Goal: Task Accomplishment & Management: Complete application form

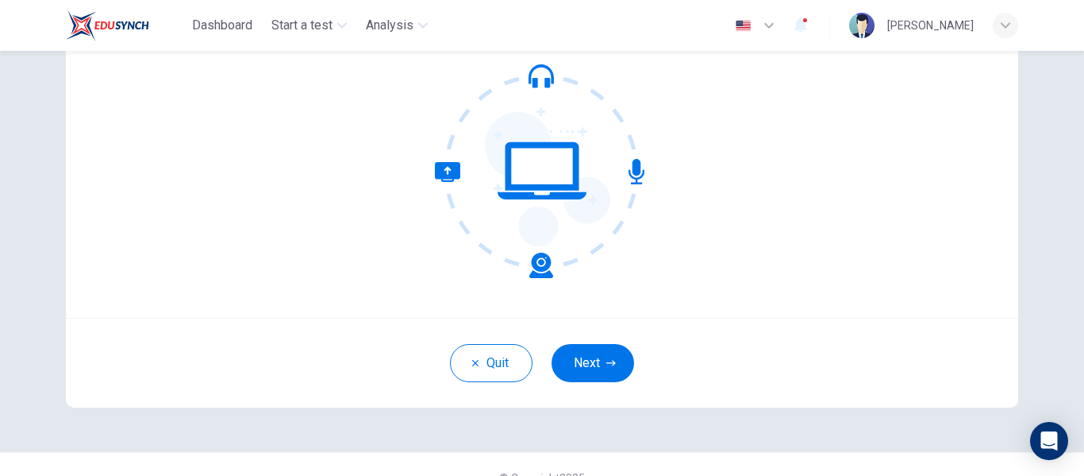
scroll to position [79, 0]
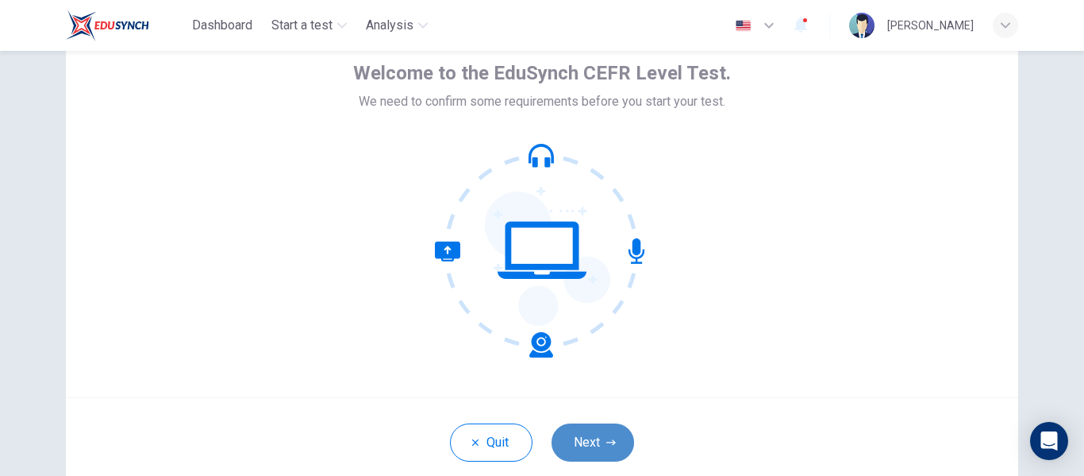
click at [601, 447] on button "Next" at bounding box center [593, 442] width 83 height 38
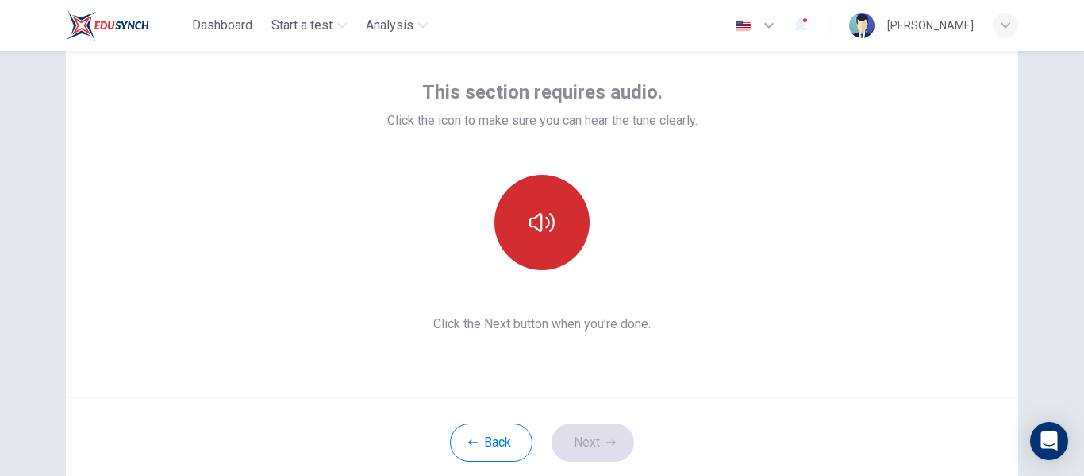
click at [541, 232] on icon "button" at bounding box center [542, 222] width 25 height 25
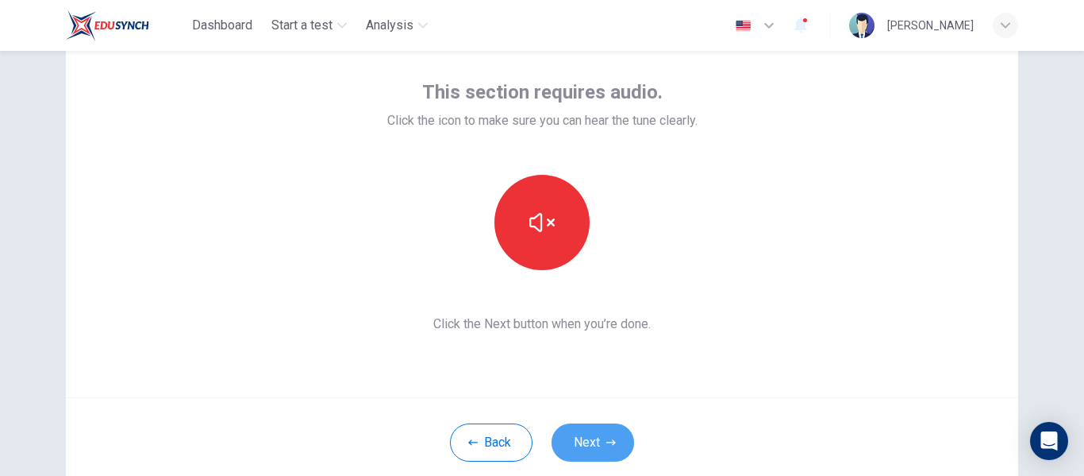
click at [597, 440] on button "Next" at bounding box center [593, 442] width 83 height 38
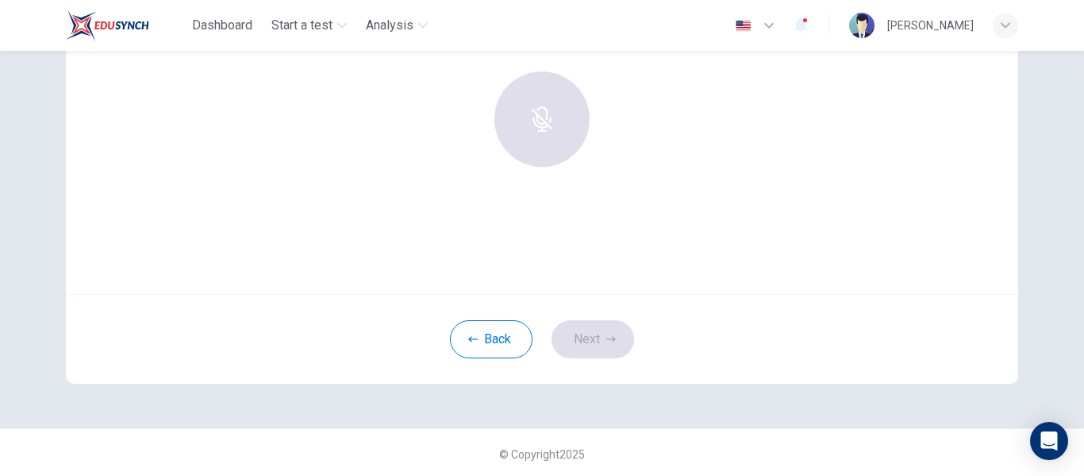
scroll to position [186, 0]
click at [663, 246] on div "Use this screen to make sure your microphone is working. Click the record butto…" at bounding box center [542, 99] width 953 height 381
click at [584, 333] on div "Back Next" at bounding box center [542, 336] width 953 height 90
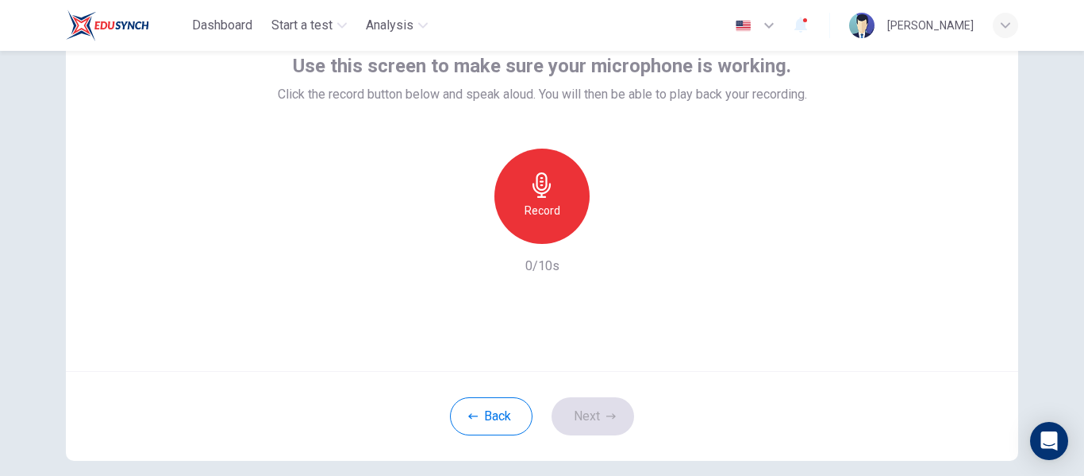
scroll to position [106, 0]
click at [584, 413] on div "Back Next" at bounding box center [542, 415] width 953 height 90
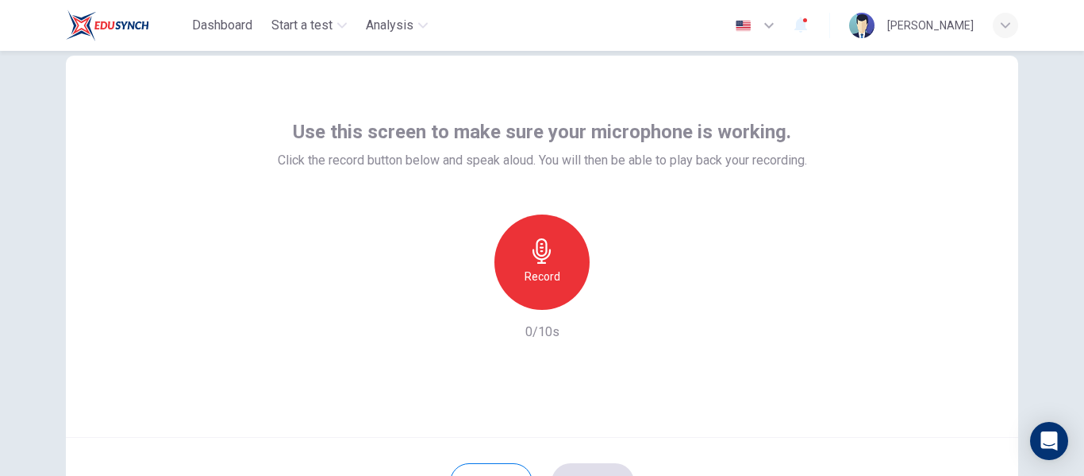
scroll to position [79, 0]
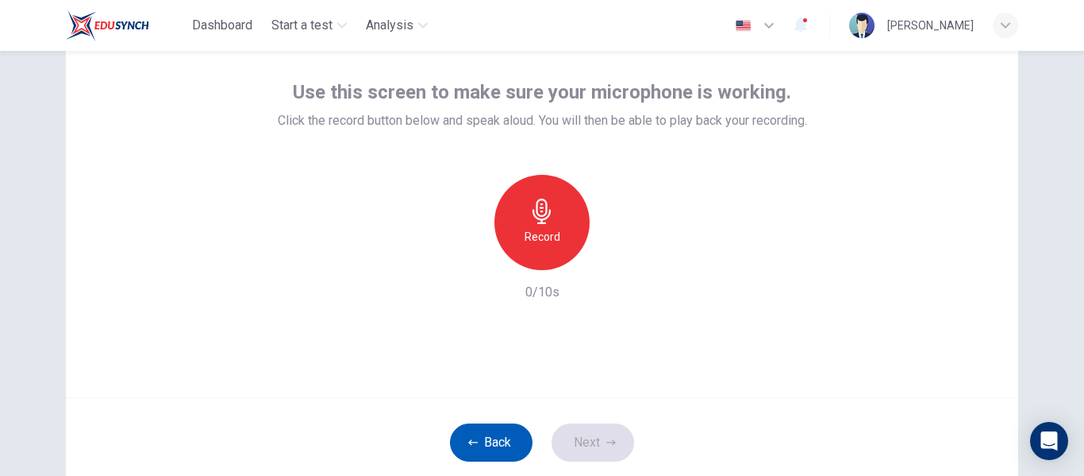
click at [506, 430] on button "Back" at bounding box center [491, 442] width 83 height 38
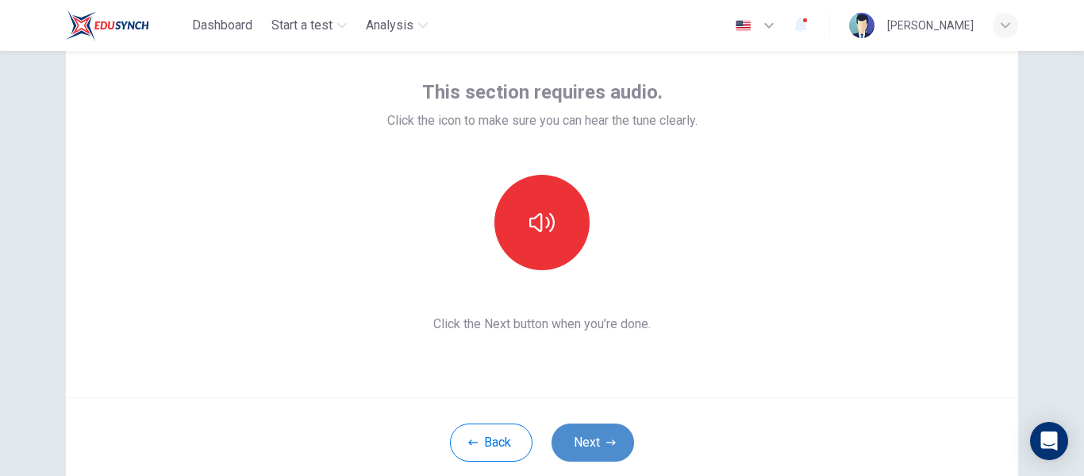
click at [594, 434] on button "Next" at bounding box center [593, 442] width 83 height 38
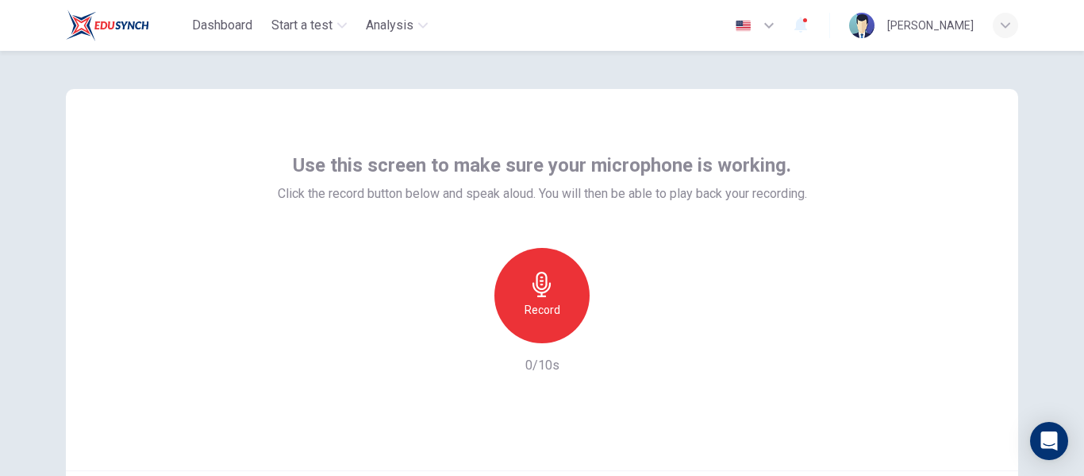
scroll to position [0, 0]
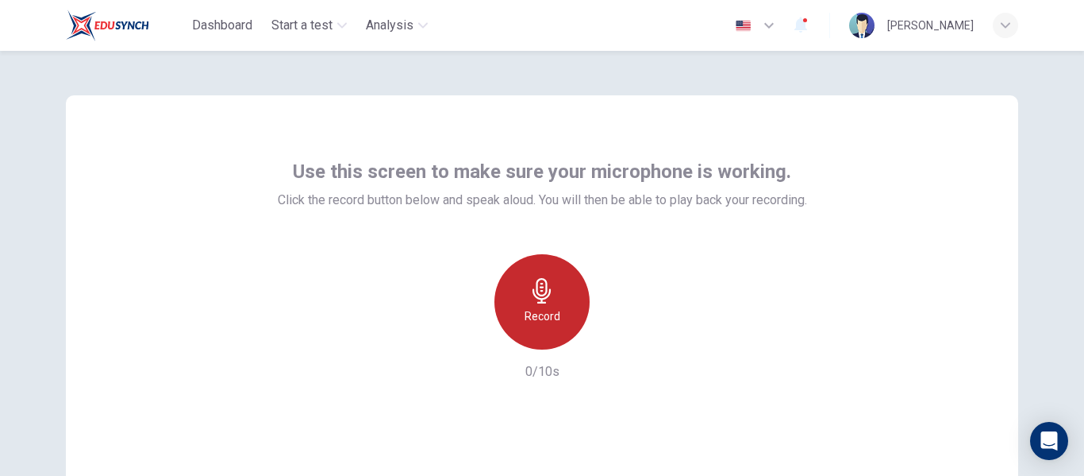
click at [541, 322] on h6 "Record" at bounding box center [543, 315] width 36 height 19
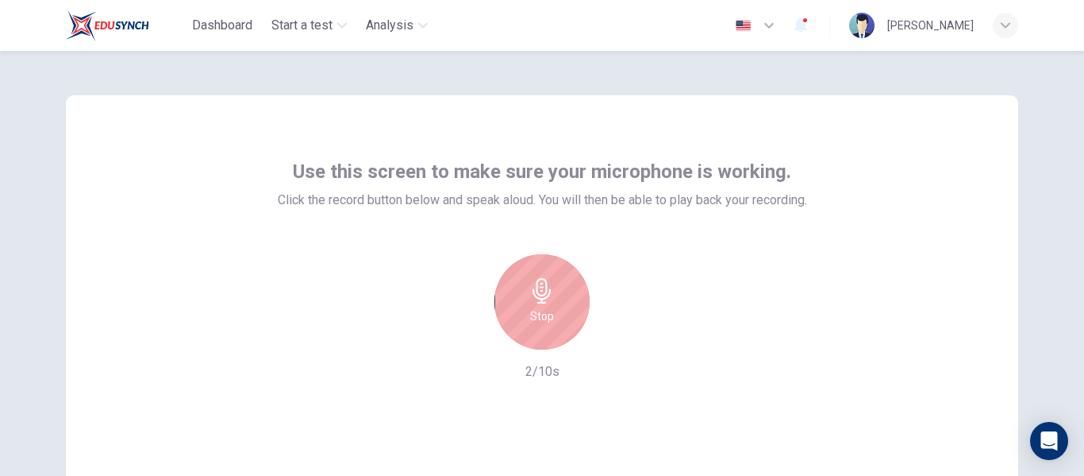
click at [544, 327] on div "Stop" at bounding box center [542, 301] width 95 height 95
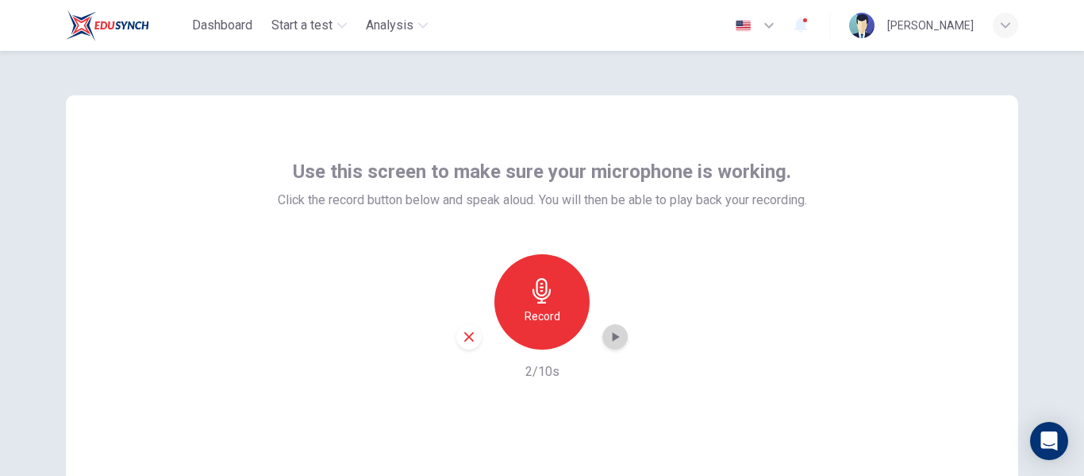
click at [620, 344] on div "button" at bounding box center [615, 336] width 25 height 25
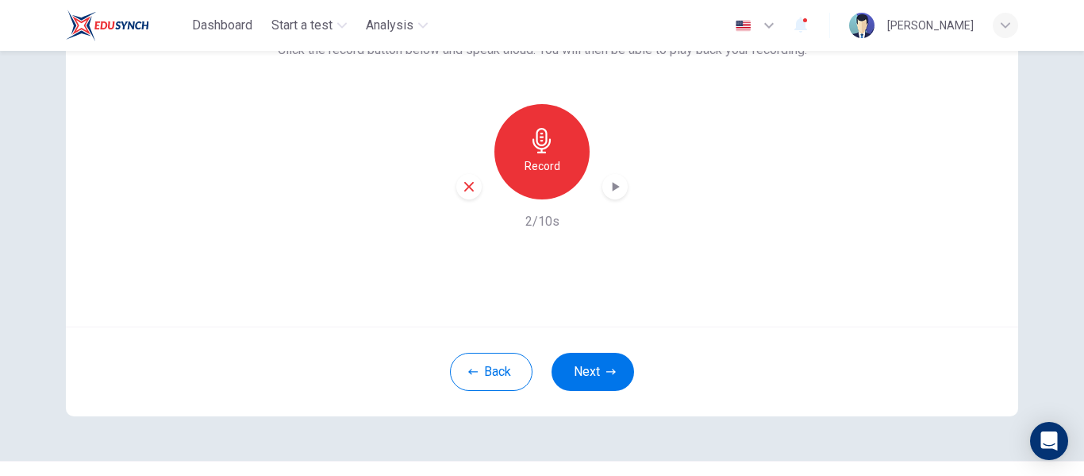
scroll to position [186, 0]
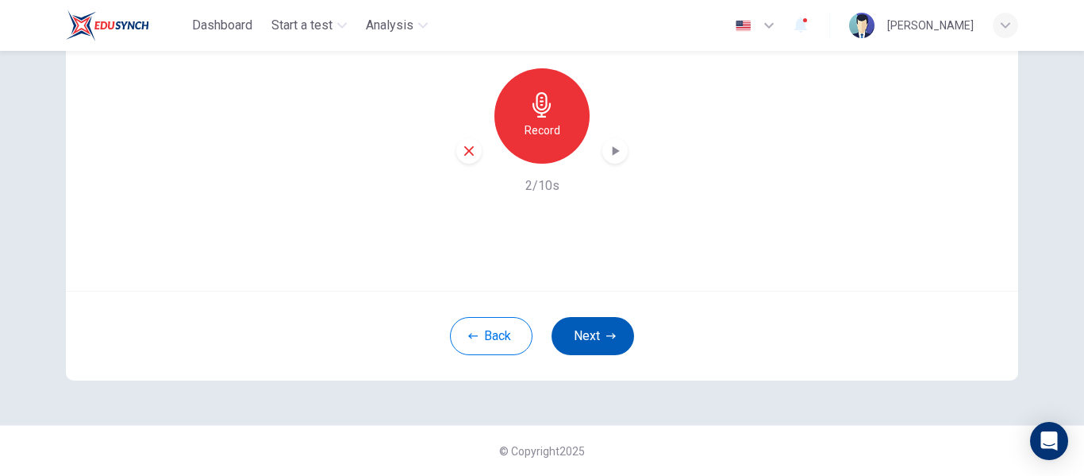
click at [571, 335] on button "Next" at bounding box center [593, 336] width 83 height 38
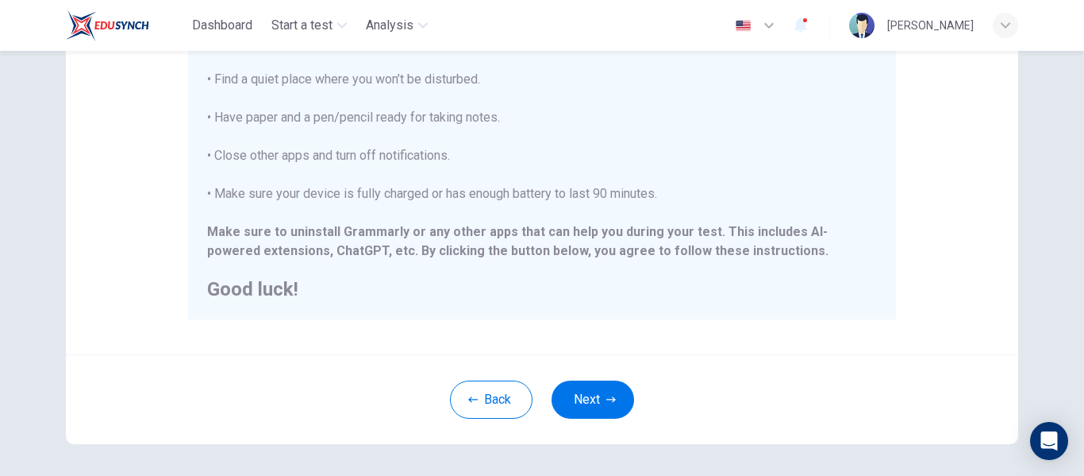
scroll to position [345, 0]
click at [567, 399] on button "Next" at bounding box center [593, 398] width 83 height 38
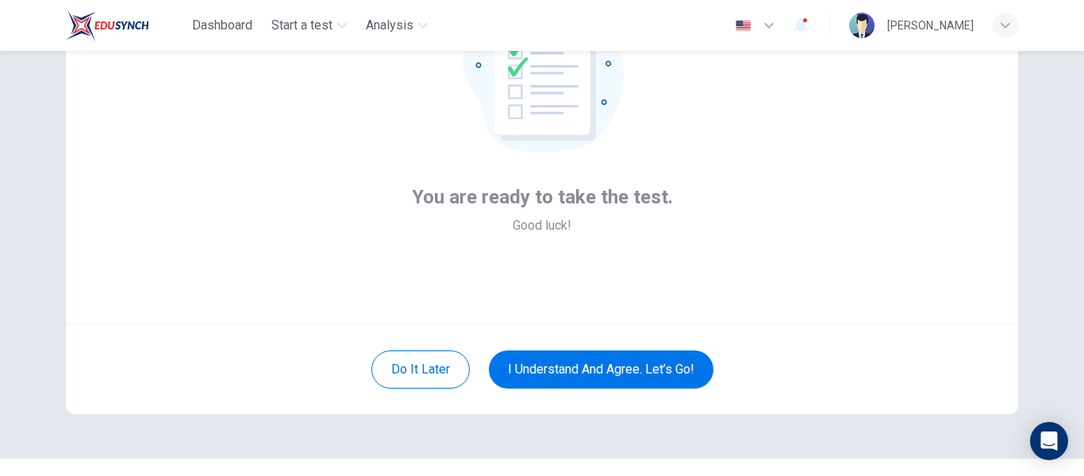
scroll to position [159, 0]
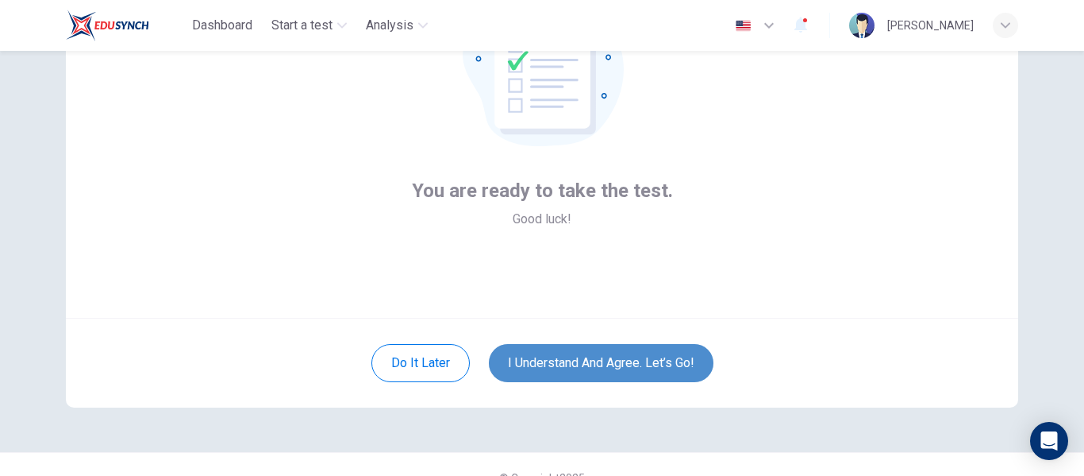
click at [637, 368] on button "I understand and agree. Let’s go!" at bounding box center [601, 363] width 225 height 38
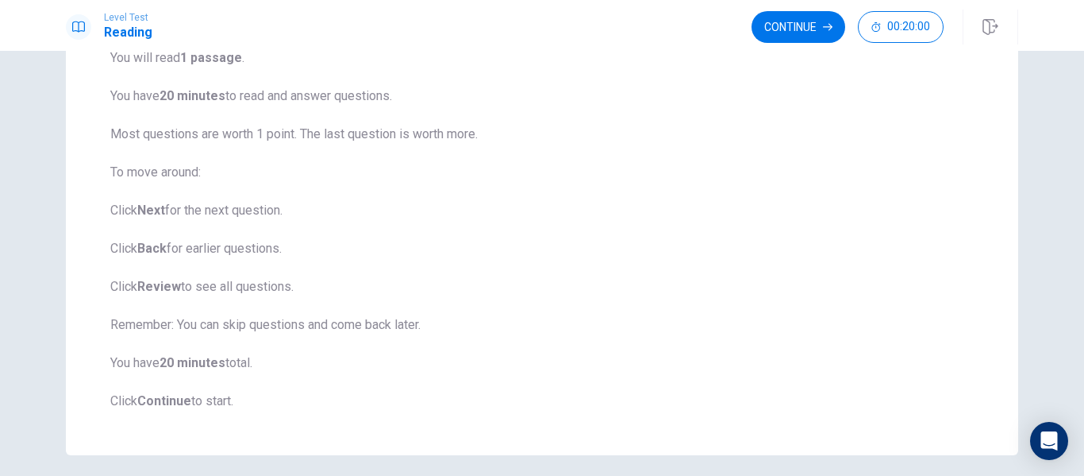
scroll to position [125, 0]
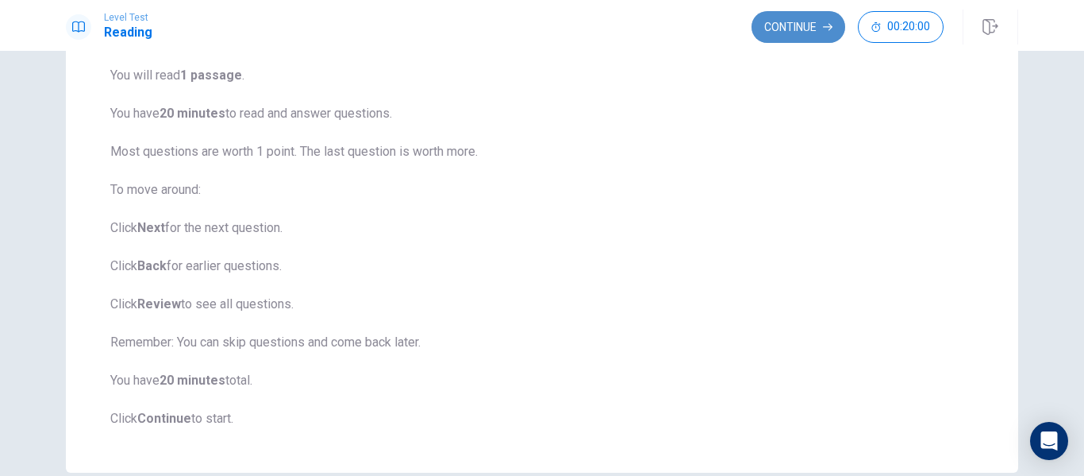
click at [801, 29] on button "Continue" at bounding box center [799, 27] width 94 height 32
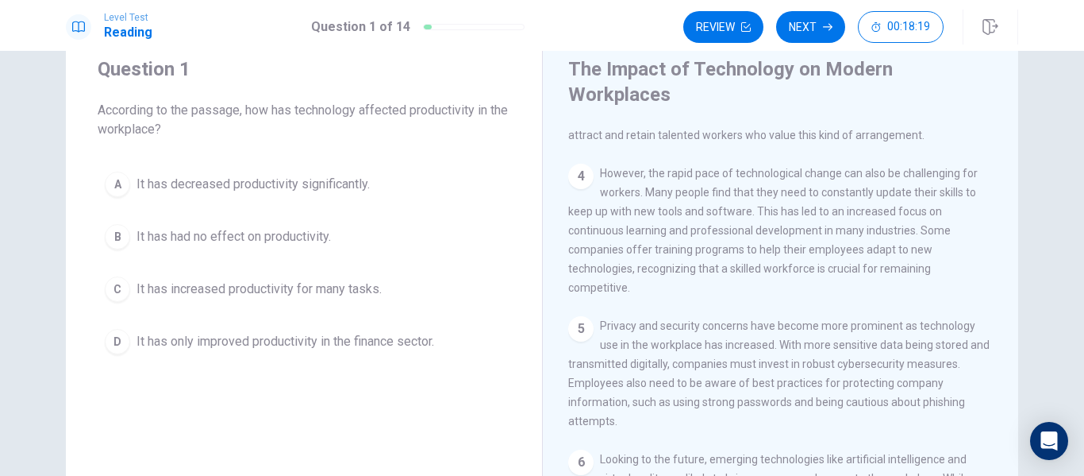
scroll to position [29, 0]
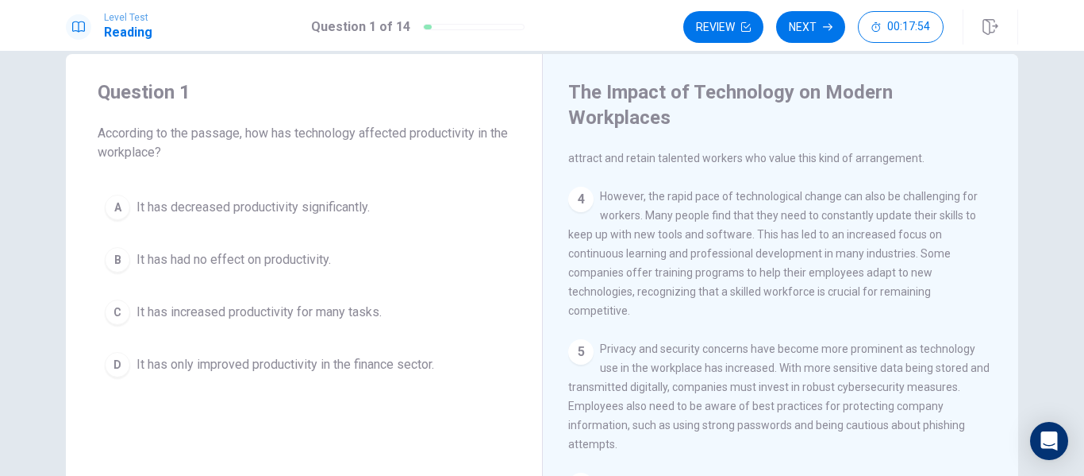
click at [107, 318] on div "C" at bounding box center [117, 311] width 25 height 25
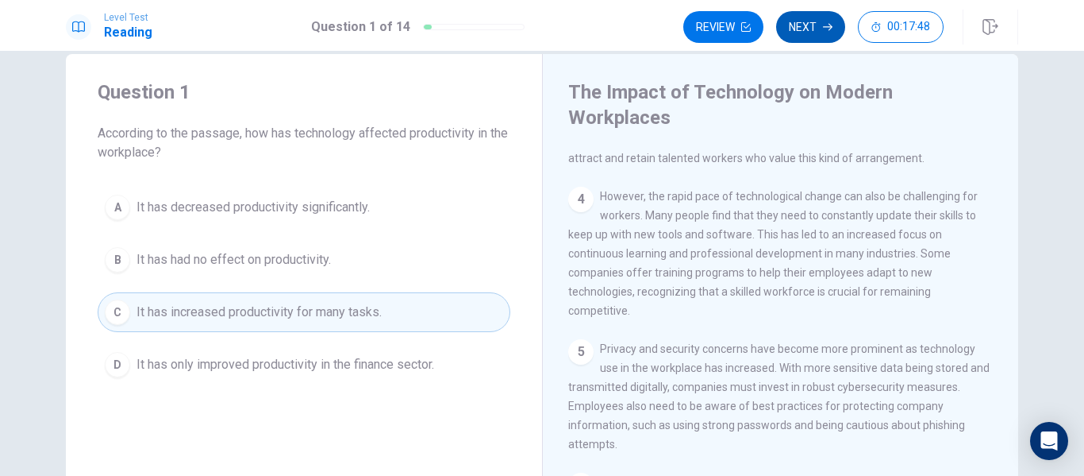
click at [799, 29] on button "Next" at bounding box center [810, 27] width 69 height 32
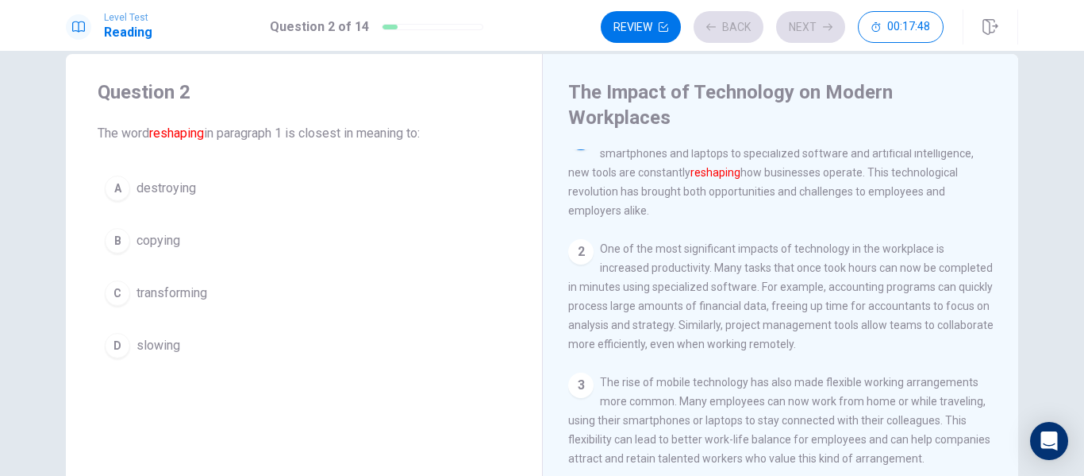
scroll to position [0, 0]
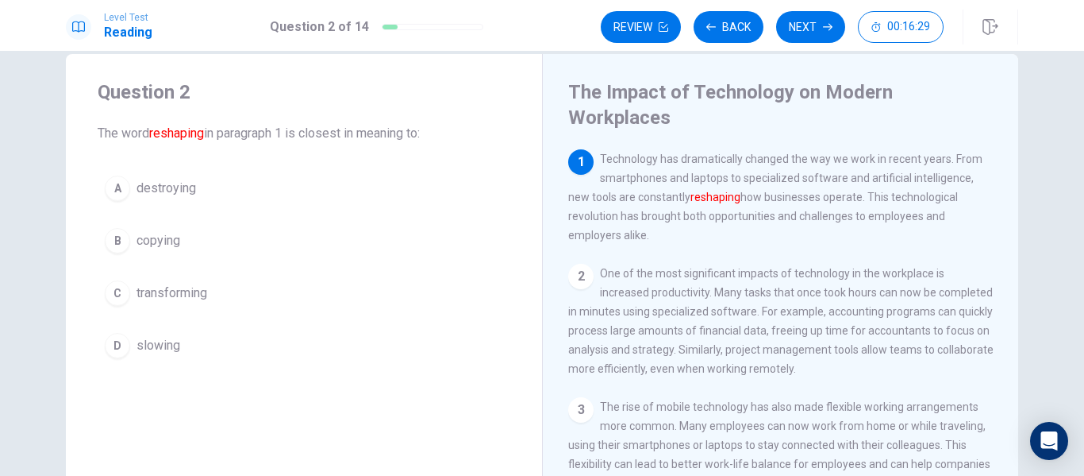
click at [181, 291] on span "transforming" at bounding box center [172, 292] width 71 height 19
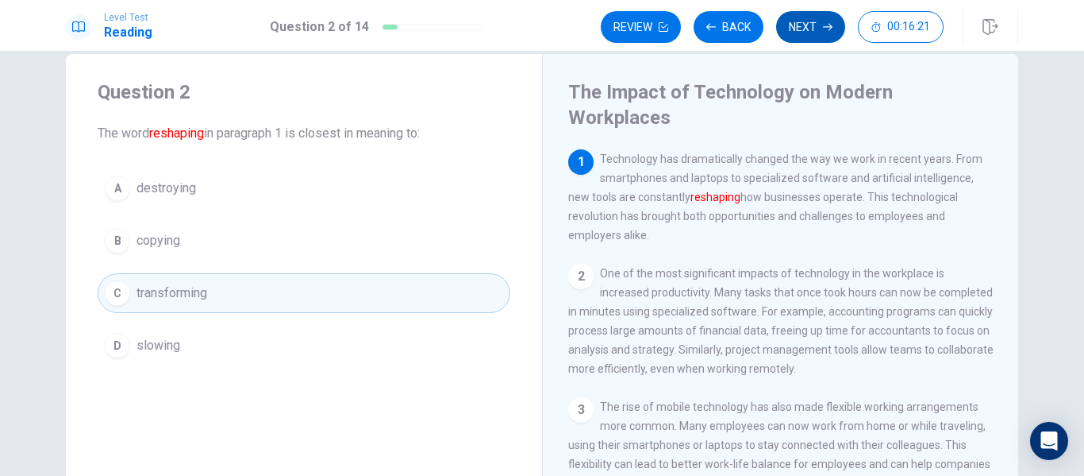
click at [803, 30] on button "Next" at bounding box center [810, 27] width 69 height 32
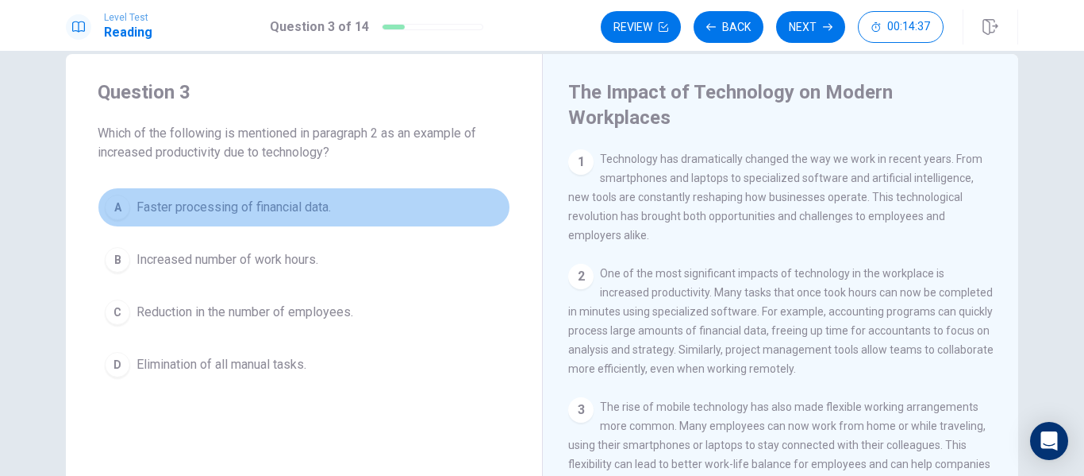
click at [158, 210] on span "Faster processing of financial data." at bounding box center [234, 207] width 195 height 19
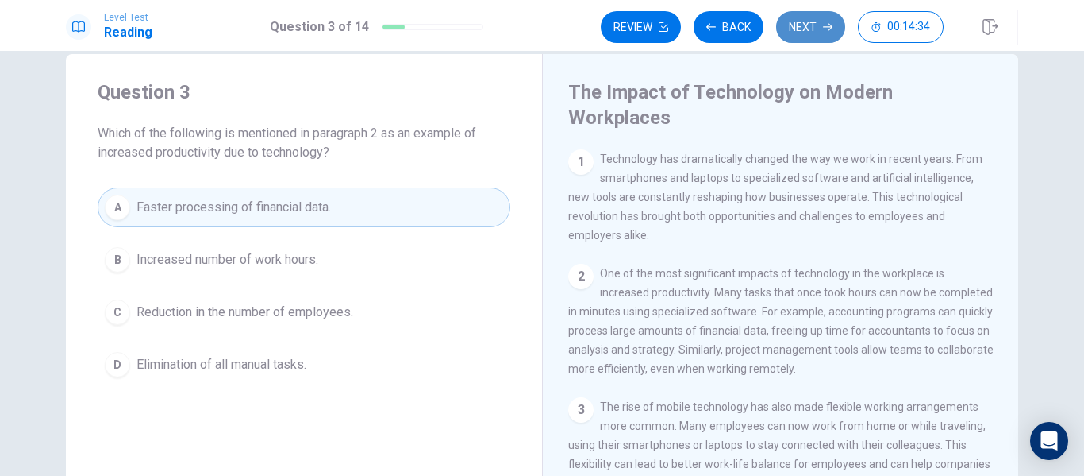
click at [799, 22] on button "Next" at bounding box center [810, 27] width 69 height 32
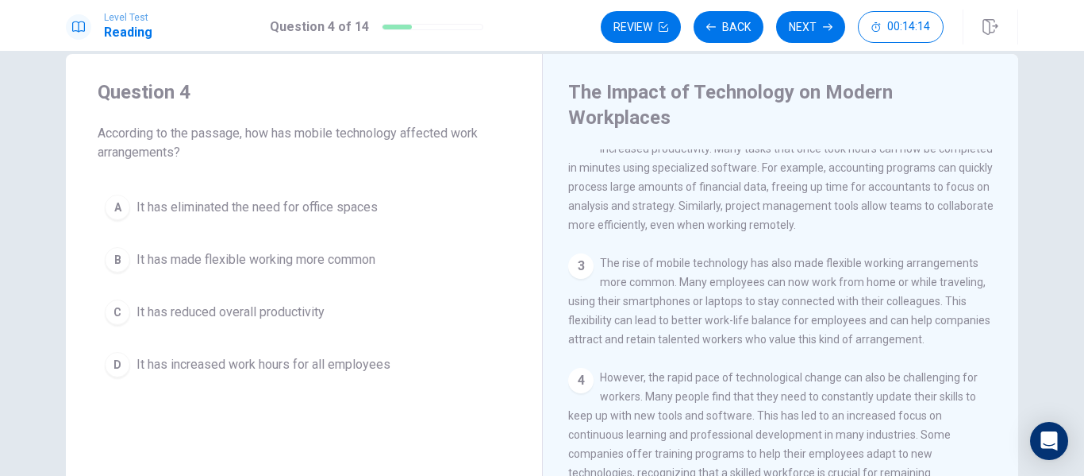
scroll to position [159, 0]
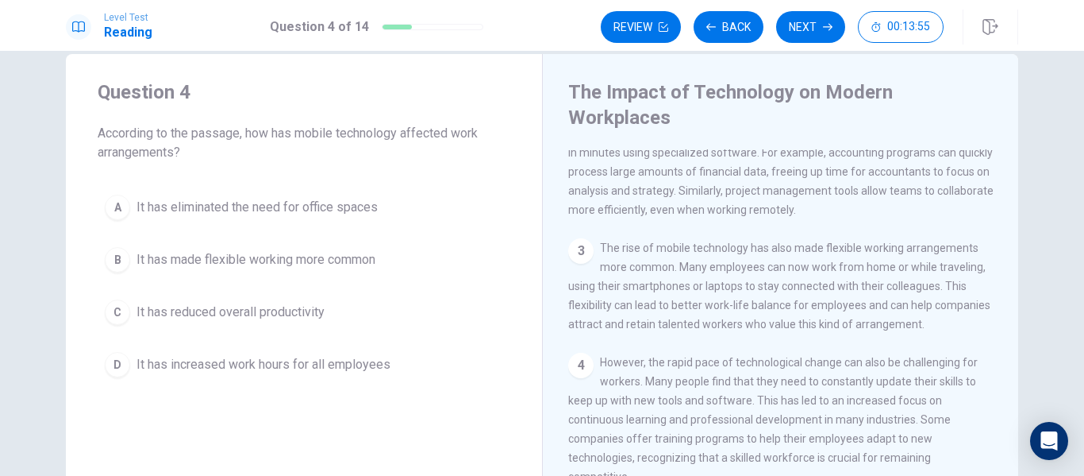
click at [244, 264] on span "It has made flexible working more common" at bounding box center [256, 259] width 239 height 19
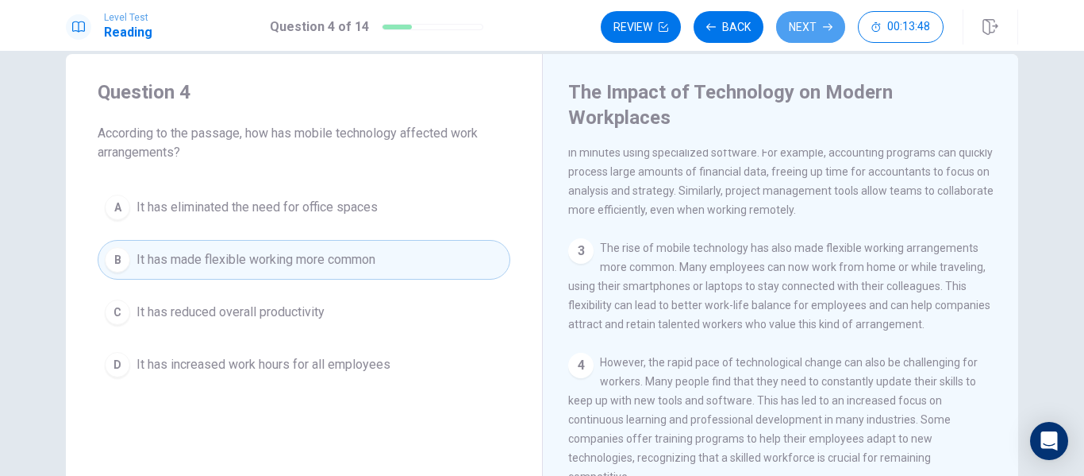
drag, startPoint x: 784, startPoint y: 27, endPoint x: 781, endPoint y: 43, distance: 16.1
click at [784, 28] on button "Next" at bounding box center [810, 27] width 69 height 32
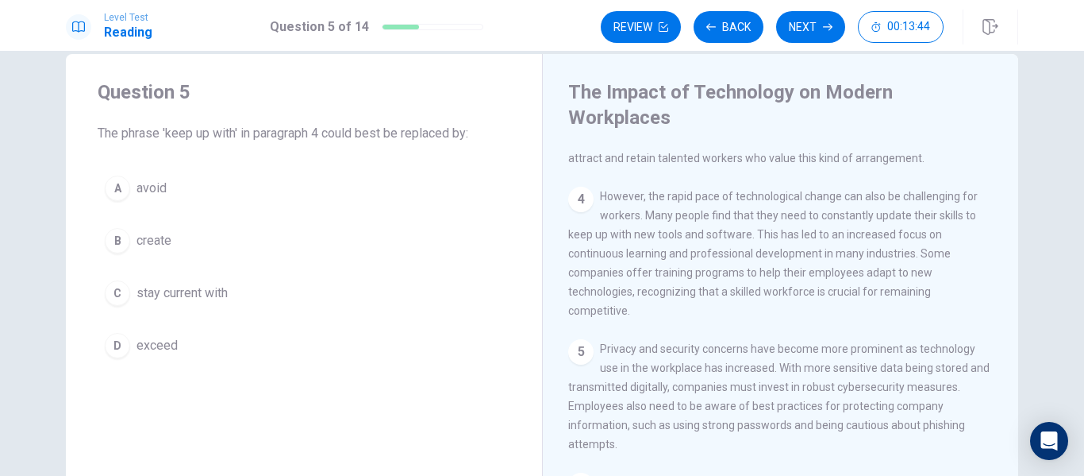
scroll to position [352, 0]
click at [154, 247] on span "create" at bounding box center [154, 240] width 35 height 19
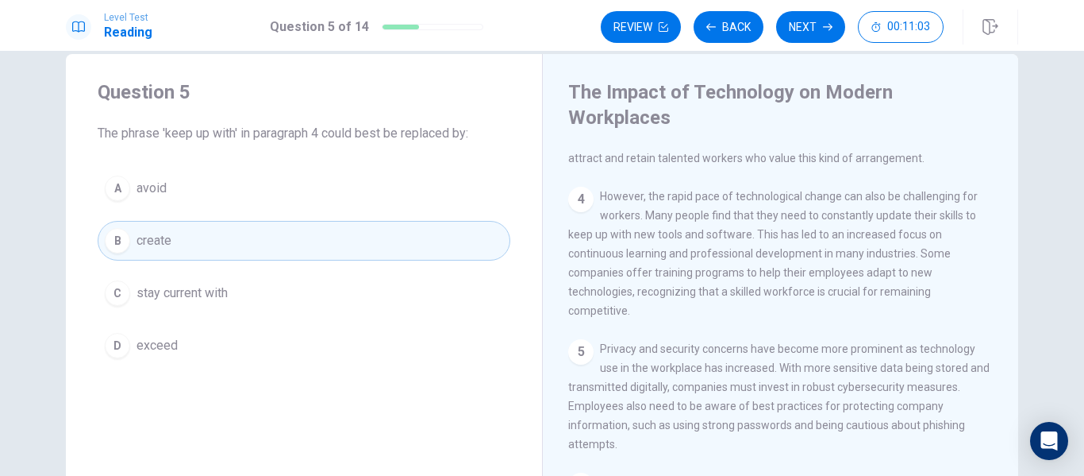
click at [802, 29] on button "Next" at bounding box center [810, 27] width 69 height 32
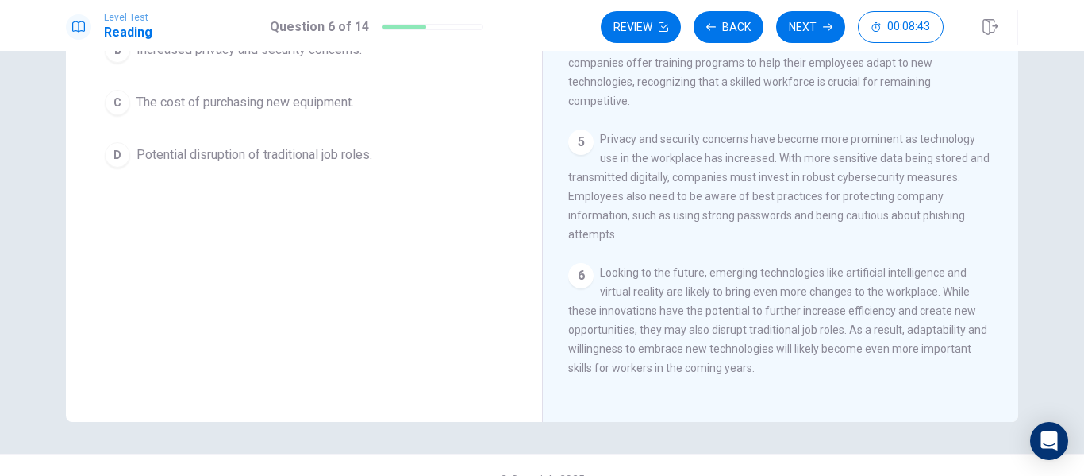
scroll to position [159, 0]
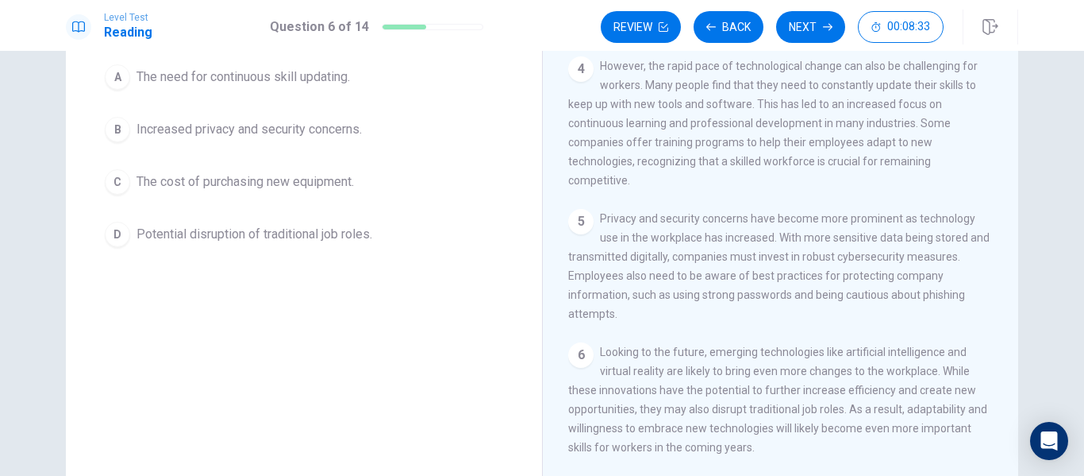
click at [229, 183] on span "The cost of purchasing new equipment." at bounding box center [246, 181] width 218 height 19
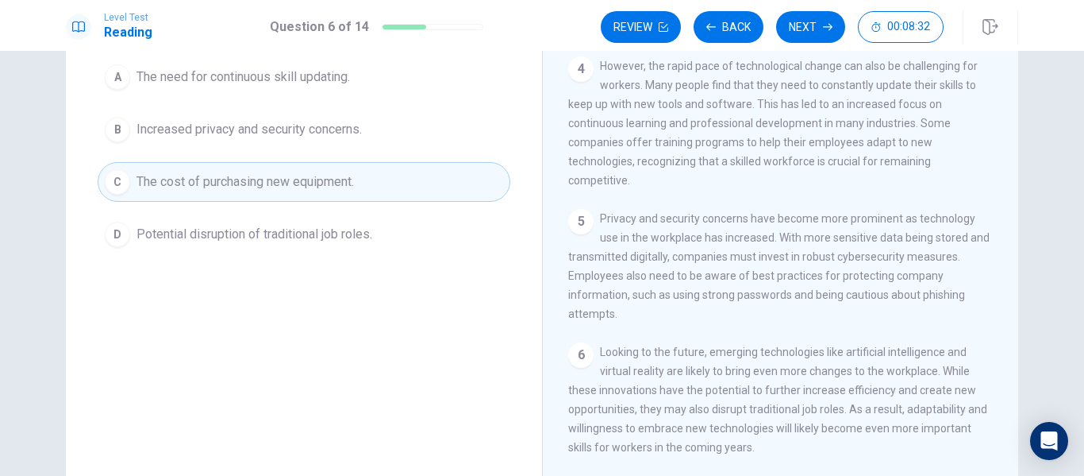
click at [807, 26] on button "Next" at bounding box center [810, 27] width 69 height 32
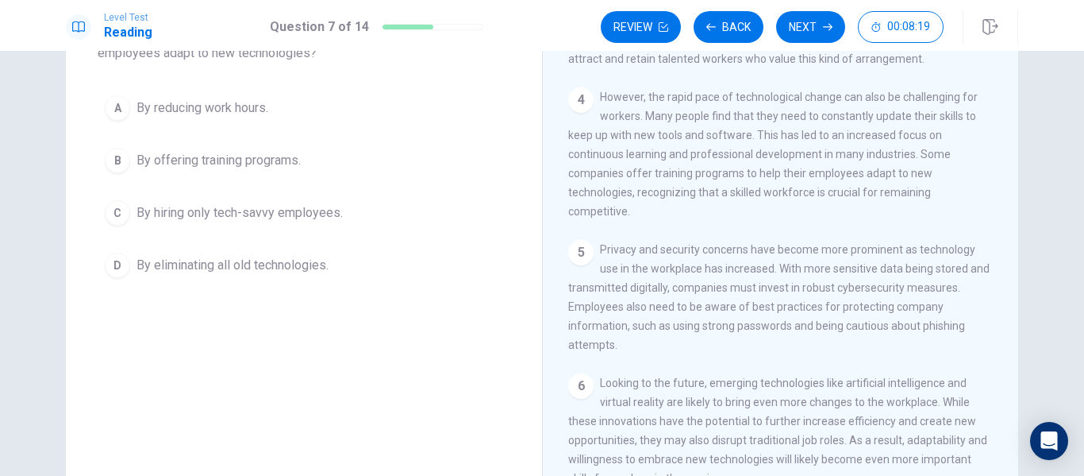
scroll to position [0, 0]
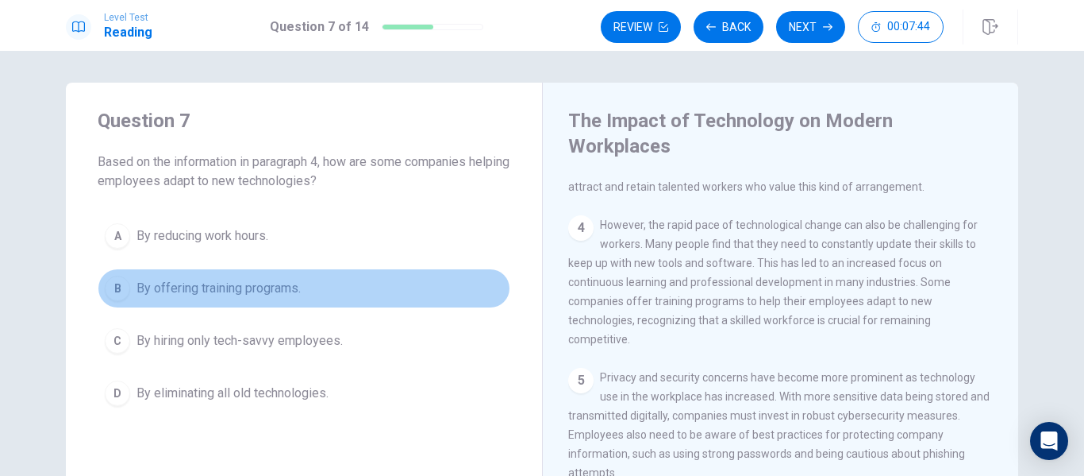
click at [237, 291] on span "By offering training programs." at bounding box center [219, 288] width 164 height 19
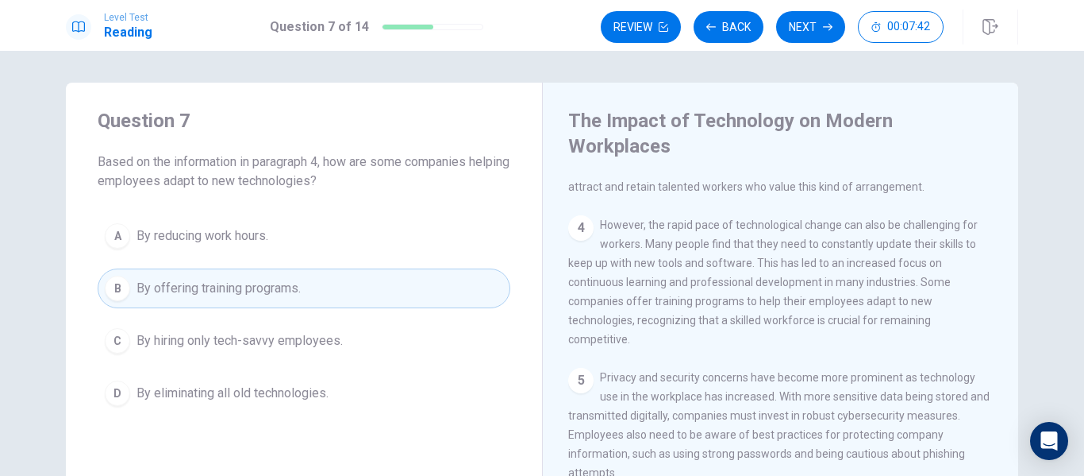
click at [819, 28] on button "Next" at bounding box center [810, 27] width 69 height 32
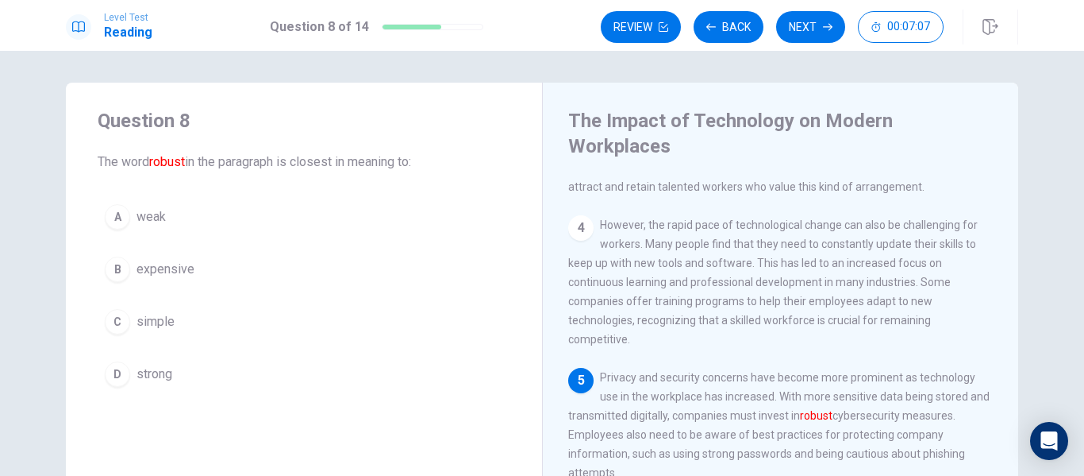
click at [156, 379] on span "strong" at bounding box center [155, 373] width 36 height 19
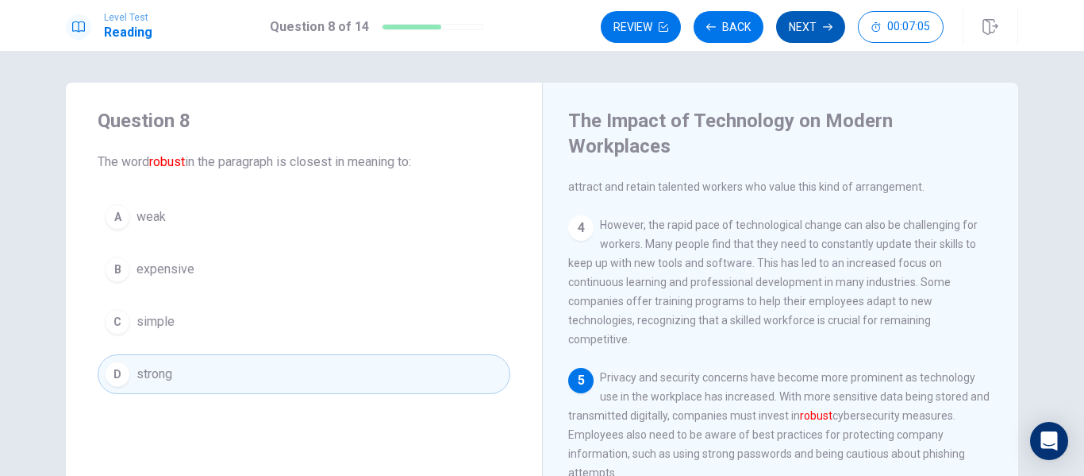
click at [803, 25] on button "Next" at bounding box center [810, 27] width 69 height 32
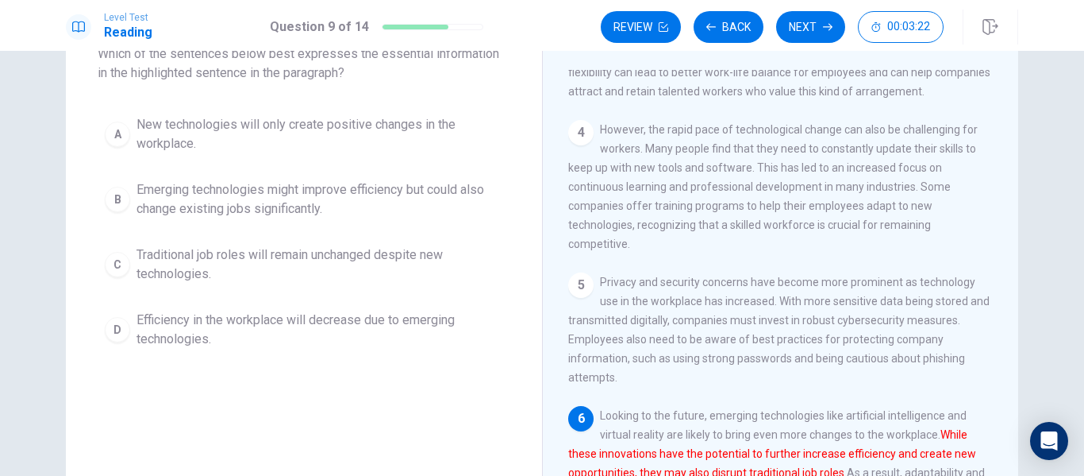
scroll to position [273, 0]
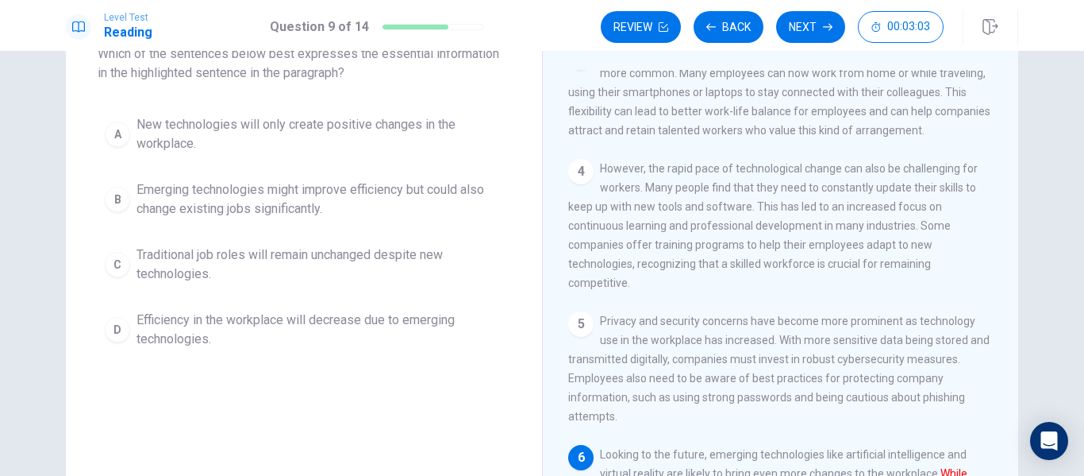
click at [234, 127] on span "New technologies will only create positive changes in the workplace." at bounding box center [320, 134] width 367 height 38
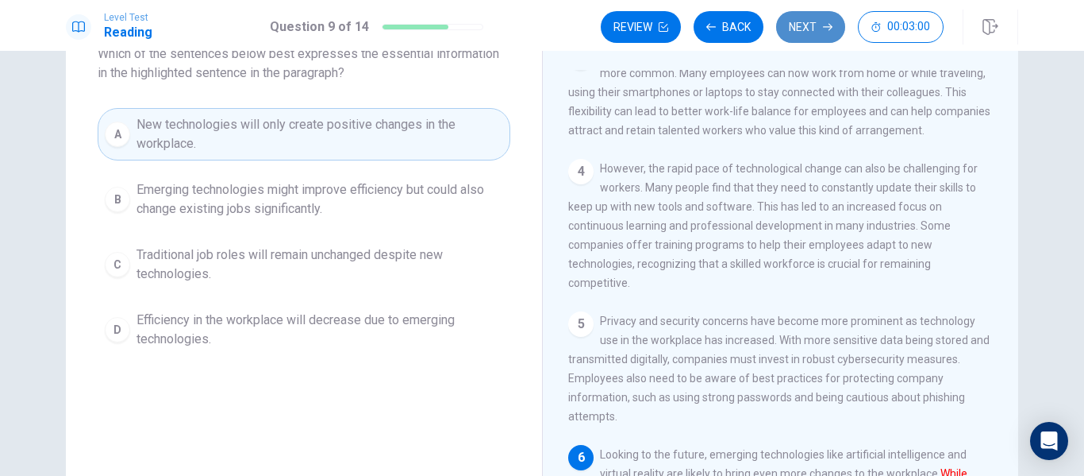
drag, startPoint x: 803, startPoint y: 22, endPoint x: 777, endPoint y: 48, distance: 36.5
click at [803, 24] on button "Next" at bounding box center [810, 27] width 69 height 32
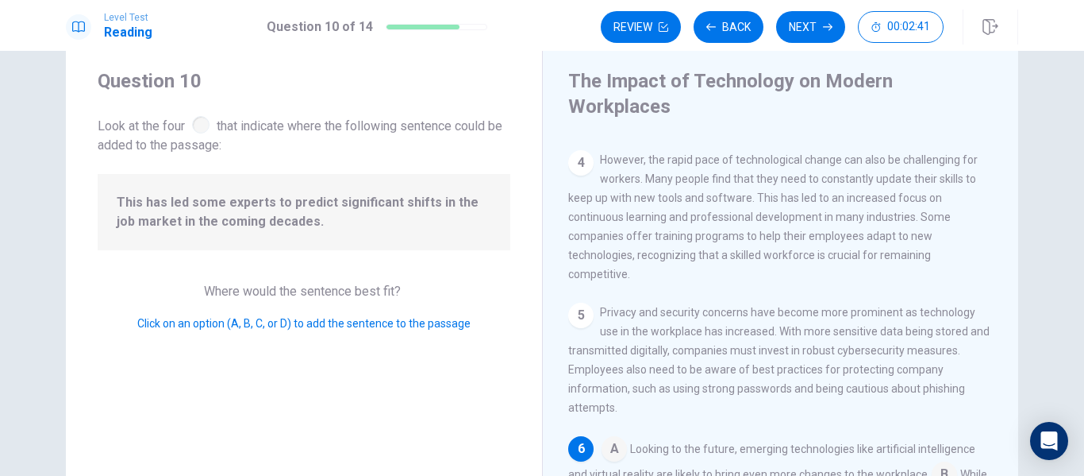
scroll to position [0, 0]
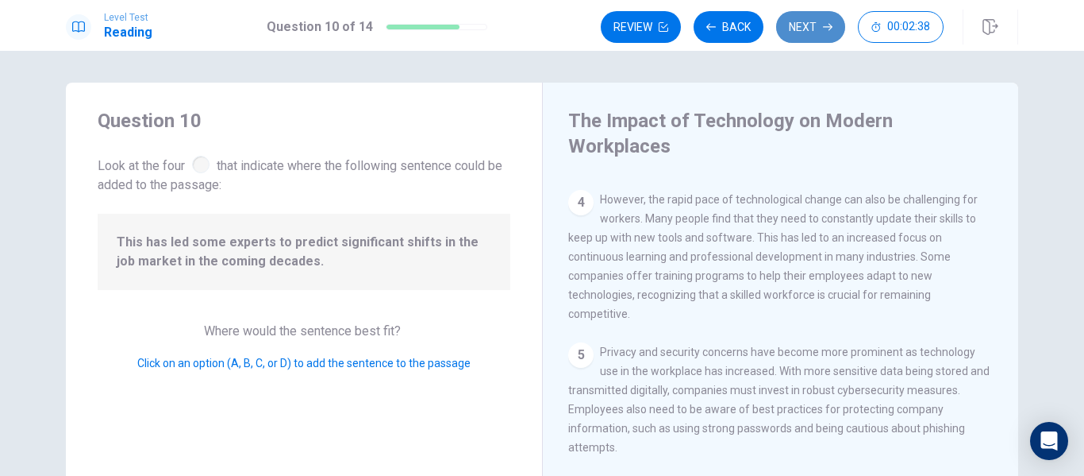
click at [815, 33] on button "Next" at bounding box center [810, 27] width 69 height 32
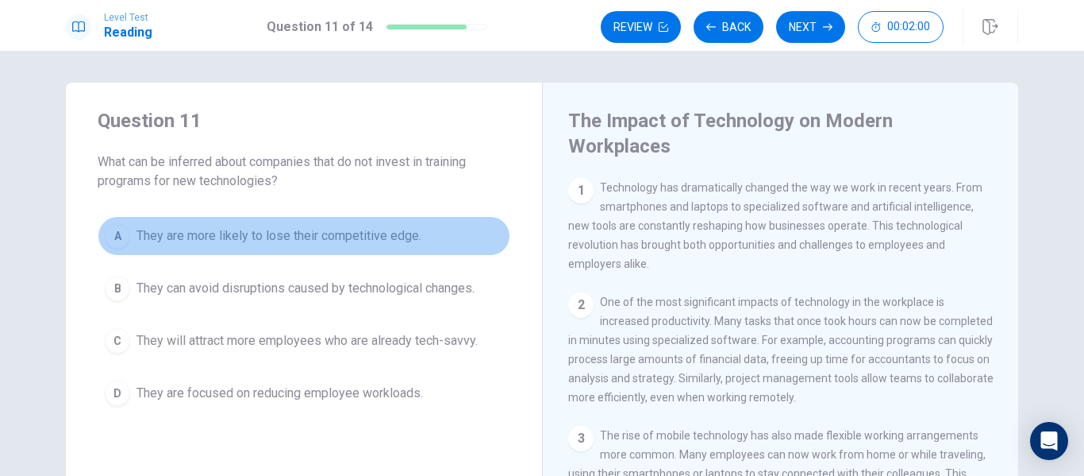
click at [281, 240] on span "They are more likely to lose their competitive edge." at bounding box center [279, 235] width 285 height 19
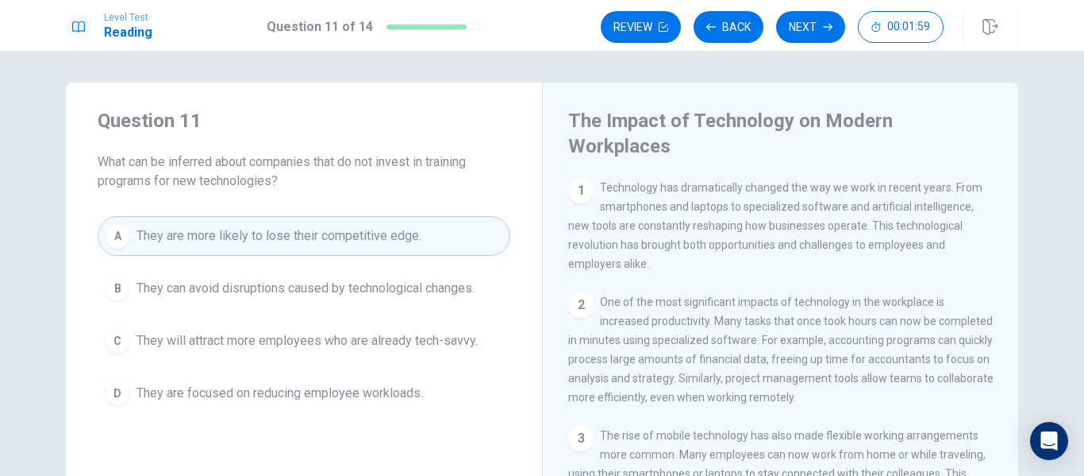
click at [795, 26] on button "Next" at bounding box center [810, 27] width 69 height 32
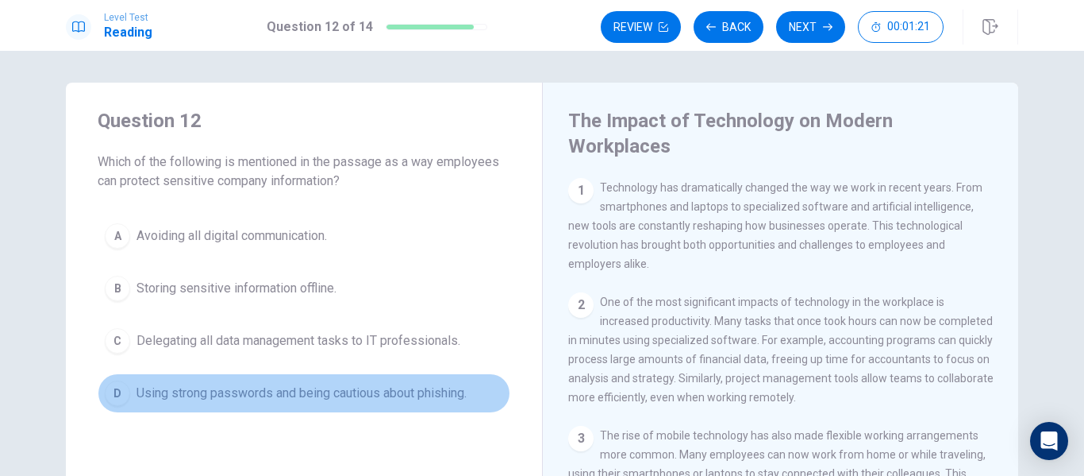
click at [206, 391] on span "Using strong passwords and being cautious about phishing." at bounding box center [302, 392] width 330 height 19
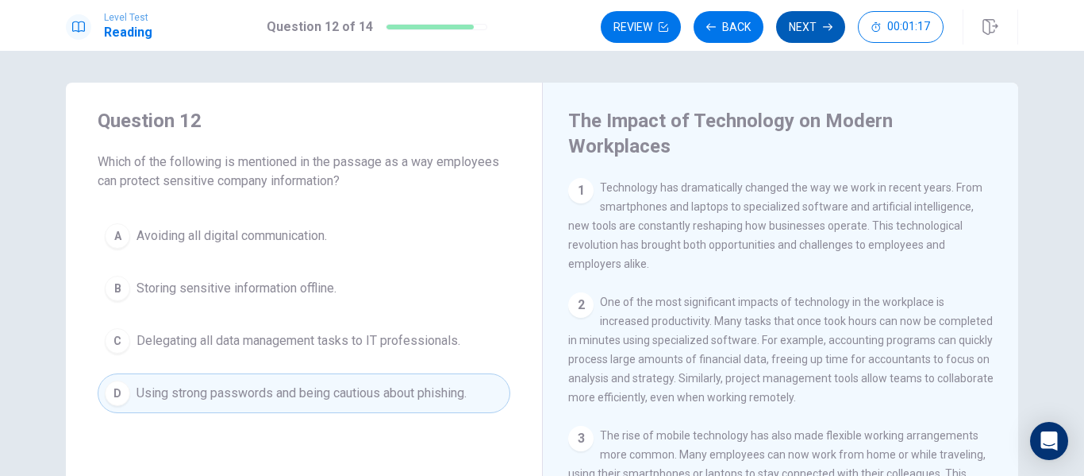
click at [817, 28] on button "Next" at bounding box center [810, 27] width 69 height 32
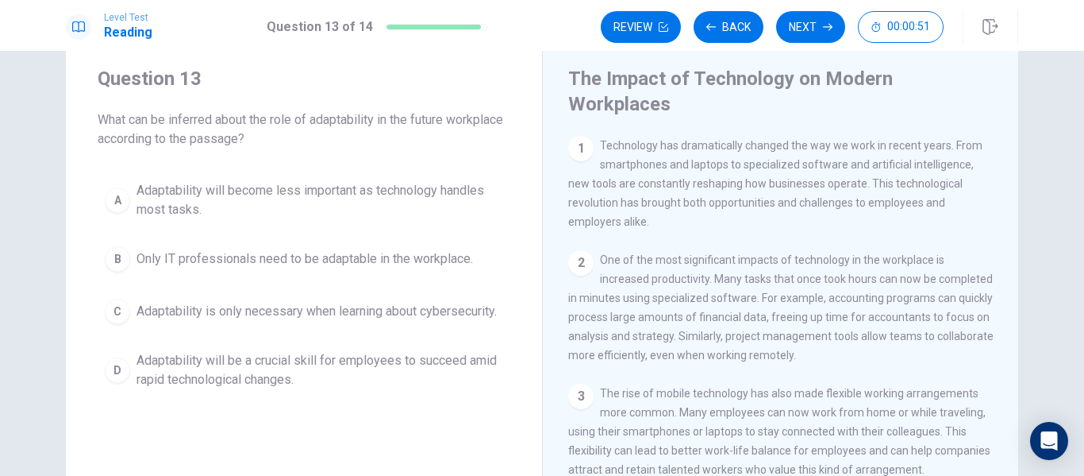
scroll to position [79, 0]
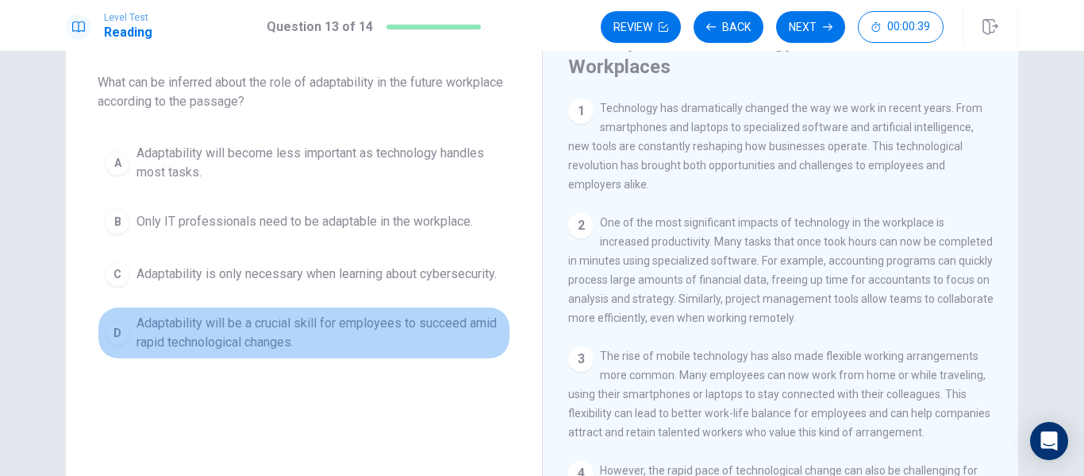
click at [233, 331] on span "Adaptability will be a crucial skill for employees to succeed amid rapid techno…" at bounding box center [320, 333] width 367 height 38
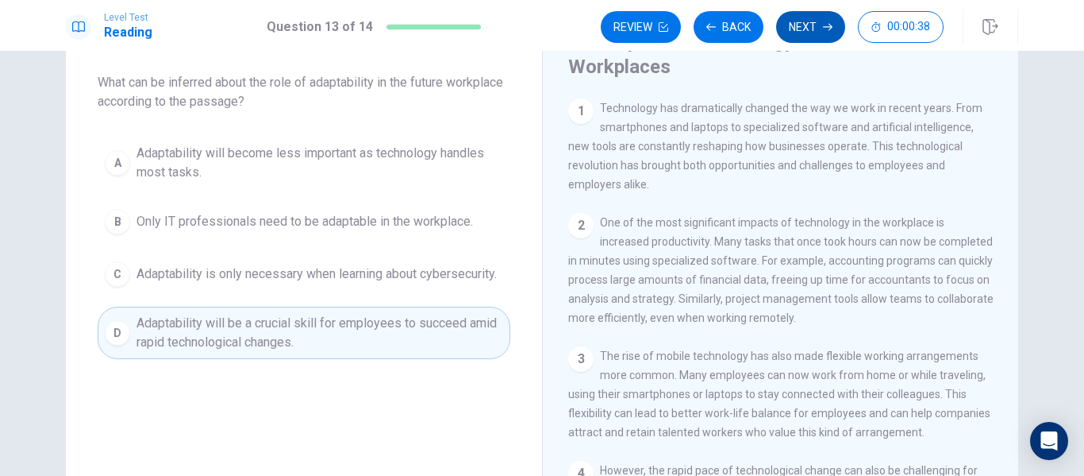
click at [808, 18] on button "Next" at bounding box center [810, 27] width 69 height 32
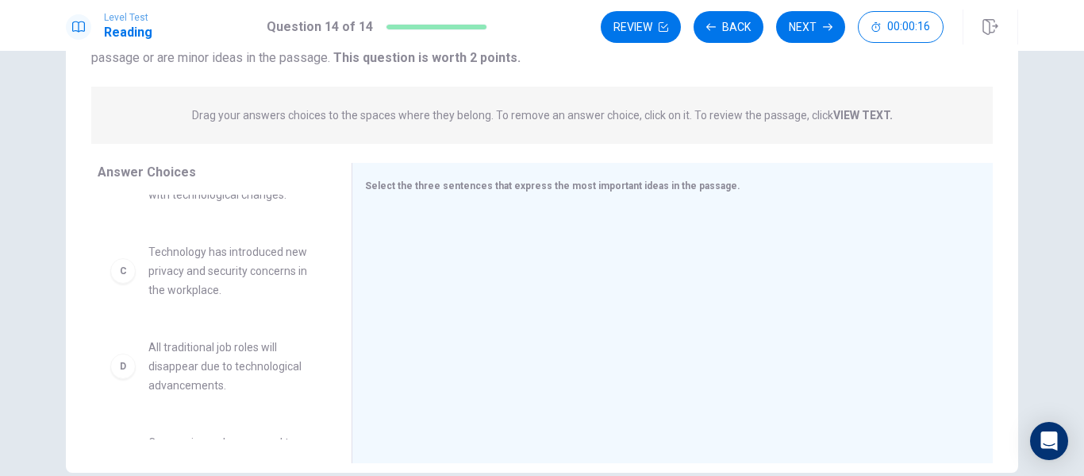
scroll to position [76, 0]
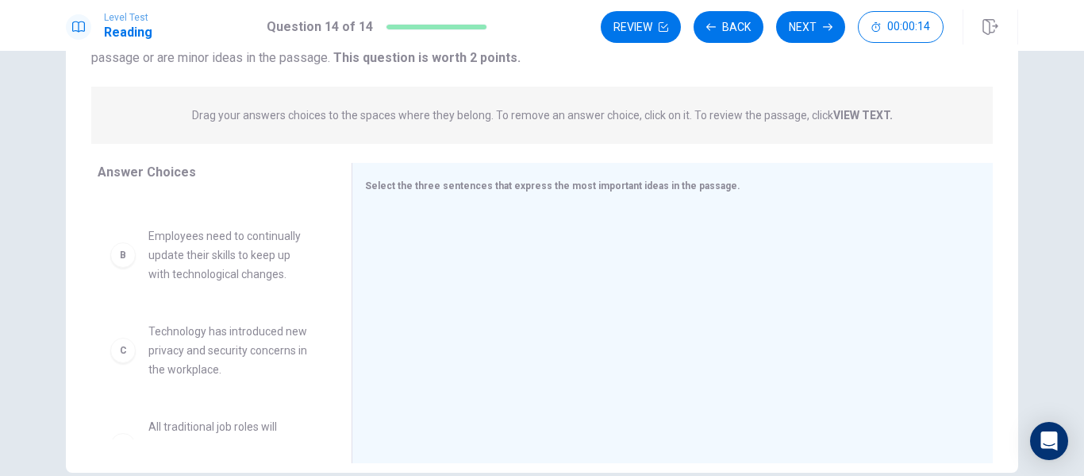
click at [221, 358] on span "Technology has introduced new privacy and security concerns in the workplace." at bounding box center [230, 350] width 165 height 57
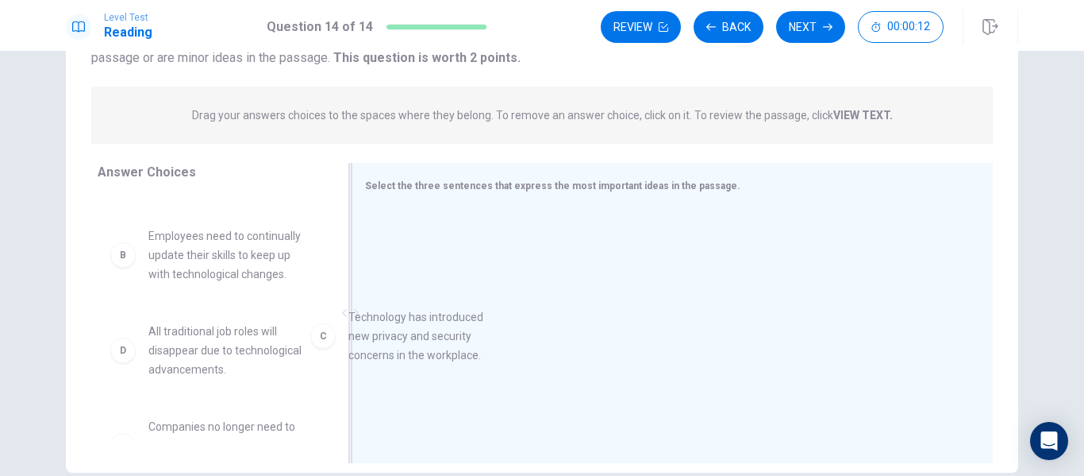
drag, startPoint x: 152, startPoint y: 354, endPoint x: 376, endPoint y: 334, distance: 224.8
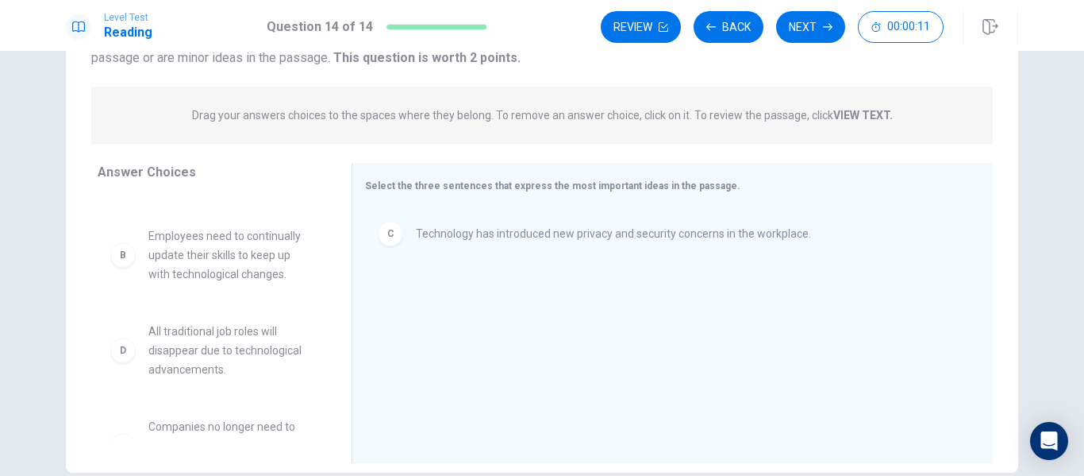
scroll to position [0, 0]
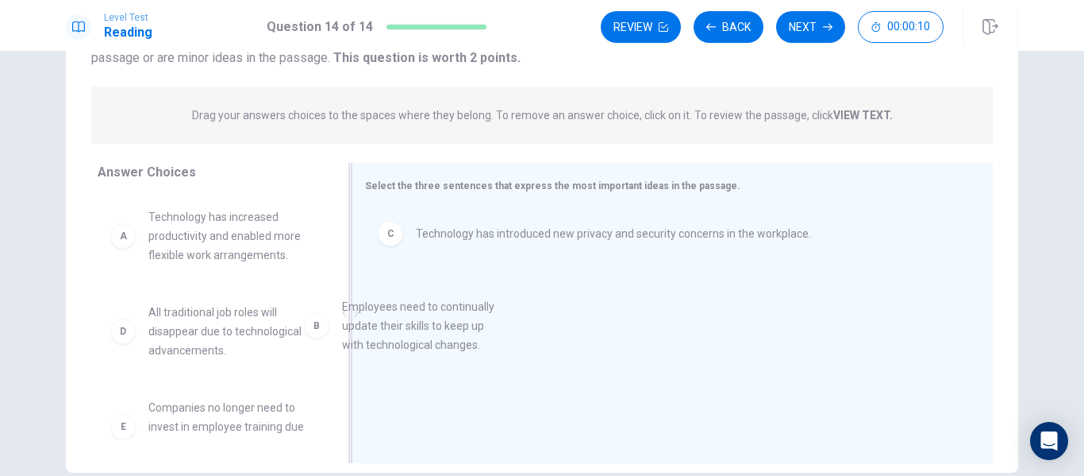
drag, startPoint x: 210, startPoint y: 335, endPoint x: 414, endPoint y: 330, distance: 204.1
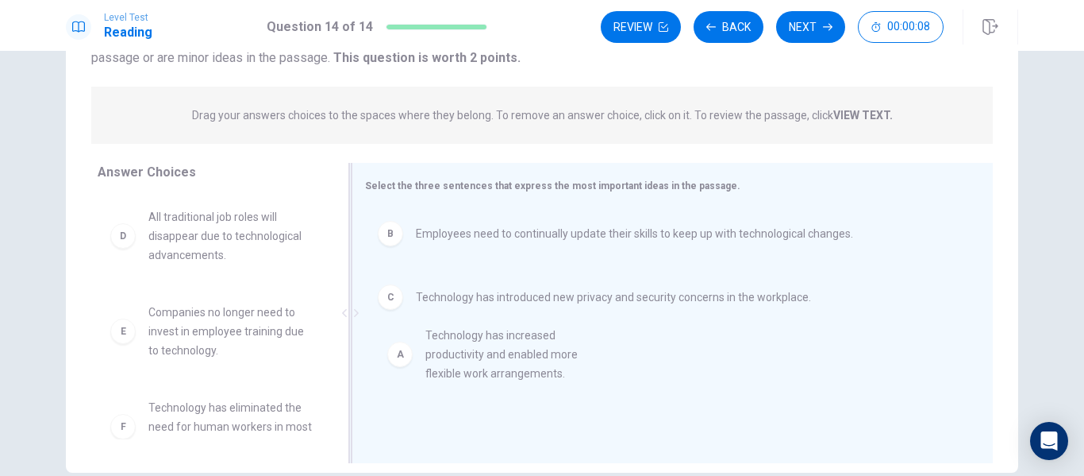
drag, startPoint x: 202, startPoint y: 247, endPoint x: 495, endPoint y: 372, distance: 318.7
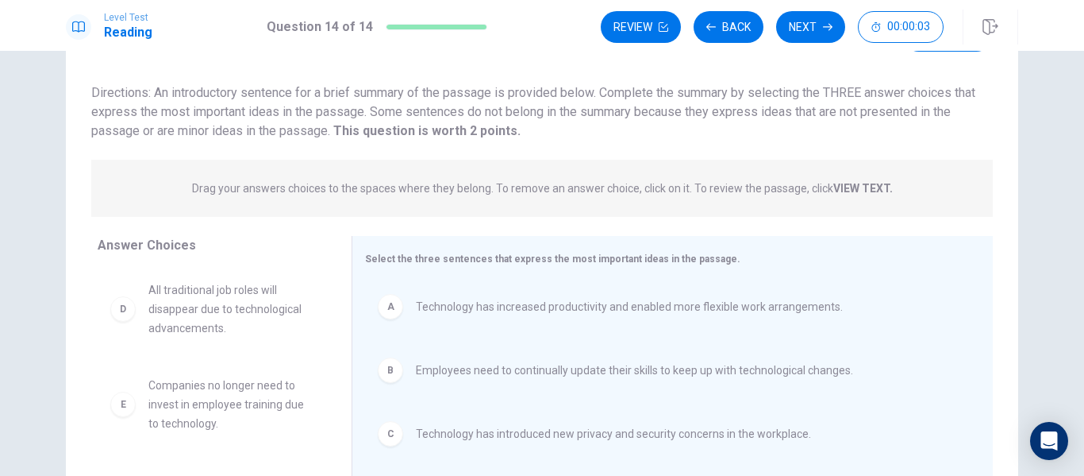
scroll to position [83, 0]
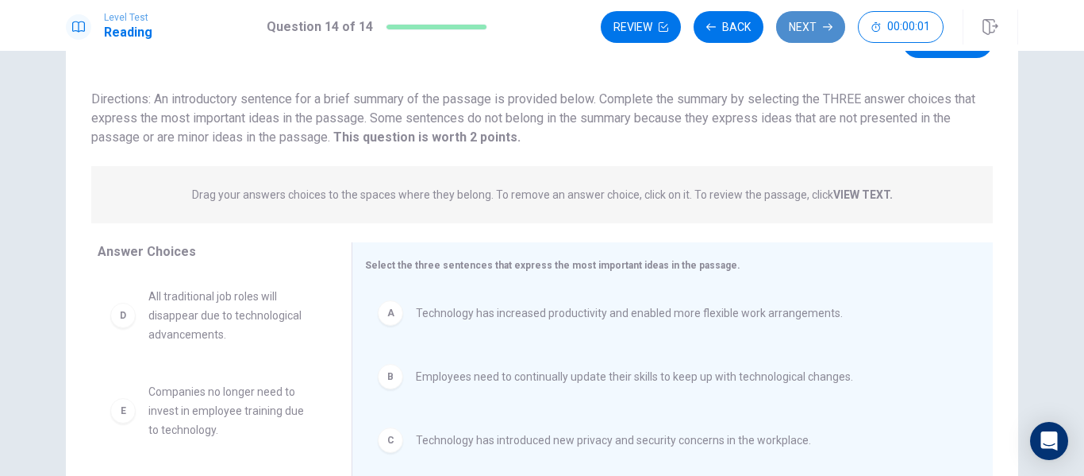
click at [803, 28] on button "Next" at bounding box center [810, 27] width 69 height 32
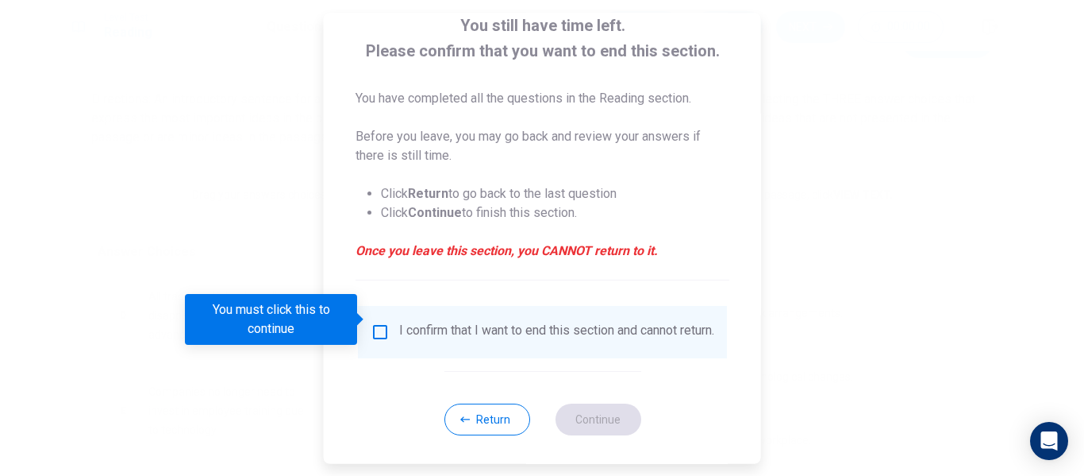
scroll to position [117, 0]
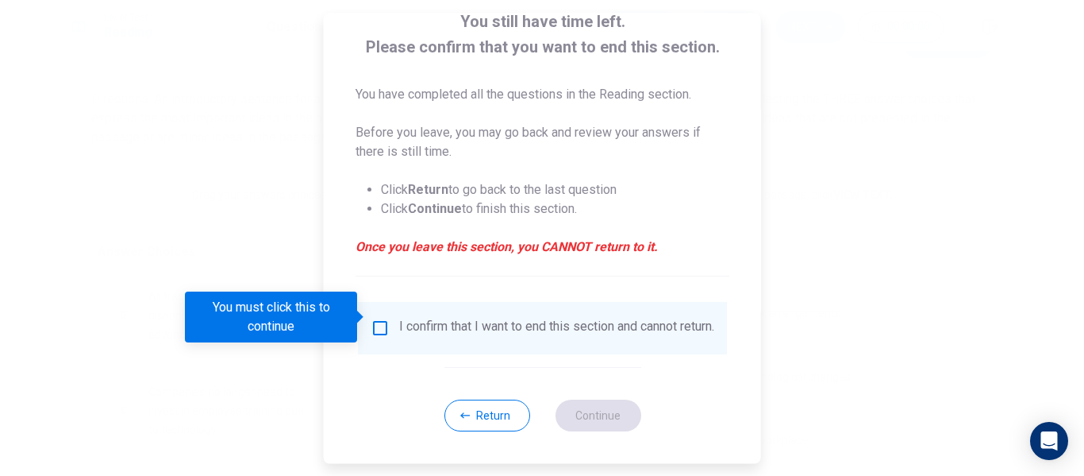
click at [381, 318] on input "You must click this to continue" at bounding box center [380, 327] width 19 height 19
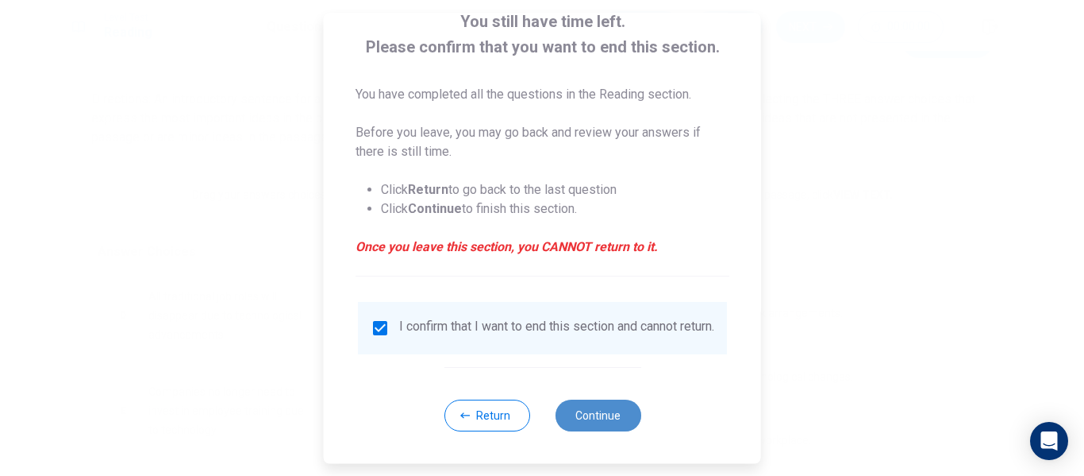
click at [576, 415] on button "Continue" at bounding box center [598, 415] width 86 height 32
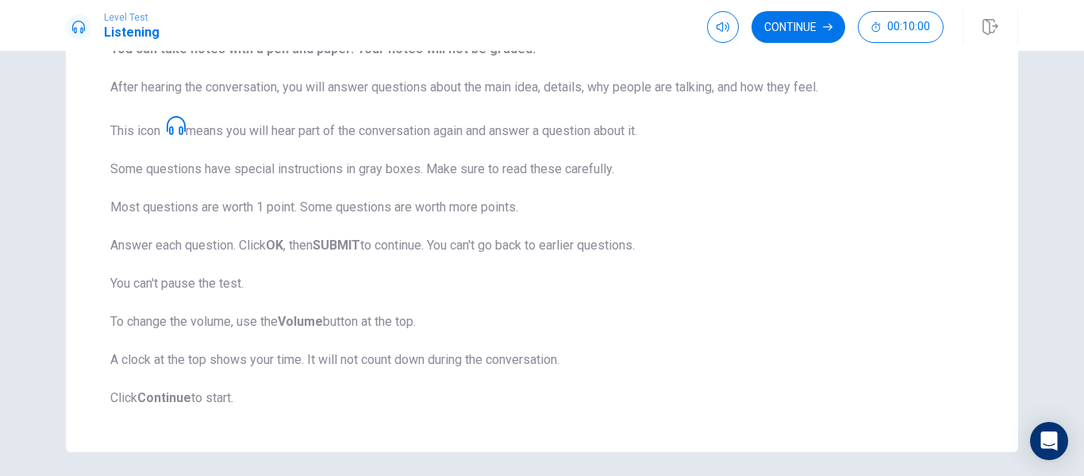
scroll to position [127, 0]
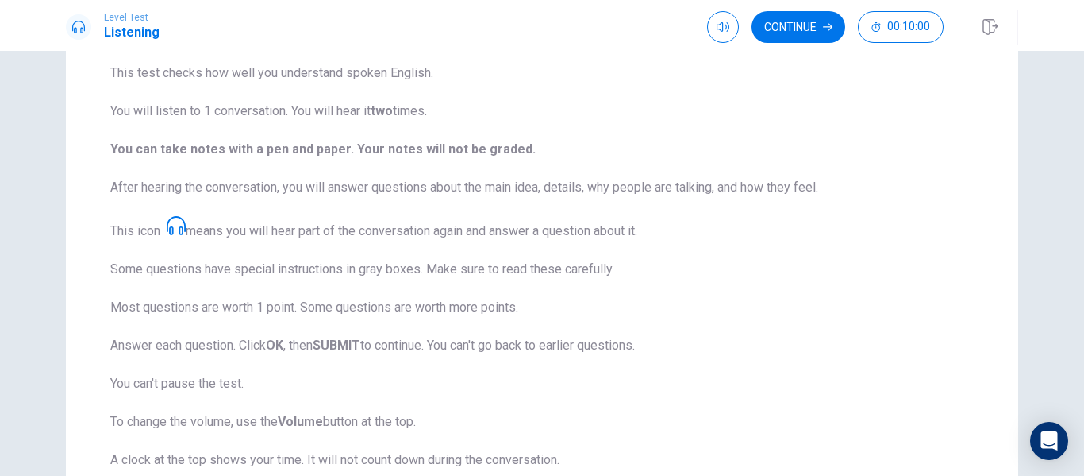
drag, startPoint x: 225, startPoint y: 480, endPoint x: 0, endPoint y: 513, distance: 227.0
click at [810, 18] on button "Continue" at bounding box center [799, 27] width 94 height 32
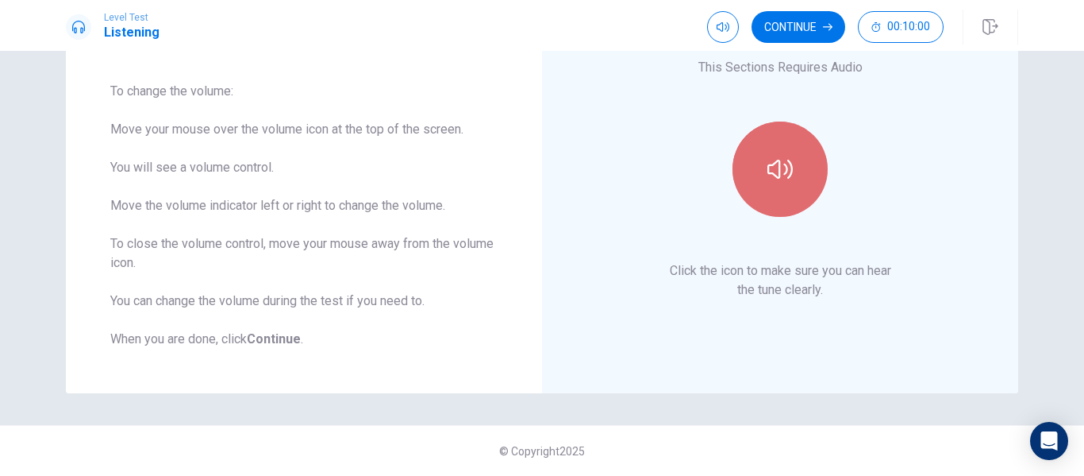
click at [792, 180] on button "button" at bounding box center [780, 168] width 95 height 95
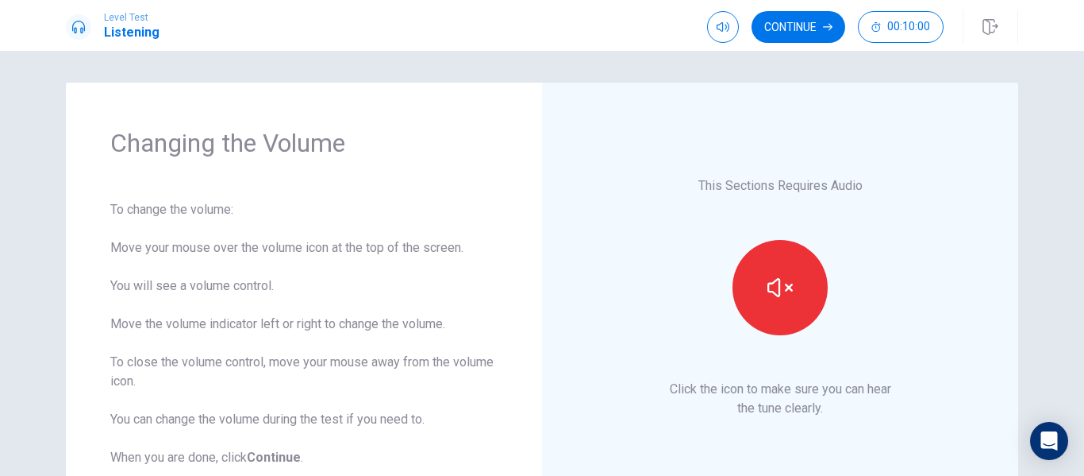
scroll to position [79, 0]
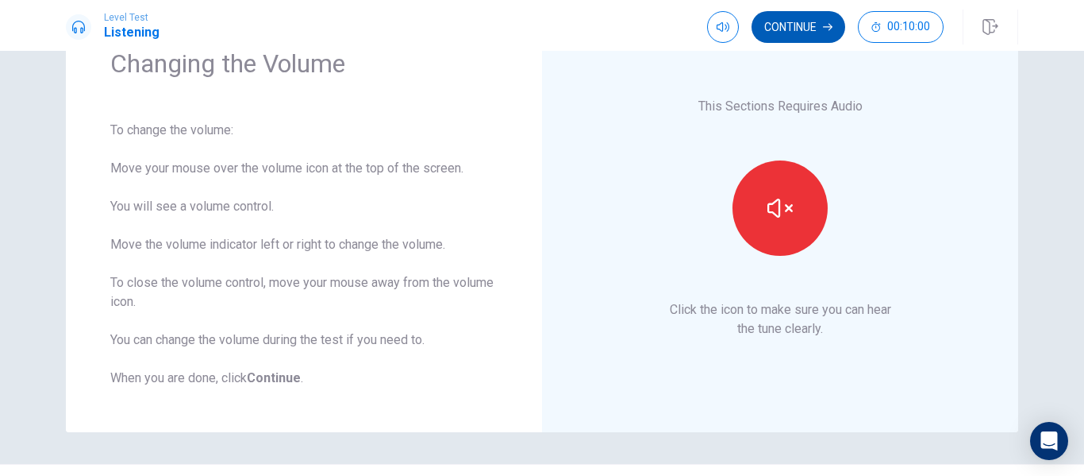
click at [807, 27] on button "Continue" at bounding box center [799, 27] width 94 height 32
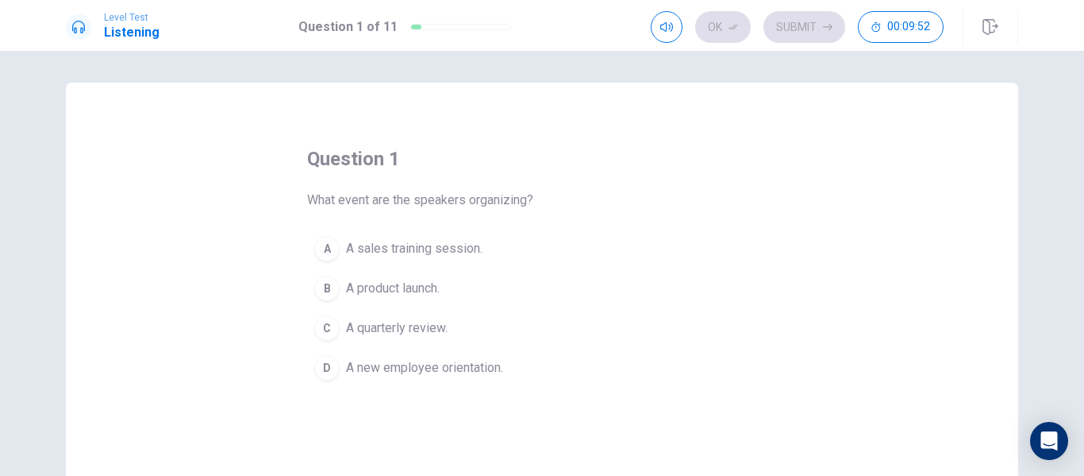
click at [356, 371] on span "A new employee orientation." at bounding box center [424, 367] width 157 height 19
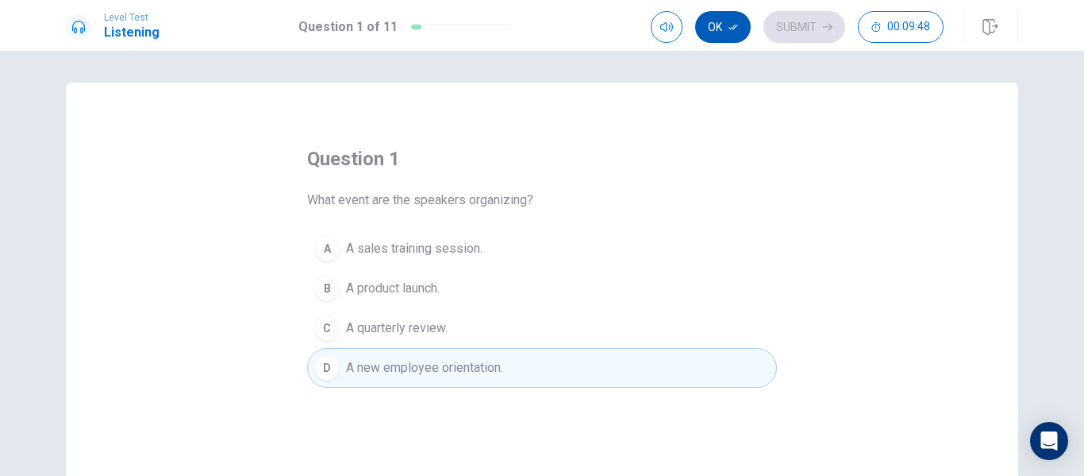
click at [718, 25] on button "Ok" at bounding box center [723, 27] width 56 height 32
click at [828, 33] on button "Submit" at bounding box center [805, 27] width 82 height 32
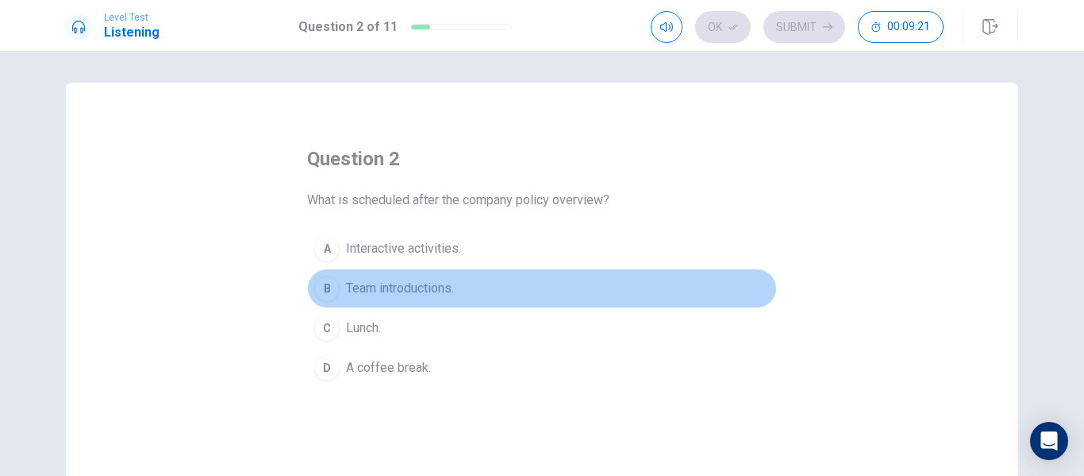
click at [421, 290] on span "Team introductions." at bounding box center [400, 288] width 108 height 19
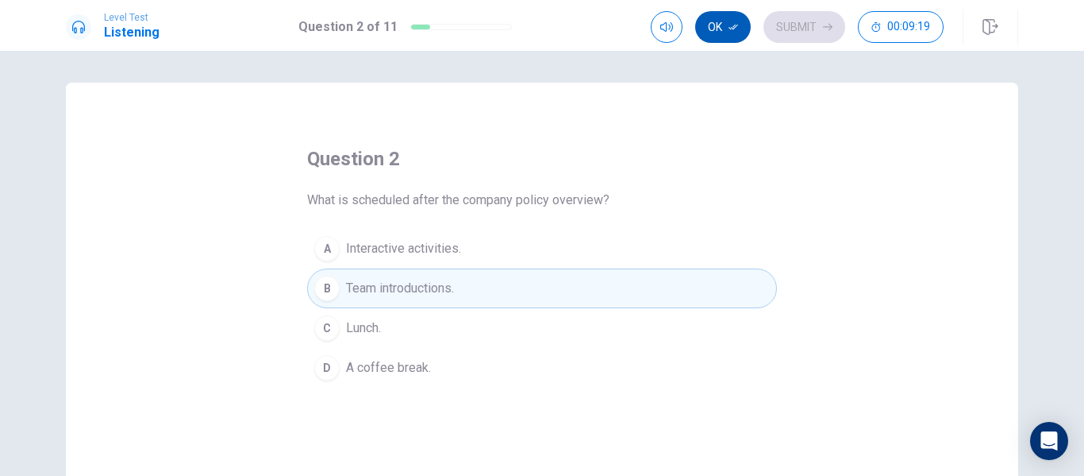
click at [722, 29] on button "Ok" at bounding box center [723, 27] width 56 height 32
click at [788, 33] on button "Submit" at bounding box center [805, 27] width 82 height 32
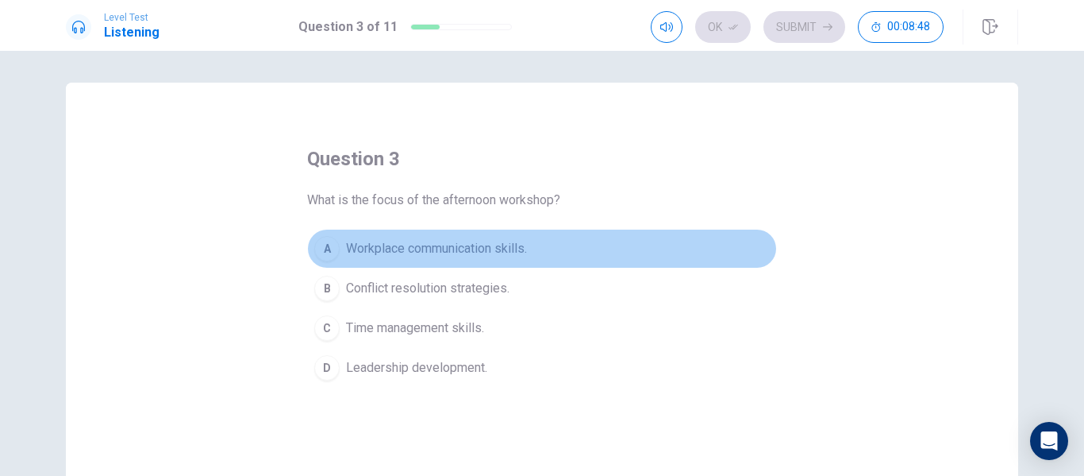
click at [418, 251] on span "Workplace communication skills." at bounding box center [436, 248] width 181 height 19
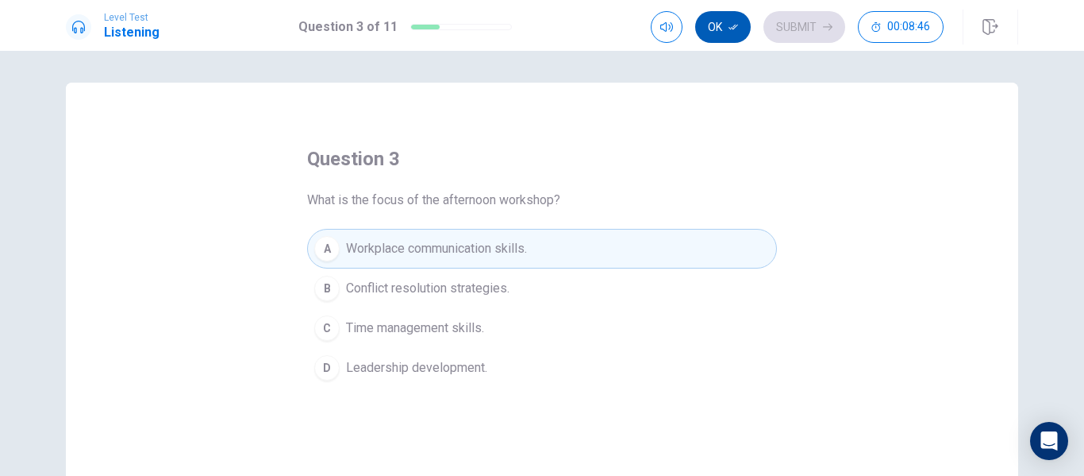
click at [723, 25] on button "Ok" at bounding box center [723, 27] width 56 height 32
drag, startPoint x: 796, startPoint y: 29, endPoint x: 777, endPoint y: 71, distance: 46.2
click at [795, 33] on button "Submit" at bounding box center [805, 27] width 82 height 32
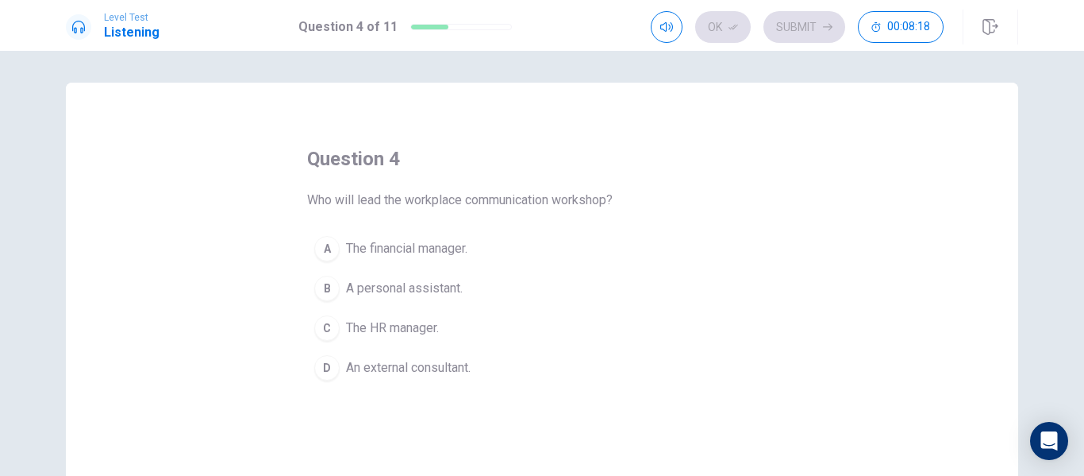
click at [438, 367] on span "An external consultant." at bounding box center [408, 367] width 125 height 19
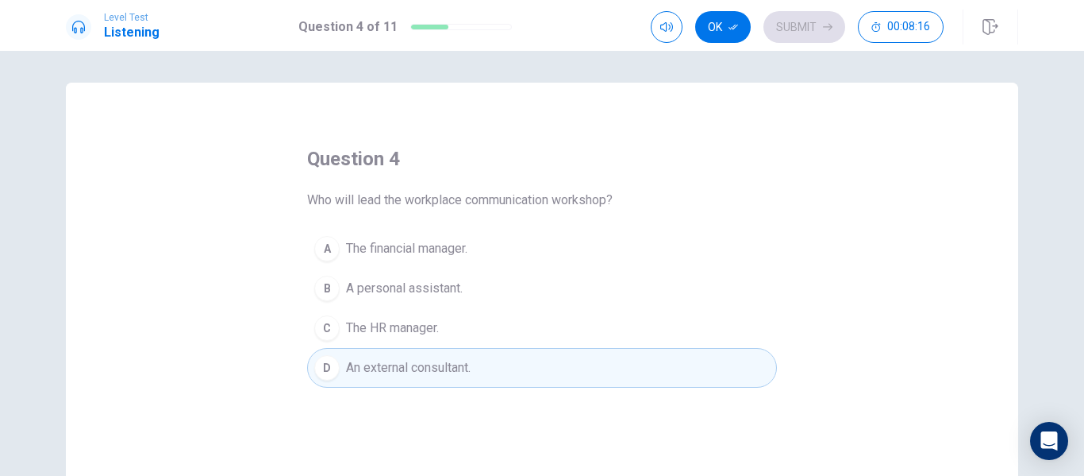
click at [728, 26] on button "Ok" at bounding box center [723, 27] width 56 height 32
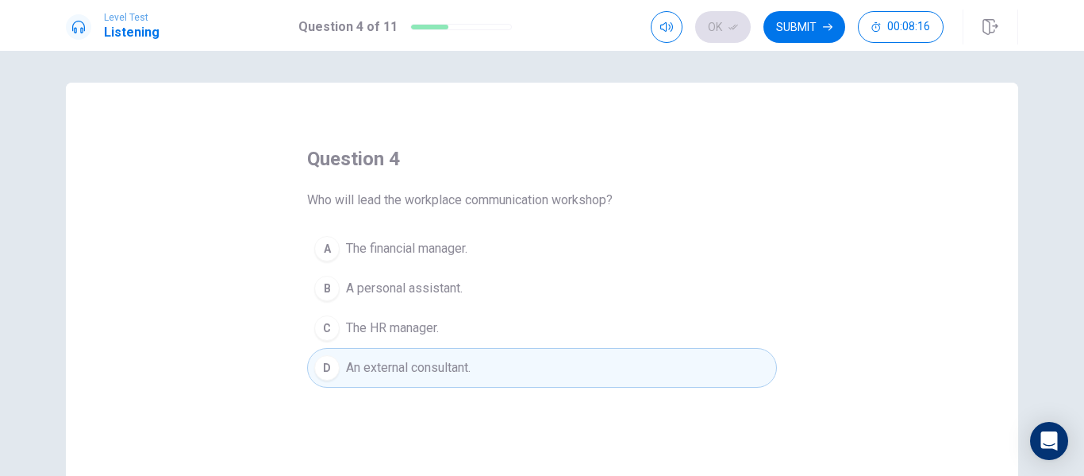
drag, startPoint x: 796, startPoint y: 31, endPoint x: 791, endPoint y: 37, distance: 8.4
click at [792, 35] on button "Submit" at bounding box center [805, 27] width 82 height 32
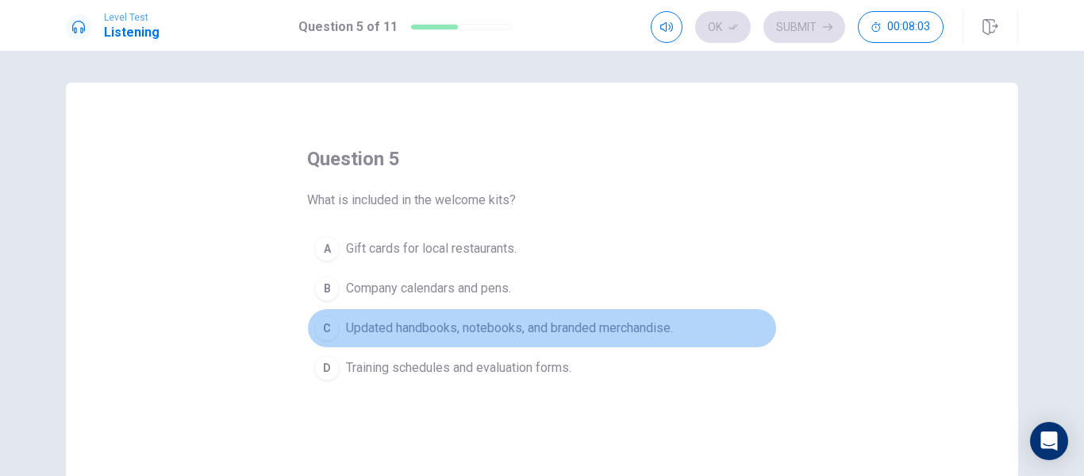
click at [456, 328] on span "Updated handbooks, notebooks, and branded merchandise." at bounding box center [509, 327] width 327 height 19
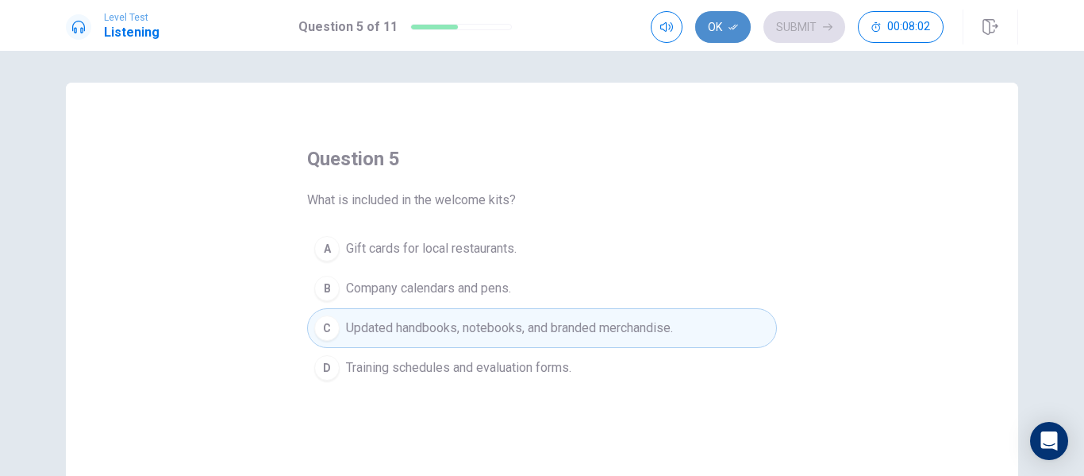
click at [735, 25] on icon "button" at bounding box center [734, 28] width 10 height 6
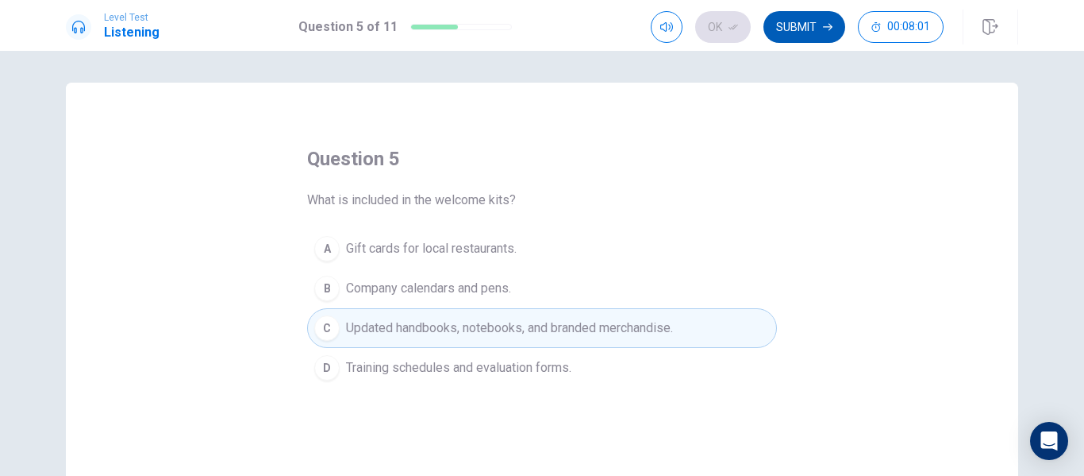
click at [795, 40] on button "Submit" at bounding box center [805, 27] width 82 height 32
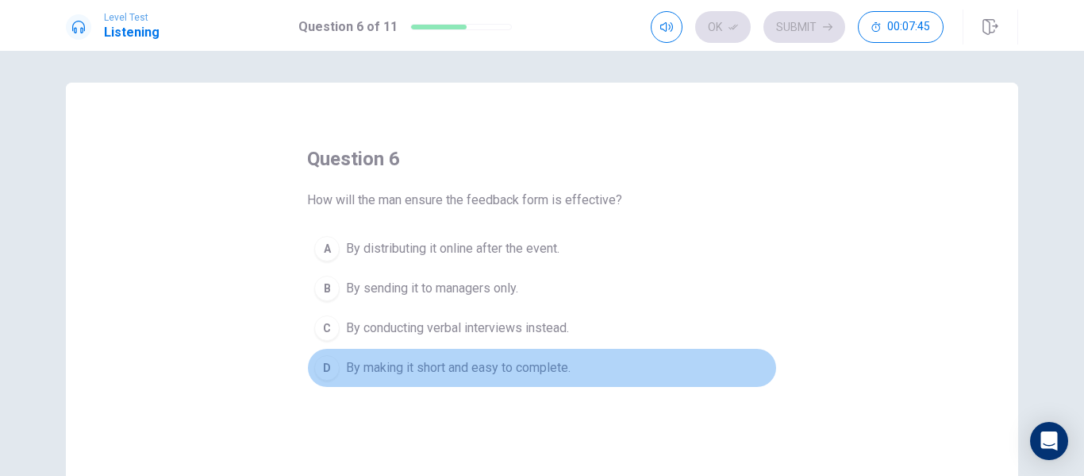
click at [471, 368] on span "By making it short and easy to complete." at bounding box center [458, 367] width 225 height 19
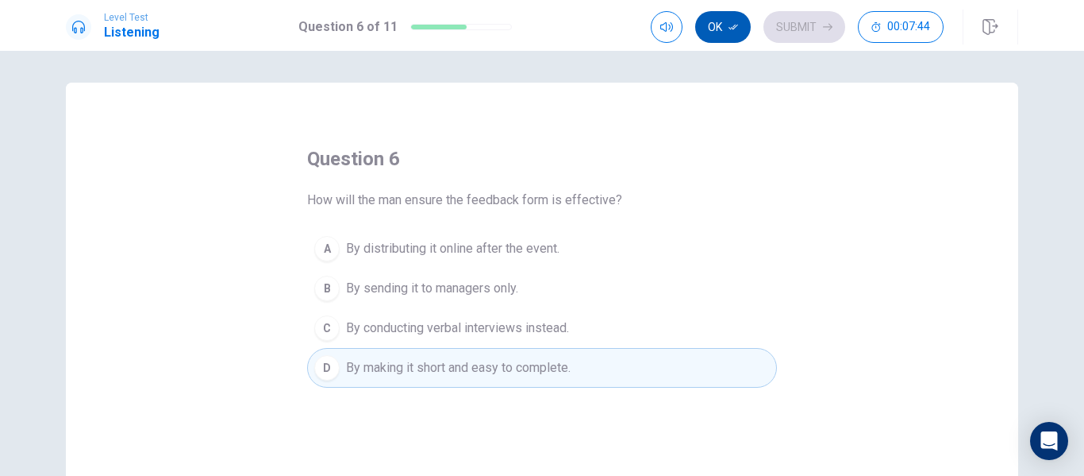
click at [728, 30] on button "Ok" at bounding box center [723, 27] width 56 height 32
click at [784, 34] on button "Submit" at bounding box center [805, 27] width 82 height 32
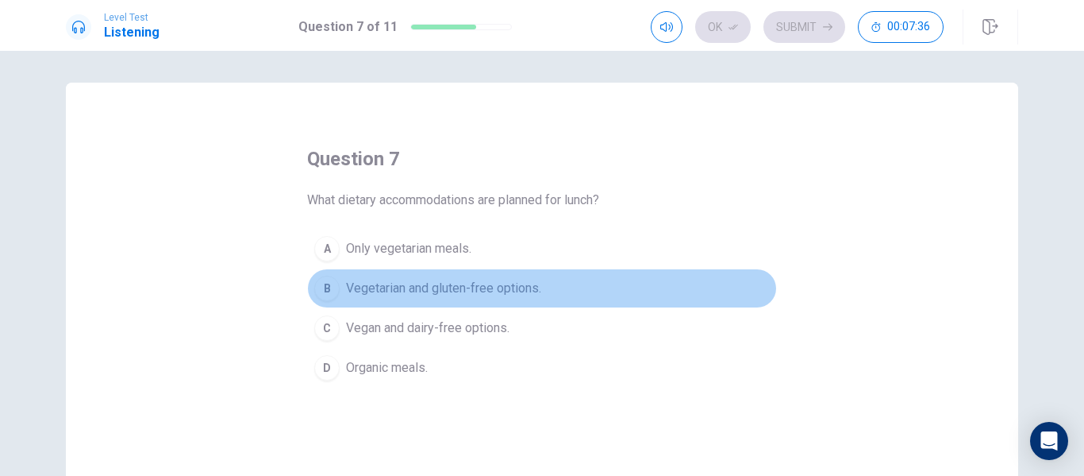
click at [472, 284] on span "Vegetarian and gluten-free options." at bounding box center [443, 288] width 195 height 19
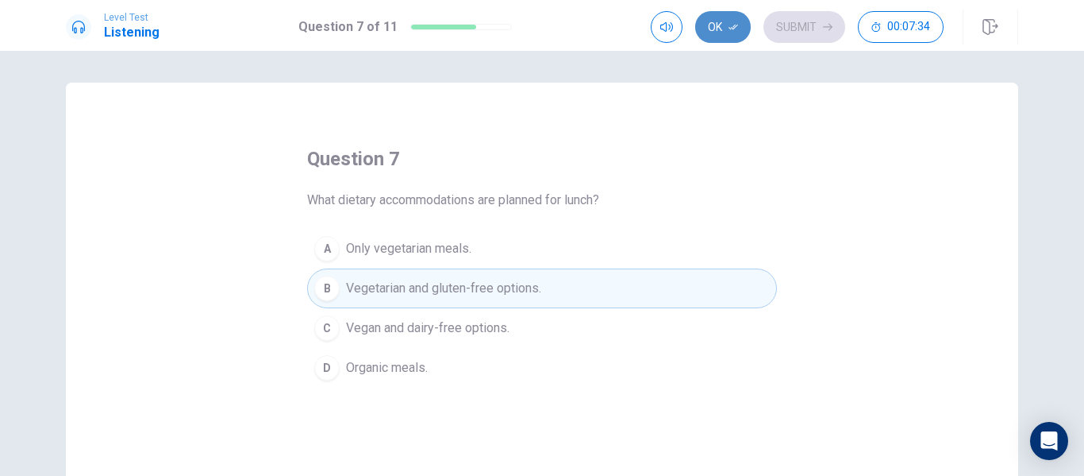
click at [711, 24] on button "Ok" at bounding box center [723, 27] width 56 height 32
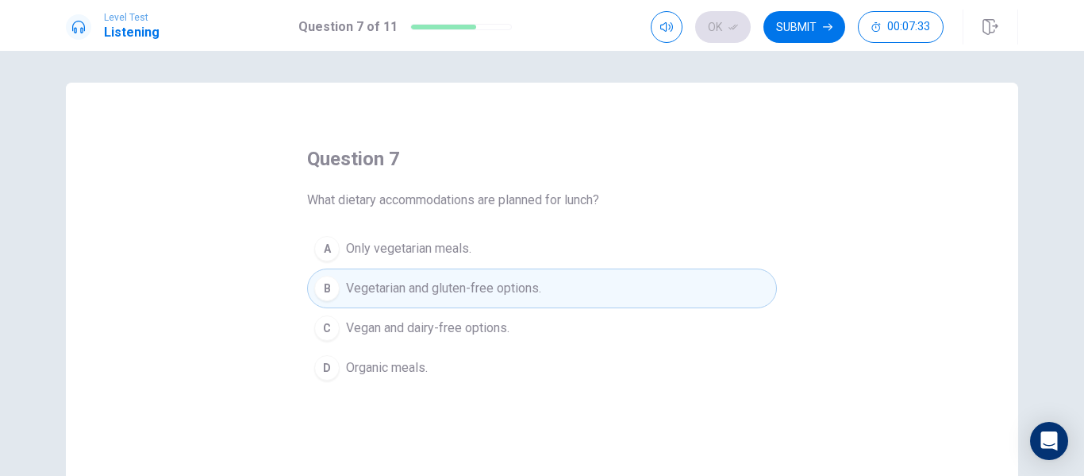
click at [792, 33] on button "Submit" at bounding box center [805, 27] width 82 height 32
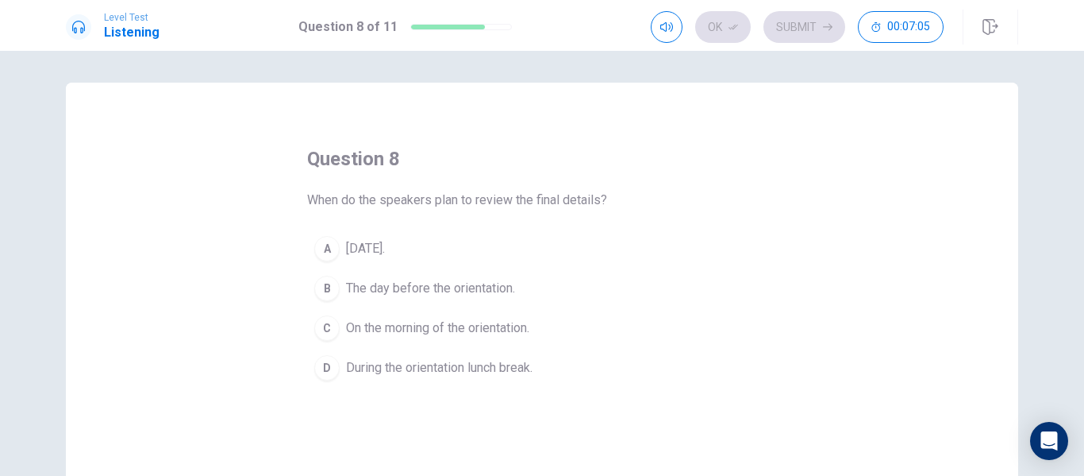
click at [370, 247] on span "[DATE]." at bounding box center [365, 248] width 39 height 19
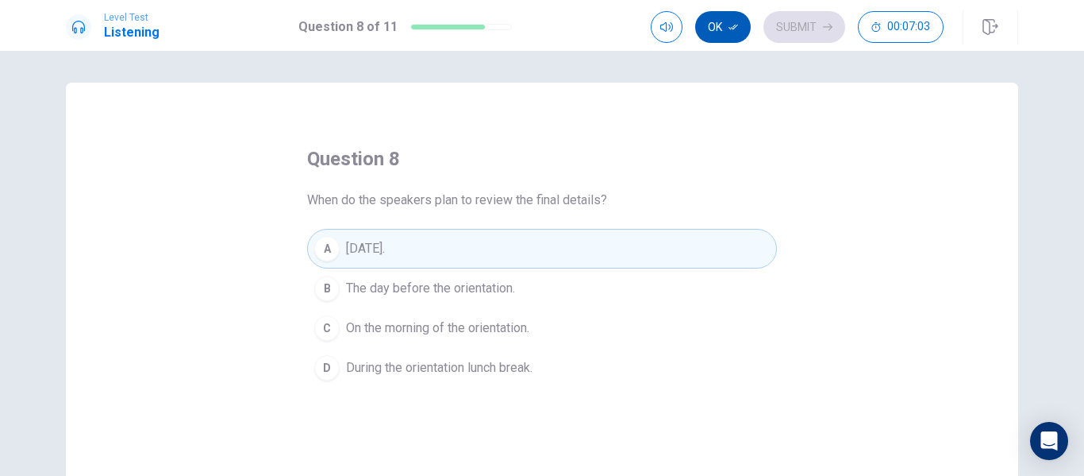
click at [721, 29] on button "Ok" at bounding box center [723, 27] width 56 height 32
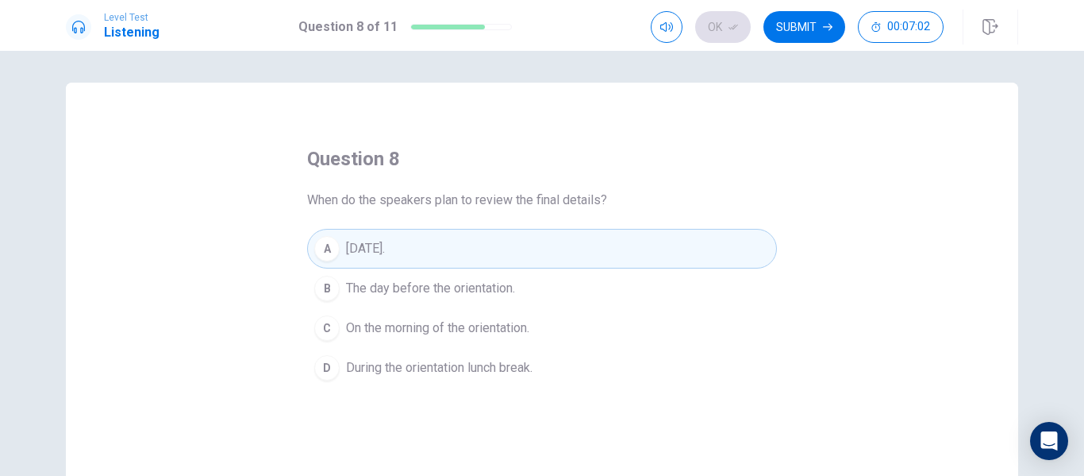
drag, startPoint x: 778, startPoint y: 31, endPoint x: 775, endPoint y: 40, distance: 9.3
click at [779, 31] on button "Submit" at bounding box center [805, 27] width 82 height 32
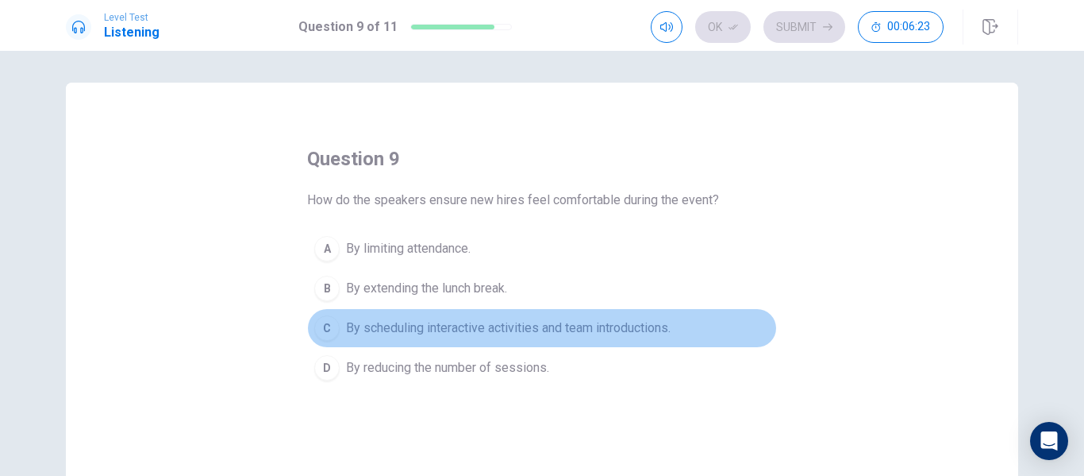
click at [547, 332] on span "By scheduling interactive activities and team introductions." at bounding box center [508, 327] width 325 height 19
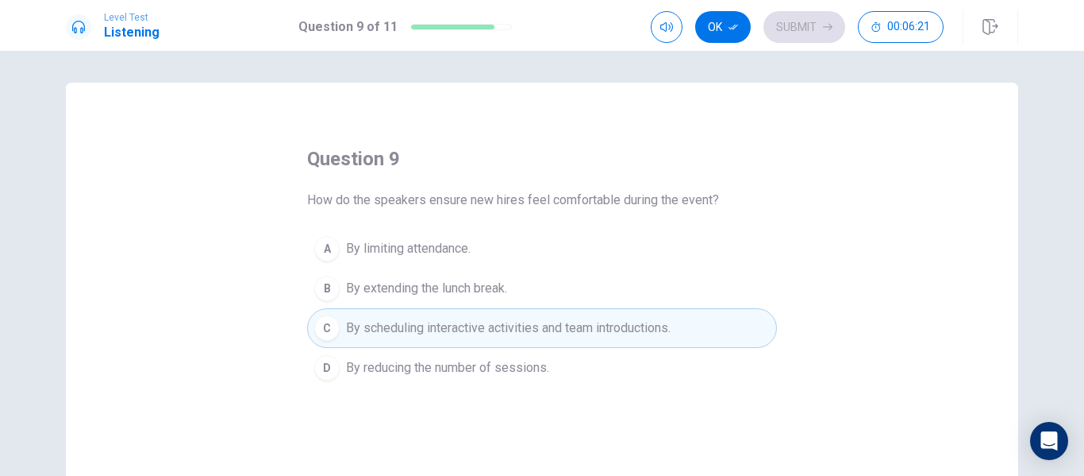
click at [711, 26] on button "Ok" at bounding box center [723, 27] width 56 height 32
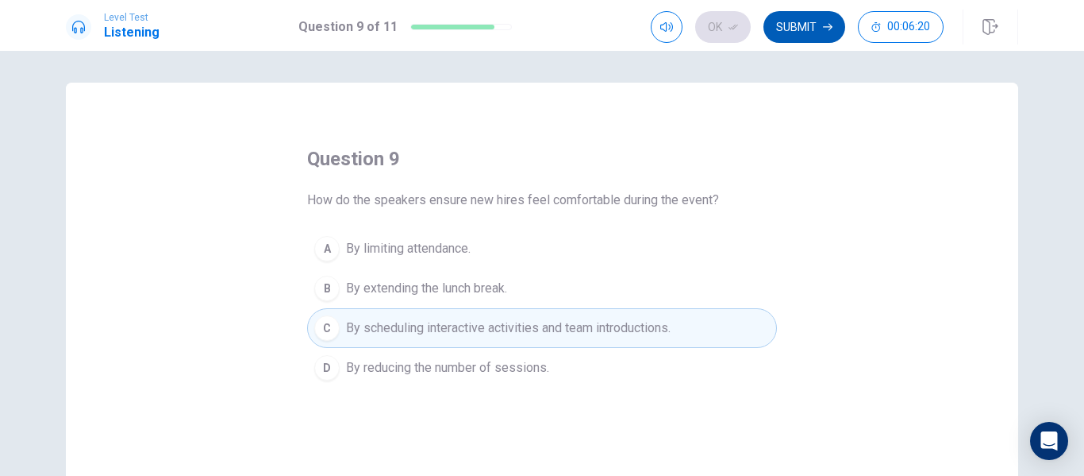
click at [805, 22] on button "Submit" at bounding box center [805, 27] width 82 height 32
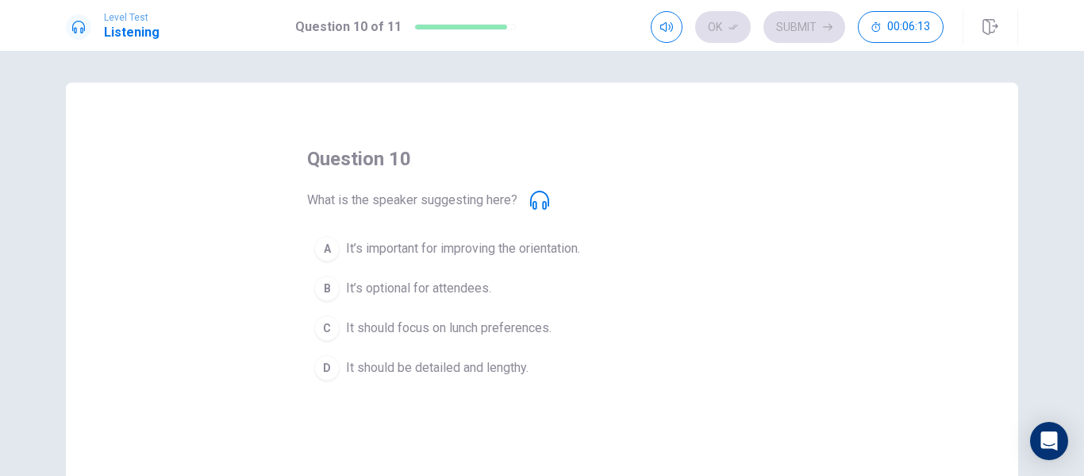
click at [541, 199] on icon at bounding box center [539, 200] width 19 height 19
type input "0"
drag, startPoint x: 693, startPoint y: 58, endPoint x: 597, endPoint y: 56, distance: 96.1
click at [598, 56] on body "Level Test Listening Question 10 of 11 Ok Submit 00:05:46 Question 10 of 11 00:…" at bounding box center [542, 238] width 1084 height 476
click at [664, 20] on button "button" at bounding box center [667, 27] width 32 height 32
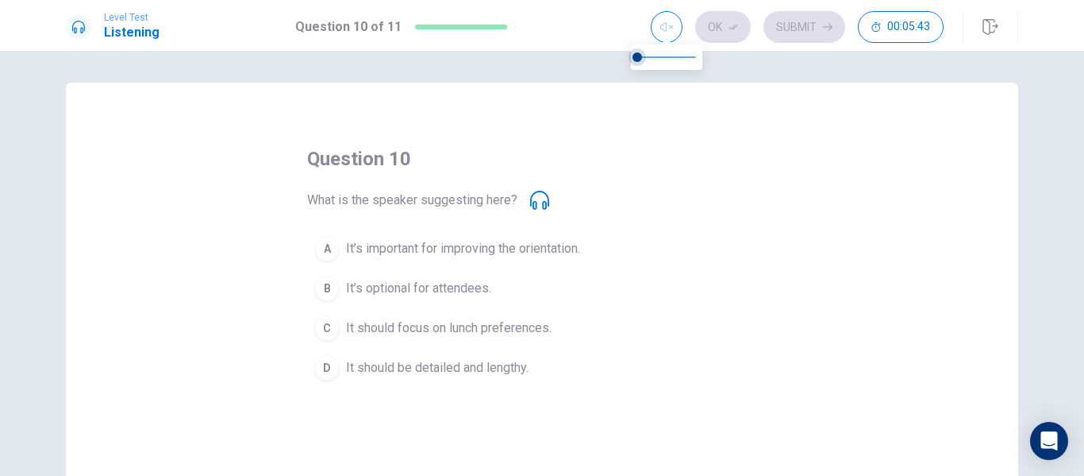
type input "1"
drag, startPoint x: 642, startPoint y: 52, endPoint x: 705, endPoint y: 54, distance: 62.7
click at [701, 52] on span at bounding box center [696, 57] width 10 height 10
click at [476, 204] on span "What is the speaker suggesting here?" at bounding box center [412, 200] width 210 height 19
click at [476, 206] on span "What is the speaker suggesting here?" at bounding box center [412, 200] width 210 height 19
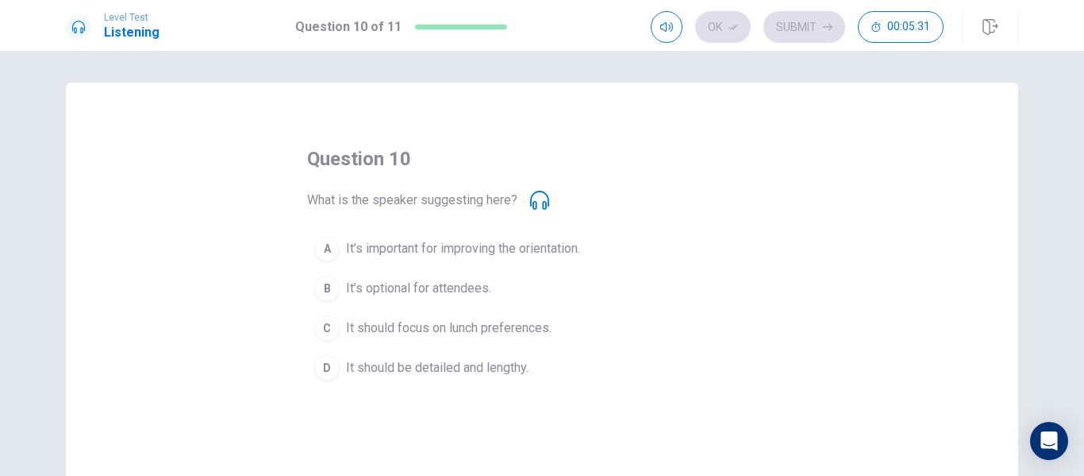
click at [533, 206] on icon at bounding box center [539, 200] width 19 height 19
click at [532, 206] on icon at bounding box center [539, 200] width 19 height 19
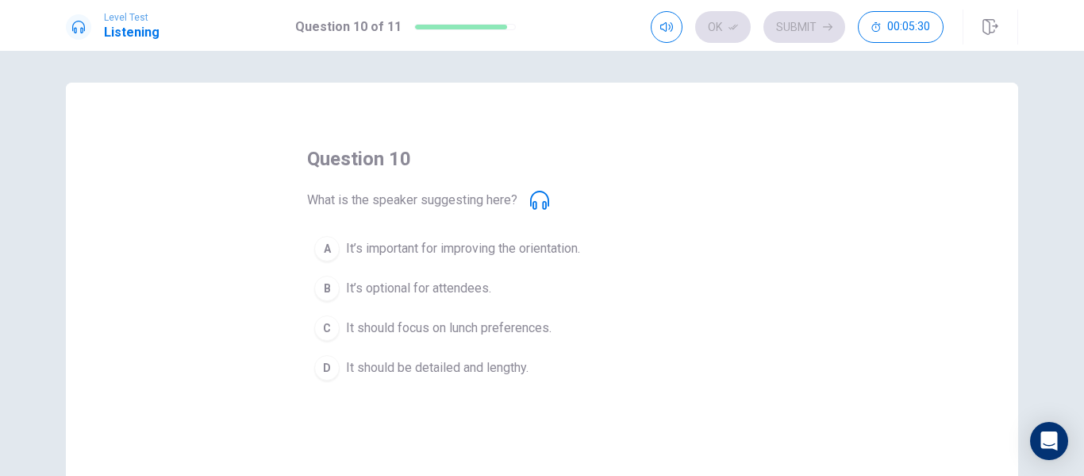
click at [530, 206] on icon at bounding box center [539, 200] width 19 height 19
click at [362, 188] on div "question 10 What is the speaker suggesting here? A It’s important for improving…" at bounding box center [542, 266] width 470 height 241
click at [449, 204] on span "What is the speaker suggesting here?" at bounding box center [412, 200] width 210 height 19
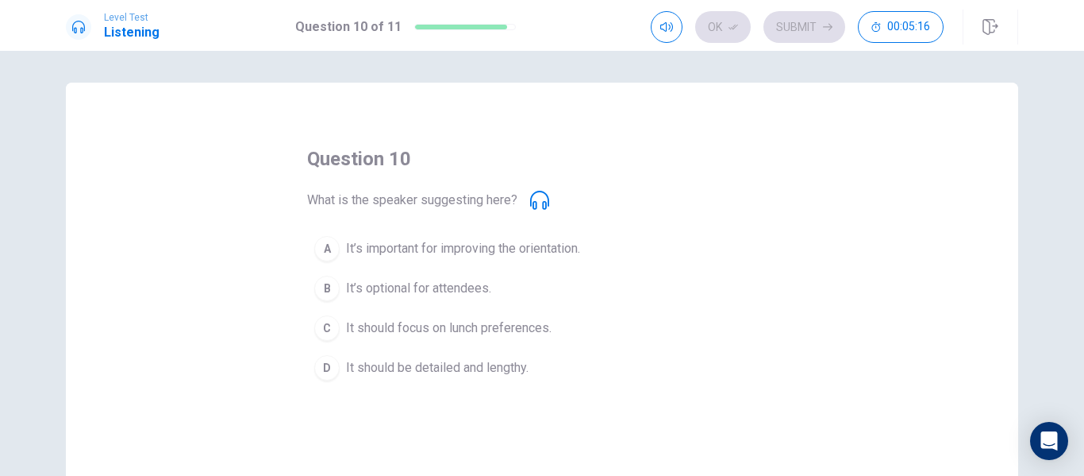
click at [530, 206] on icon at bounding box center [539, 200] width 19 height 19
click at [531, 206] on icon at bounding box center [539, 200] width 19 height 19
click at [428, 201] on span "What is the speaker suggesting here?" at bounding box center [412, 200] width 210 height 19
click at [427, 202] on span "What is the speaker suggesting here?" at bounding box center [412, 200] width 210 height 19
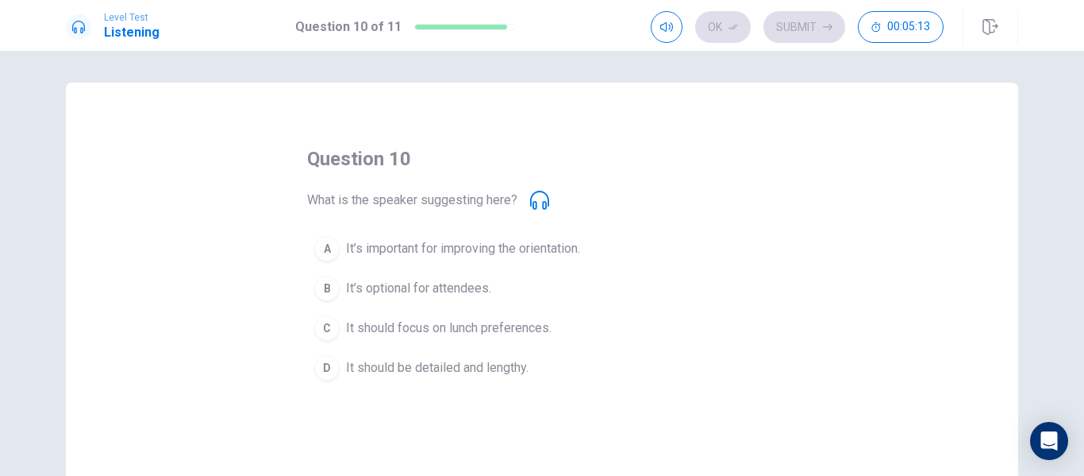
click at [521, 204] on div "What is the speaker suggesting here?" at bounding box center [428, 200] width 242 height 19
click at [519, 197] on div "What is the speaker suggesting here?" at bounding box center [428, 200] width 242 height 19
click at [520, 197] on div "What is the speaker suggesting here?" at bounding box center [428, 200] width 242 height 19
click at [540, 208] on icon at bounding box center [539, 200] width 19 height 19
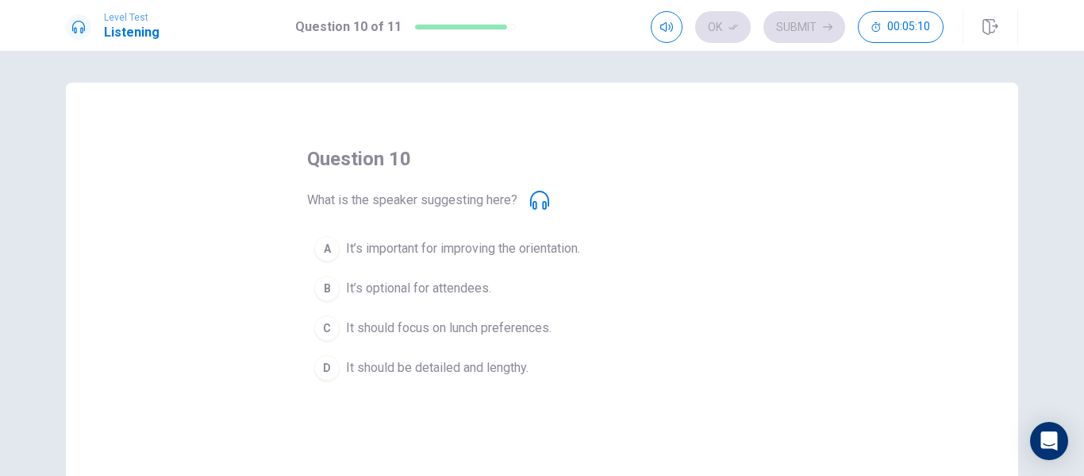
click at [540, 207] on icon at bounding box center [539, 200] width 19 height 19
click at [80, 25] on icon at bounding box center [78, 27] width 13 height 13
click at [504, 202] on span "What is the speaker suggesting here?" at bounding box center [412, 200] width 210 height 19
click at [506, 202] on span "What is the speaker suggesting here?" at bounding box center [412, 200] width 210 height 19
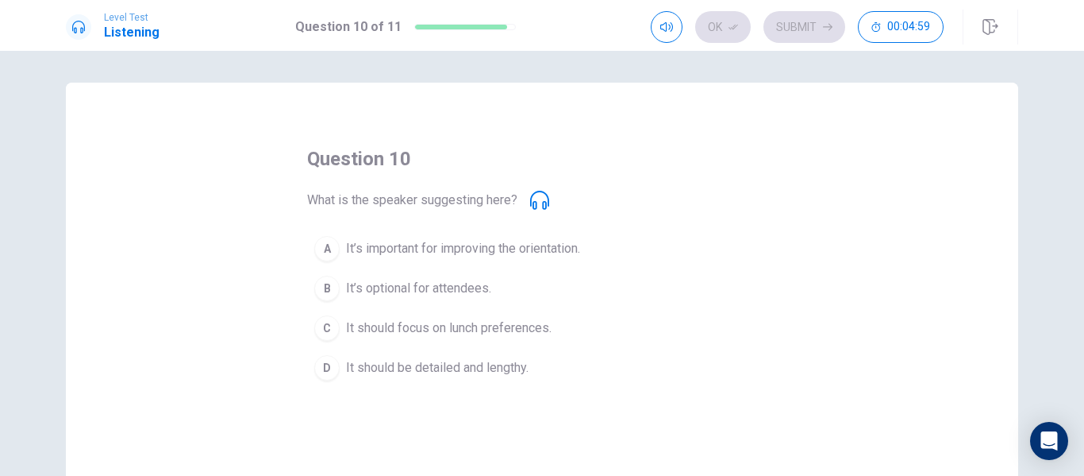
click at [507, 202] on span "What is the speaker suggesting here?" at bounding box center [412, 200] width 210 height 19
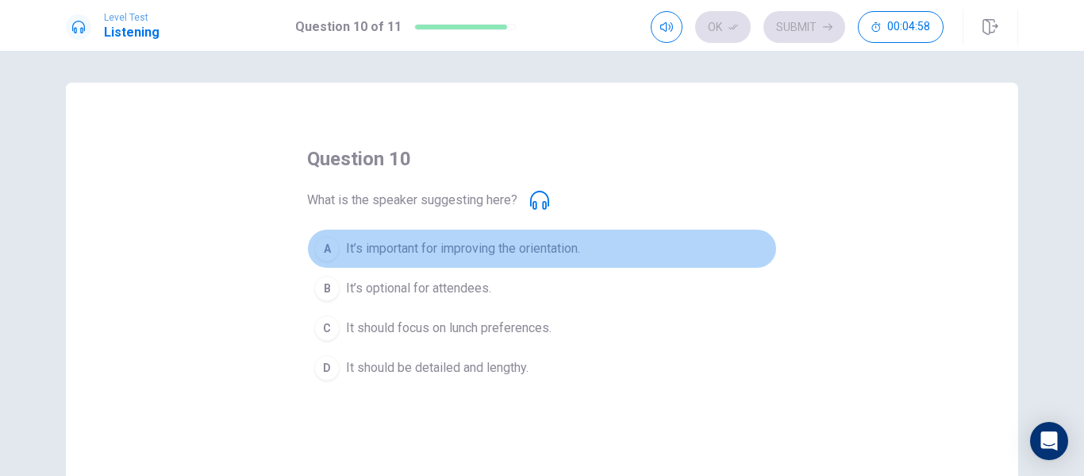
click at [459, 241] on span "It’s important for improving the orientation." at bounding box center [463, 248] width 234 height 19
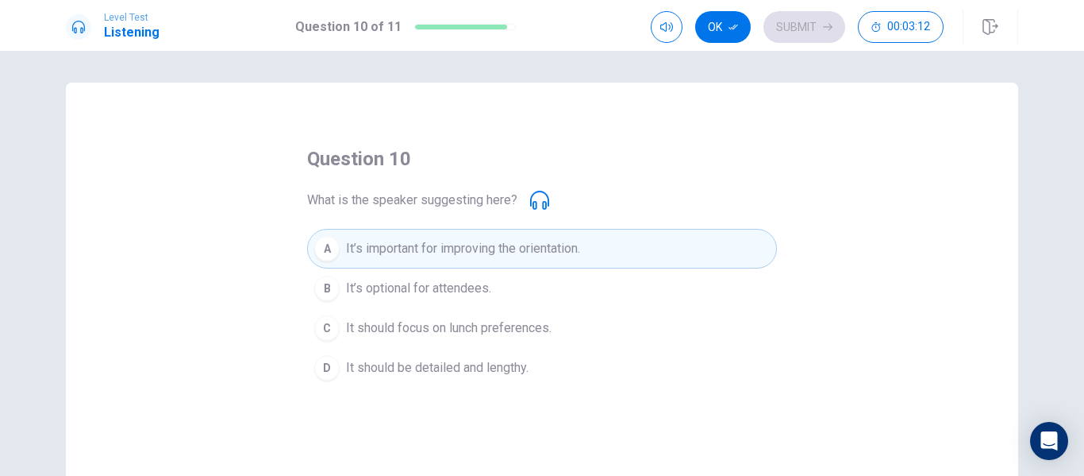
click at [456, 254] on span "It’s important for improving the orientation." at bounding box center [463, 248] width 234 height 19
click at [720, 26] on button "Ok" at bounding box center [723, 27] width 56 height 32
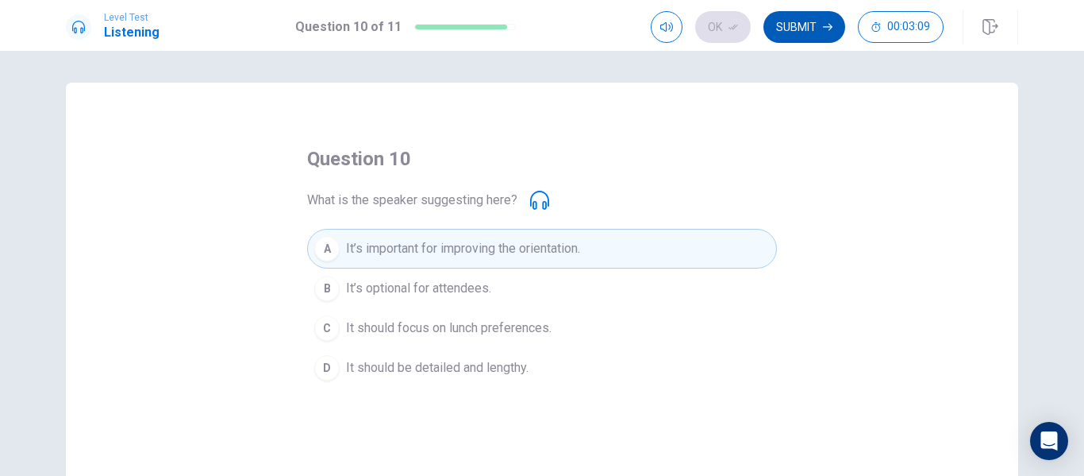
click at [794, 30] on button "Submit" at bounding box center [805, 27] width 82 height 32
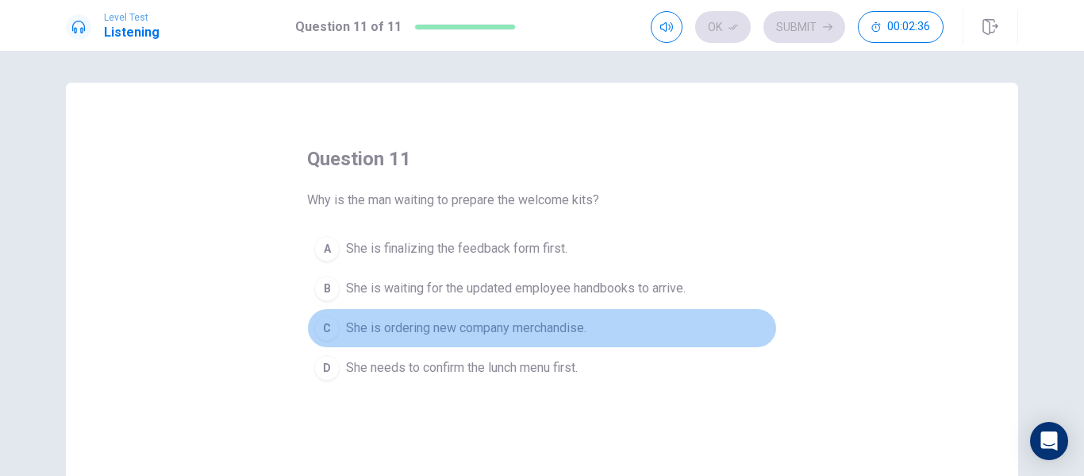
click at [443, 325] on span "She is ordering new company merchandise." at bounding box center [466, 327] width 241 height 19
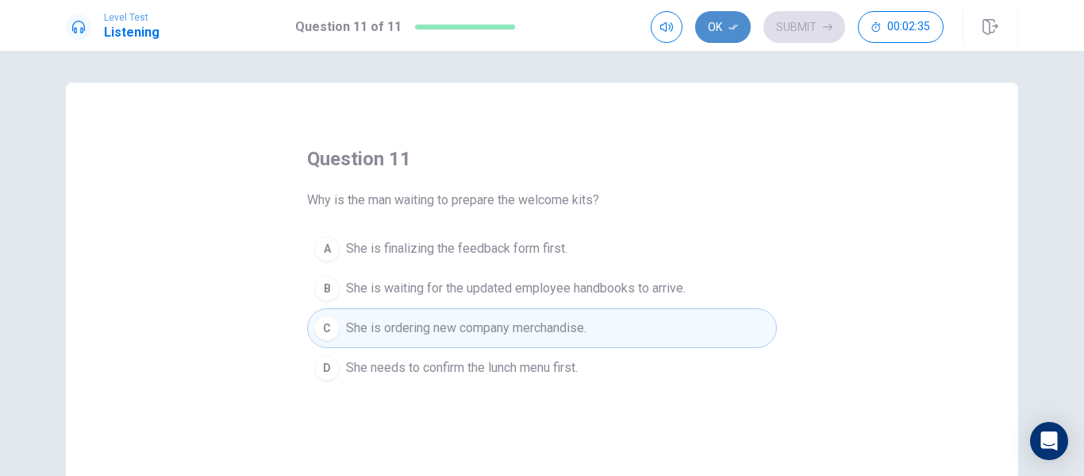
drag, startPoint x: 715, startPoint y: 18, endPoint x: 710, endPoint y: 37, distance: 18.9
click at [715, 19] on button "Ok" at bounding box center [723, 27] width 56 height 32
click at [804, 26] on button "Submit" at bounding box center [805, 27] width 82 height 32
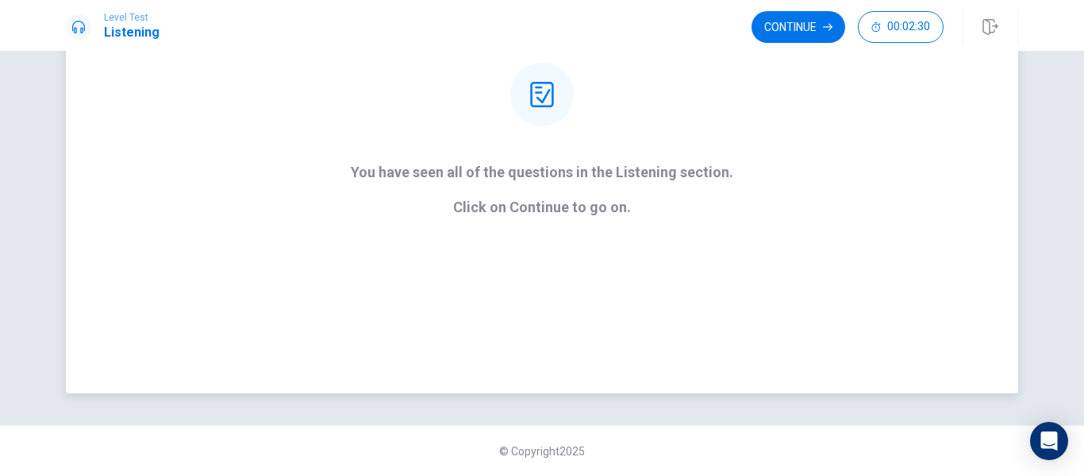
scroll to position [118, 0]
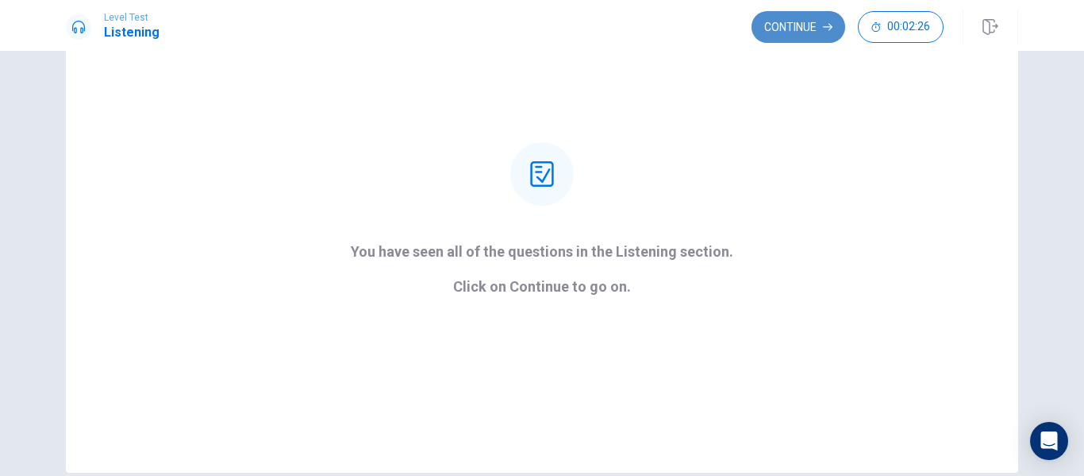
click at [795, 33] on button "Continue" at bounding box center [799, 27] width 94 height 32
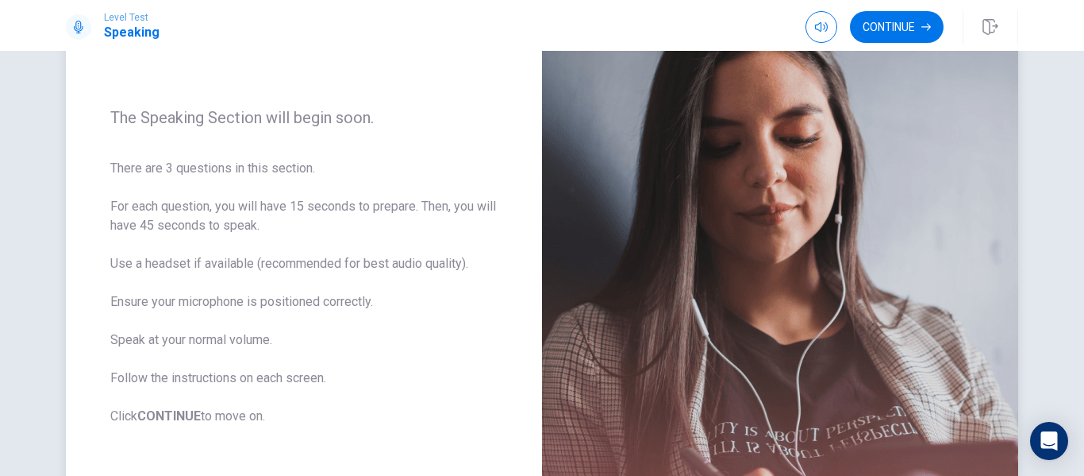
scroll to position [198, 0]
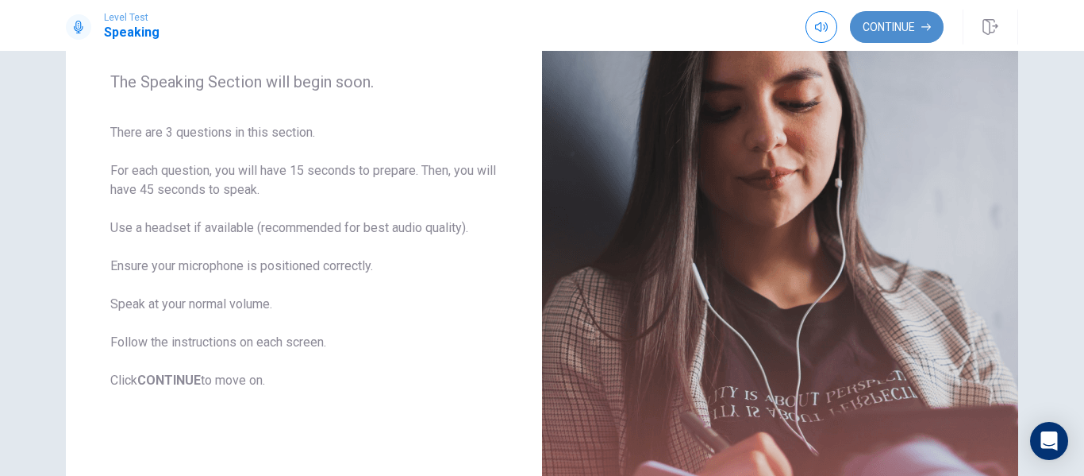
click at [918, 25] on button "Continue" at bounding box center [897, 27] width 94 height 32
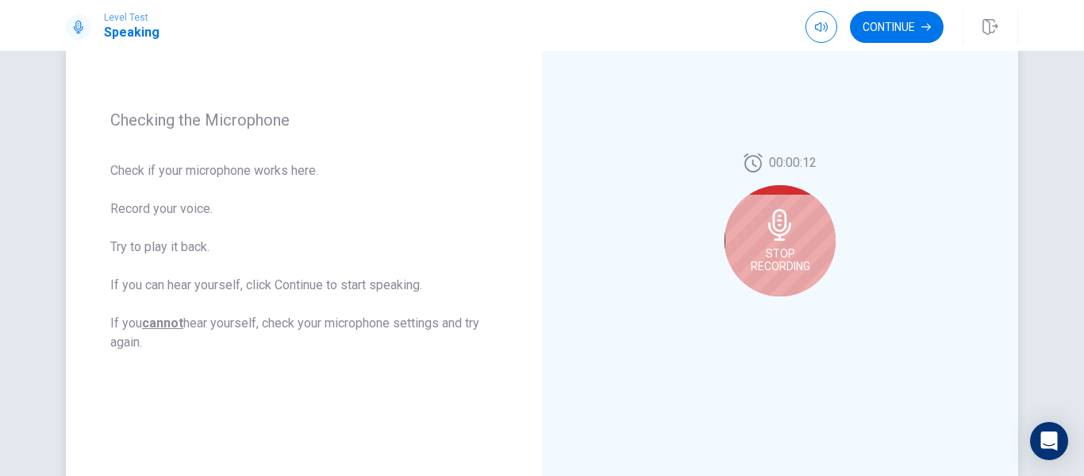
click at [774, 236] on icon at bounding box center [779, 225] width 23 height 32
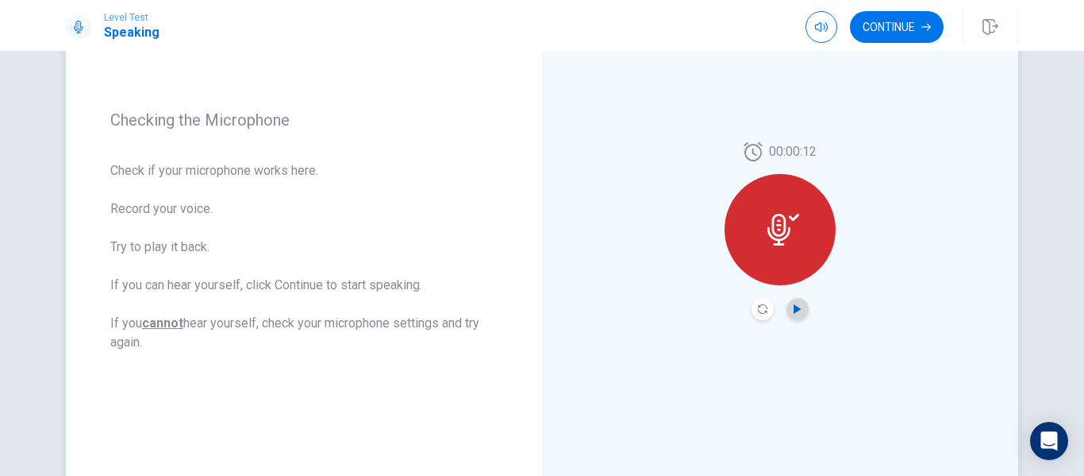
click at [794, 308] on icon "Play Audio" at bounding box center [797, 309] width 7 height 10
click at [769, 231] on icon at bounding box center [779, 230] width 23 height 32
click at [776, 229] on icon at bounding box center [779, 230] width 23 height 32
click at [792, 249] on div at bounding box center [780, 229] width 111 height 111
click at [797, 306] on icon "Play Audio" at bounding box center [798, 309] width 10 height 10
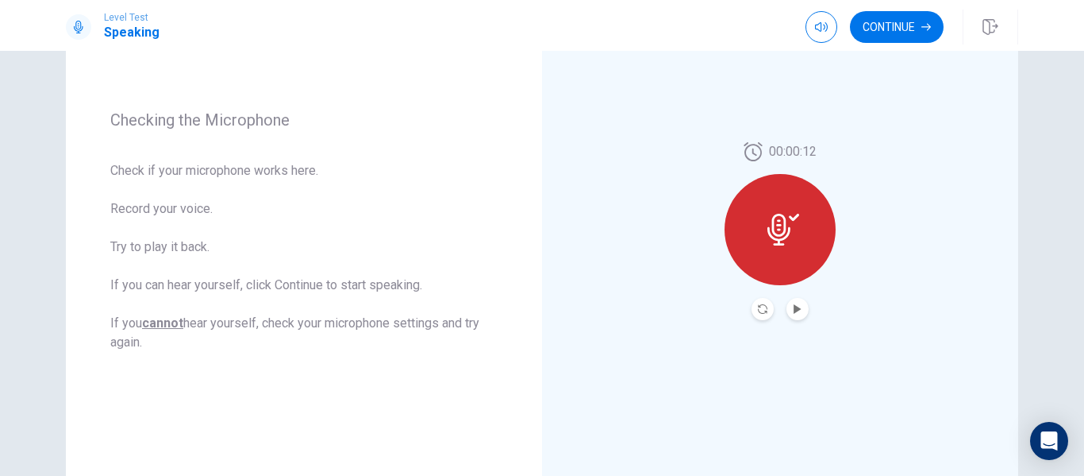
click at [790, 218] on icon at bounding box center [794, 217] width 10 height 7
click at [761, 306] on icon "Record Again" at bounding box center [763, 309] width 10 height 10
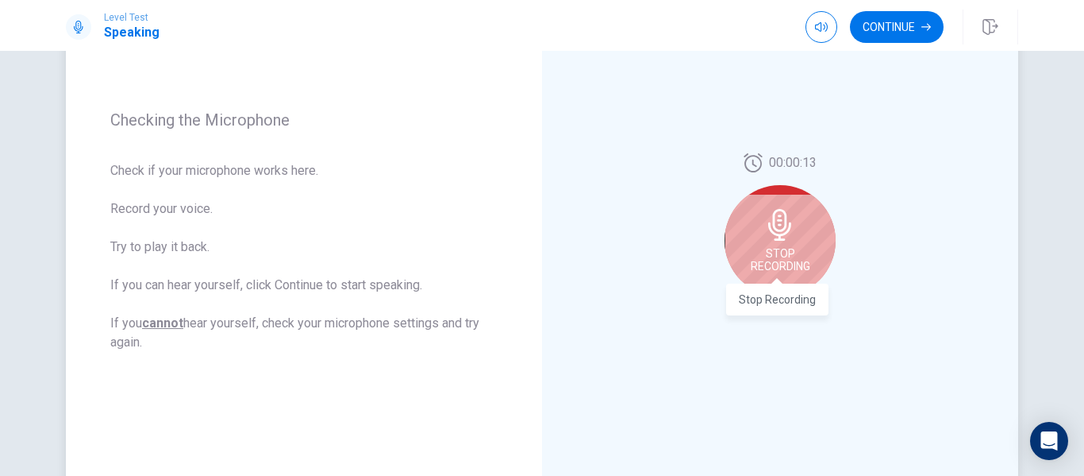
click at [787, 265] on span "Stop Recording" at bounding box center [781, 259] width 60 height 25
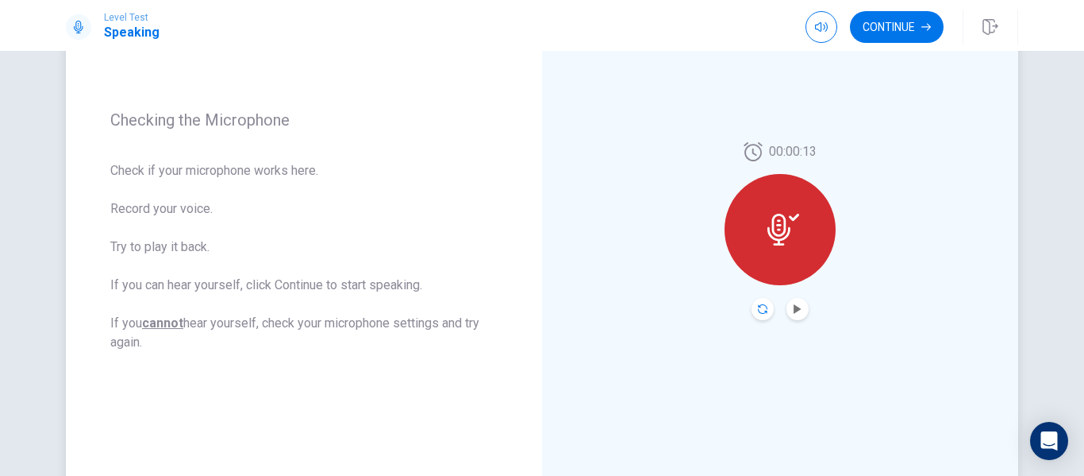
click at [761, 313] on icon "Record Again" at bounding box center [763, 309] width 10 height 10
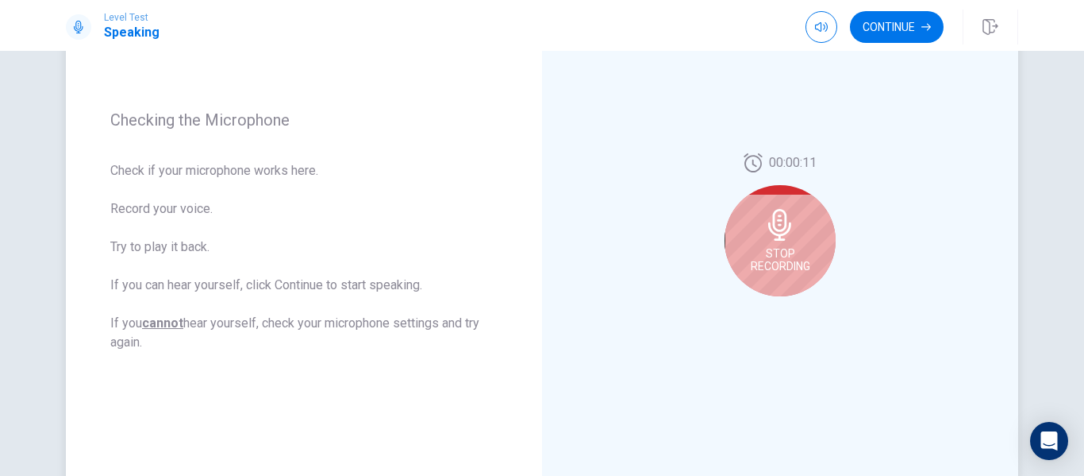
click at [784, 244] on div "Stop Recording" at bounding box center [780, 240] width 111 height 111
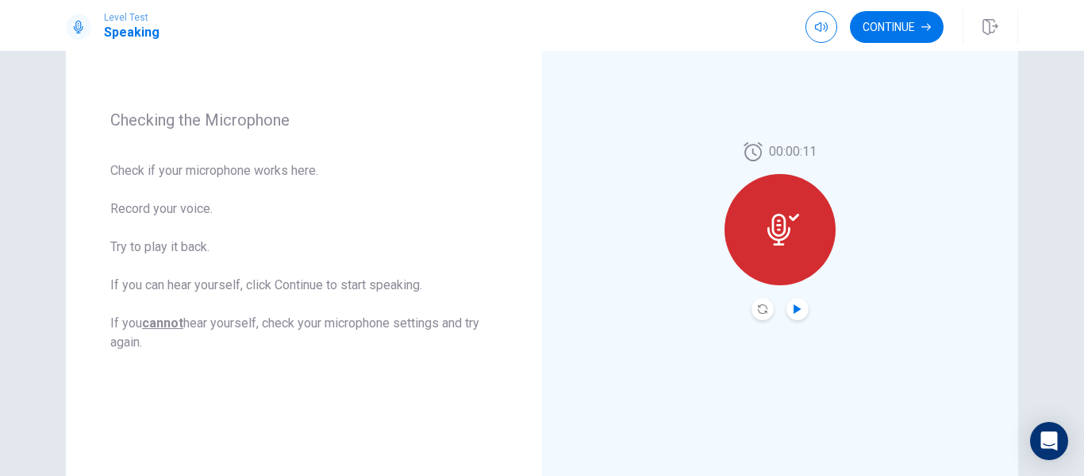
click at [798, 311] on icon "Play Audio" at bounding box center [798, 309] width 10 height 10
click at [760, 311] on icon "Record Again" at bounding box center [763, 309] width 10 height 10
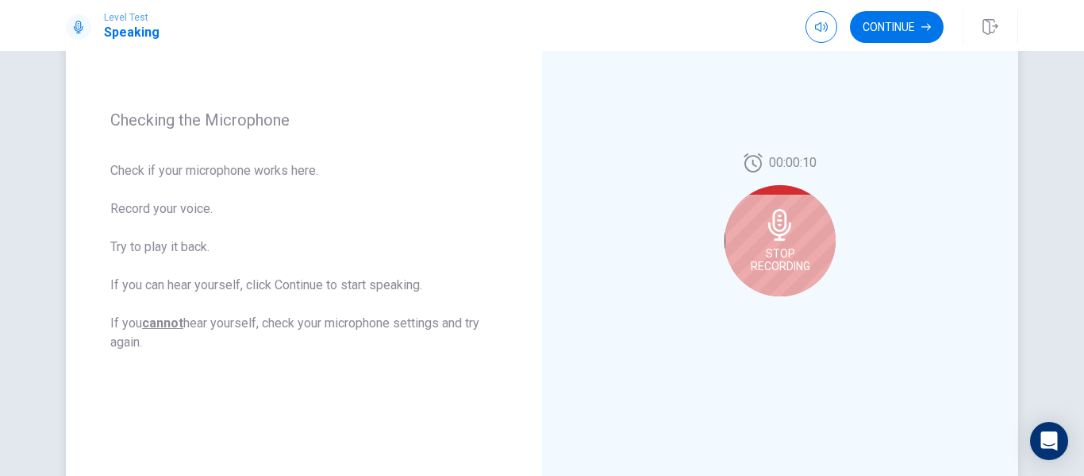
click at [786, 272] on span "Stop Recording" at bounding box center [781, 259] width 60 height 25
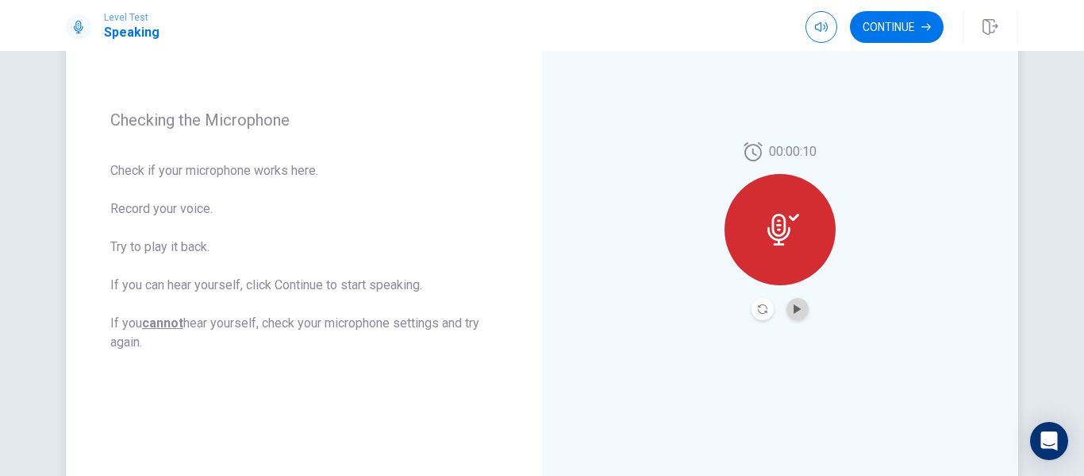
click at [802, 312] on button "Play Audio" at bounding box center [798, 309] width 22 height 22
click at [876, 30] on button "Continue" at bounding box center [897, 27] width 94 height 32
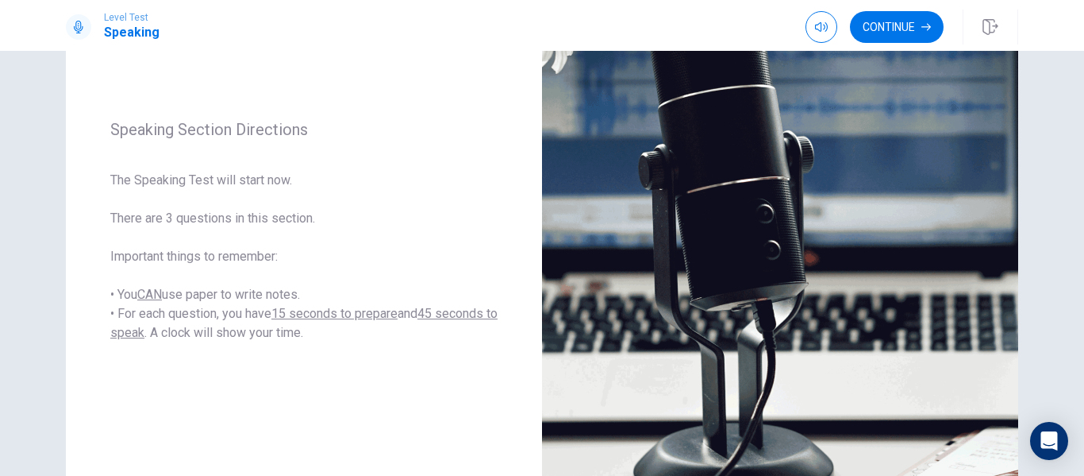
click at [907, 34] on button "Continue" at bounding box center [897, 27] width 94 height 32
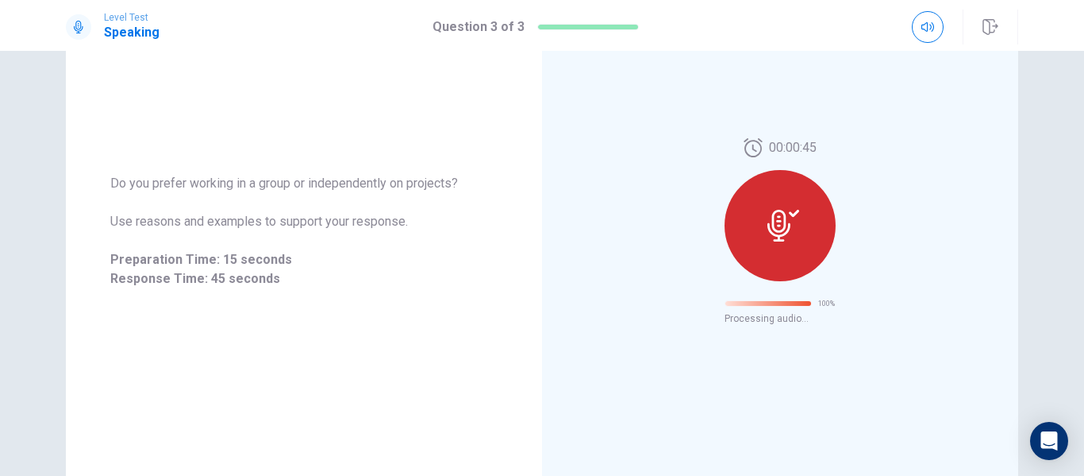
scroll to position [102, 0]
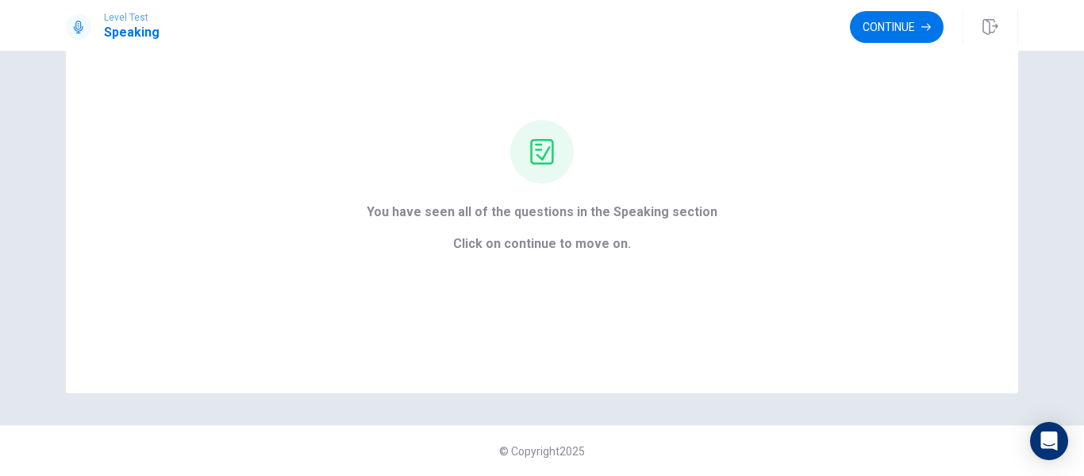
click at [919, 21] on button "Continue" at bounding box center [897, 27] width 94 height 32
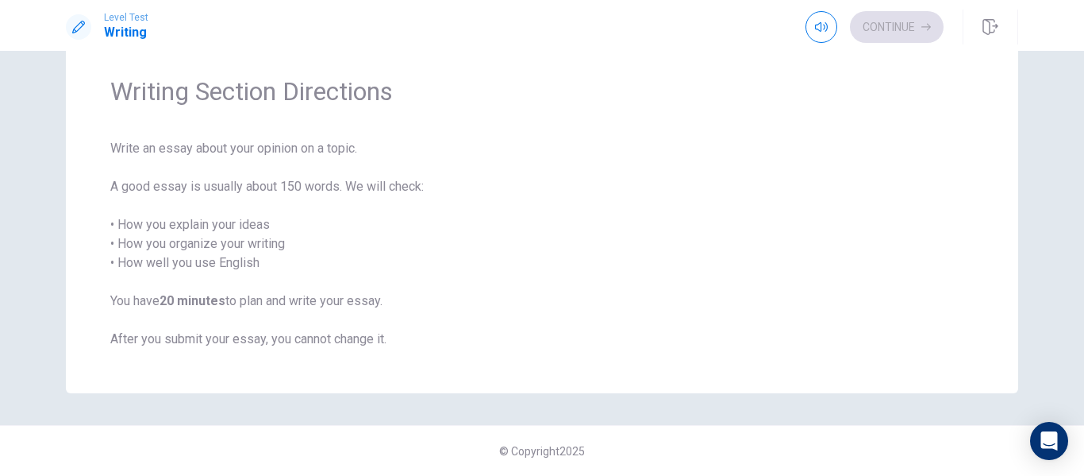
scroll to position [52, 0]
click at [890, 28] on button "Continue" at bounding box center [897, 27] width 94 height 32
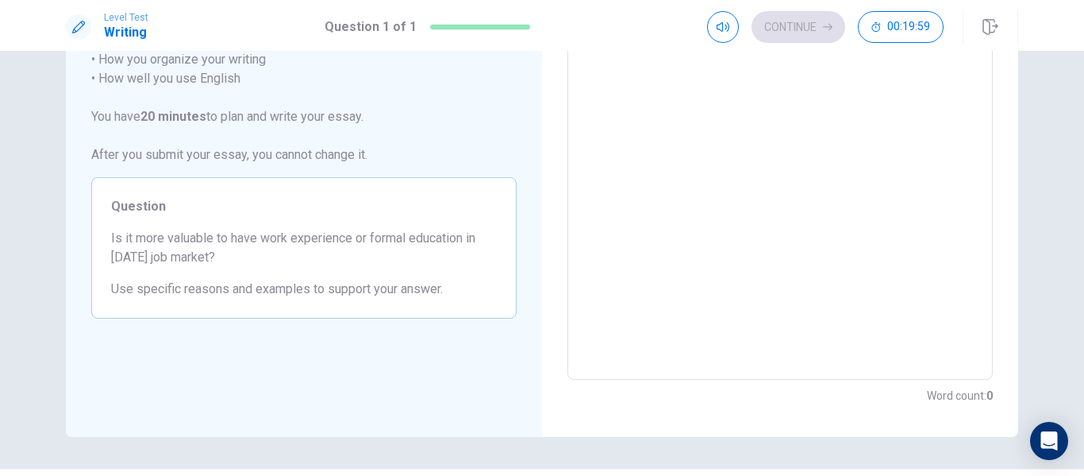
scroll to position [118, 0]
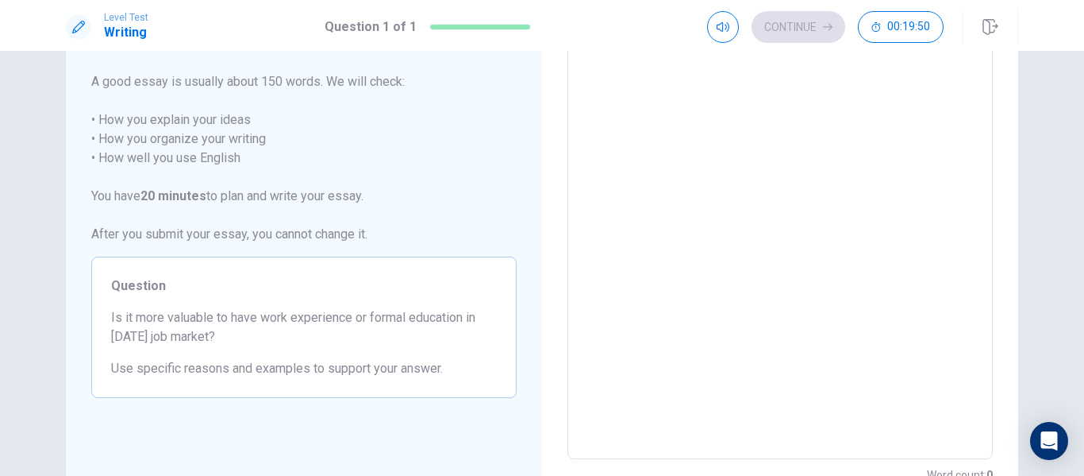
click at [602, 98] on textarea at bounding box center [780, 239] width 403 height 413
click at [607, 86] on textarea at bounding box center [780, 239] width 403 height 413
click at [782, 29] on div "Continue 00:19:47" at bounding box center [825, 27] width 237 height 32
click at [617, 75] on textarea at bounding box center [780, 239] width 403 height 413
type textarea "G"
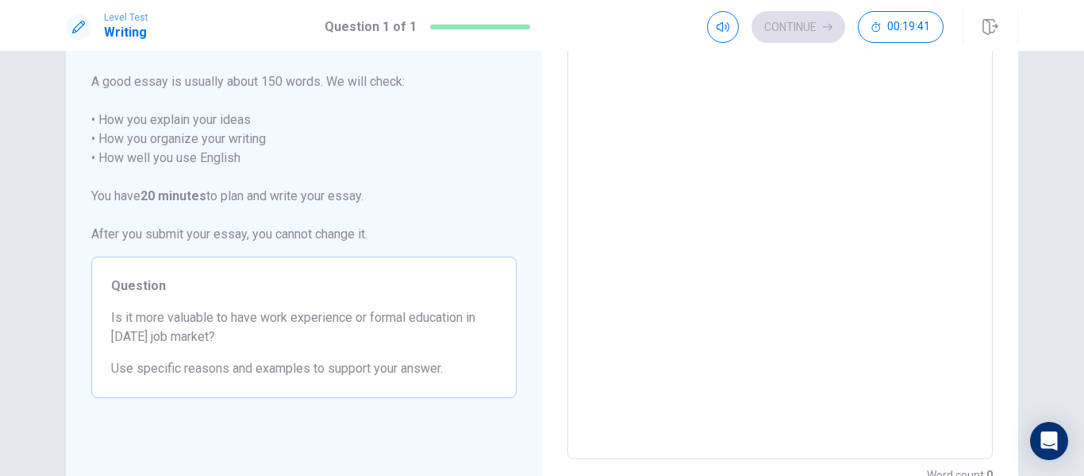
scroll to position [102, 0]
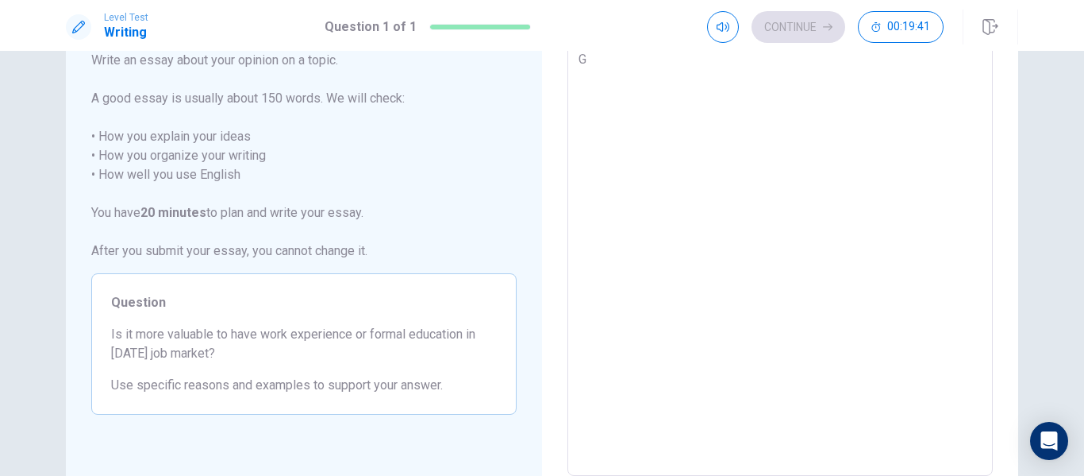
type textarea "x"
type textarea "Go"
type textarea "x"
type textarea "Goo"
type textarea "x"
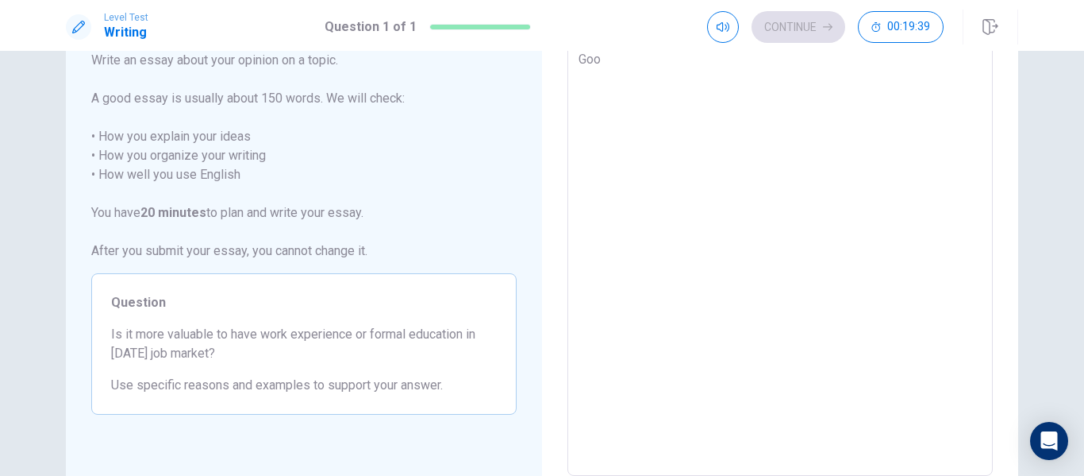
type textarea "Good"
type textarea "x"
type textarea "Good"
type textarea "x"
type textarea "Good M"
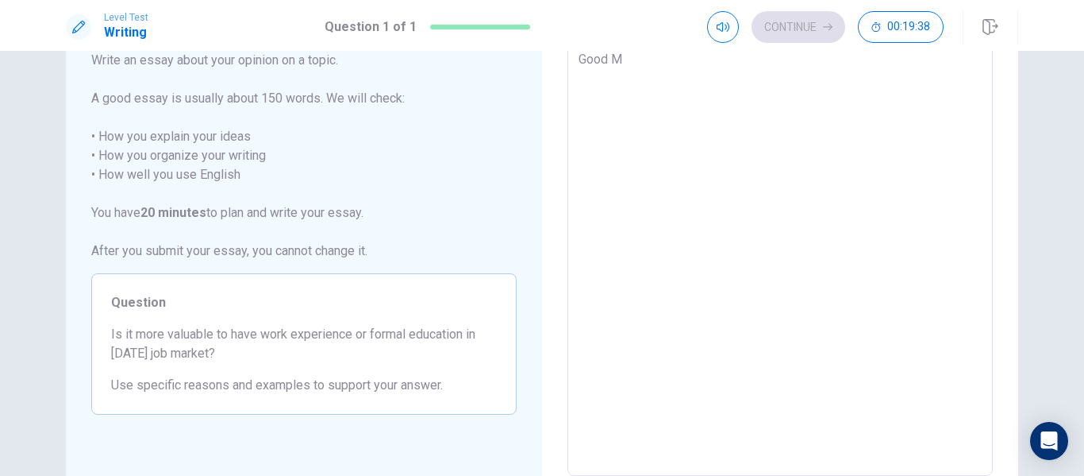
type textarea "x"
type textarea "Good Mo"
type textarea "x"
type textarea "Good Mor"
type textarea "x"
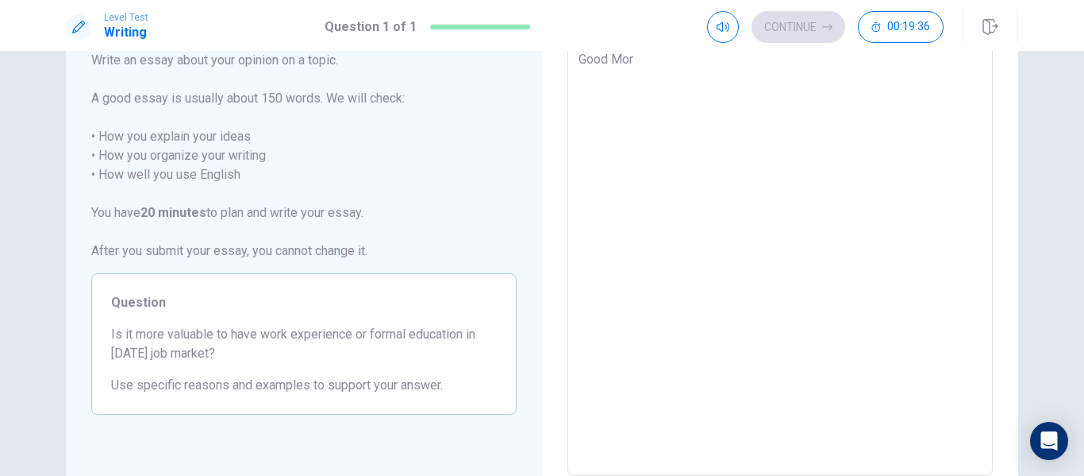
type textarea "Good Morn"
type textarea "x"
type textarea "Good Morni"
type textarea "x"
type textarea "Good Mornig"
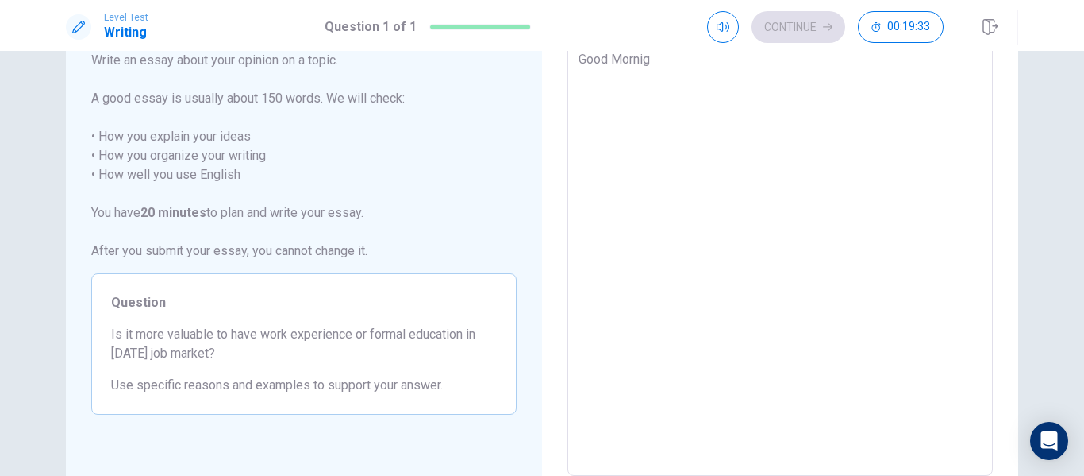
type textarea "x"
type textarea "Good Mornig!"
type textarea "x"
type textarea "Good Mornig!"
type textarea "x"
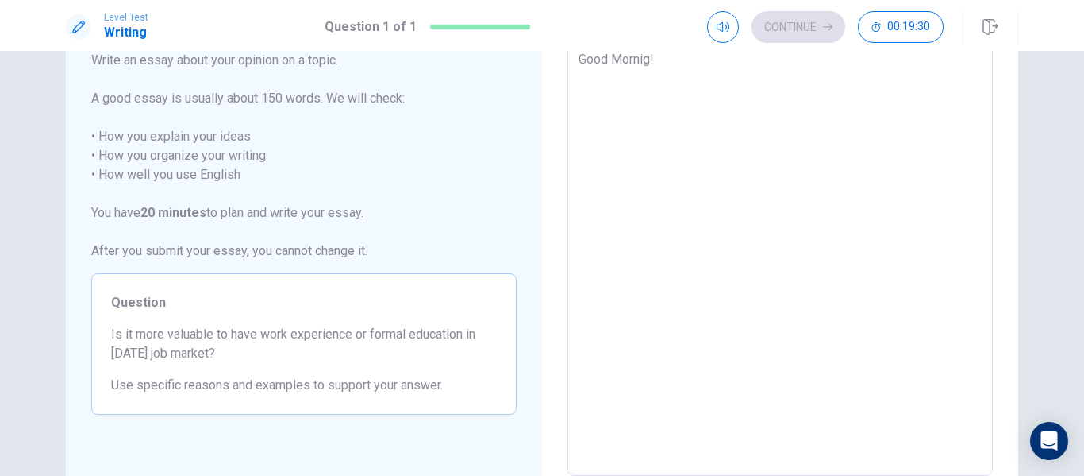
type textarea "Good Mornig!"
type textarea "x"
type textarea "Good Mornig!"
type textarea "x"
type textarea "Good Mornig!"
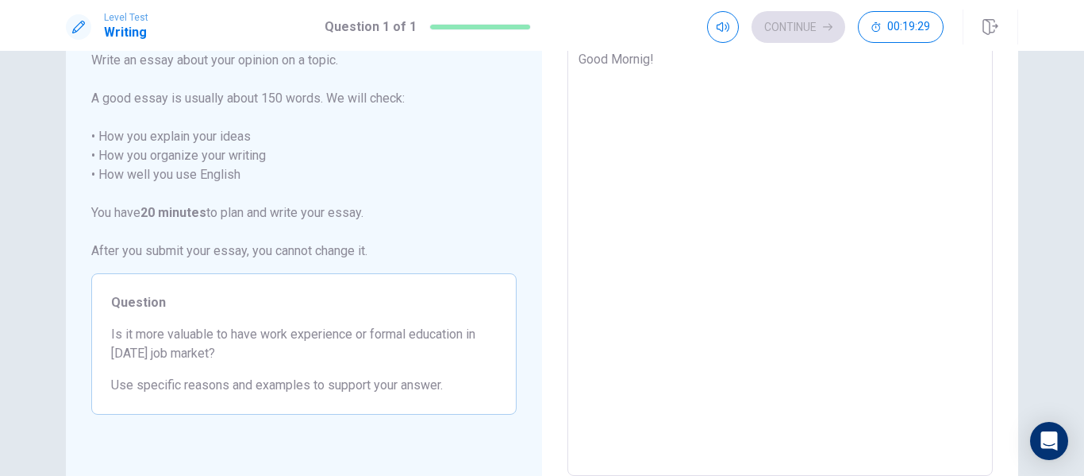
type textarea "x"
type textarea "Good Mornig! T"
type textarea "x"
type textarea "Good Mornig! To"
type textarea "x"
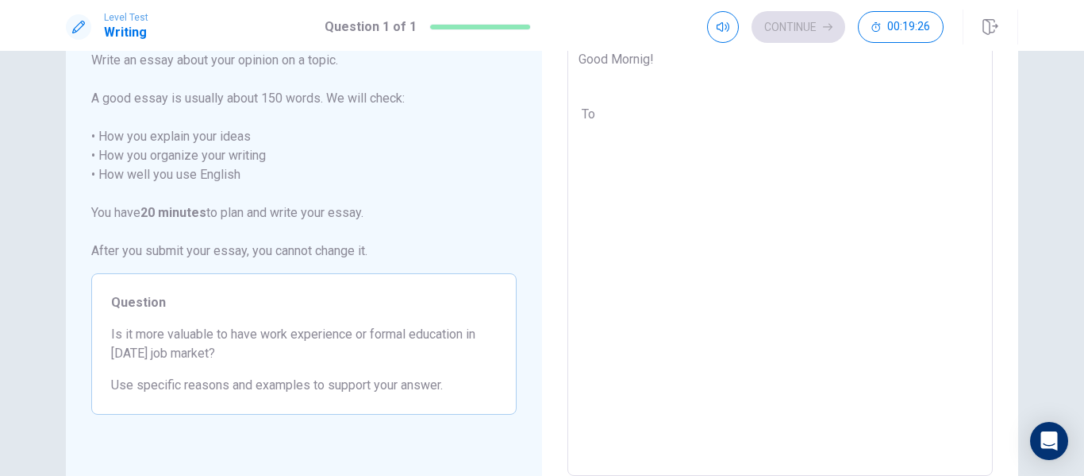
type textarea "Good Mornig! Tof"
type textarea "x"
type textarea "Good Mornig! To"
type textarea "x"
type textarea "Good Mornig! [PERSON_NAME]"
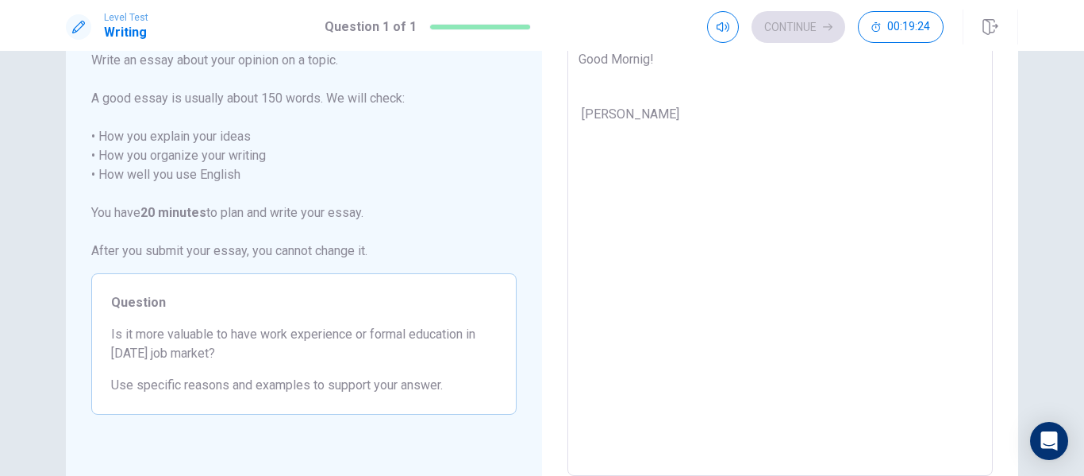
type textarea "x"
type textarea "Good Mornig! [GEOGRAPHIC_DATA]"
type textarea "x"
type textarea "Good Mornig! [PERSON_NAME]"
type textarea "x"
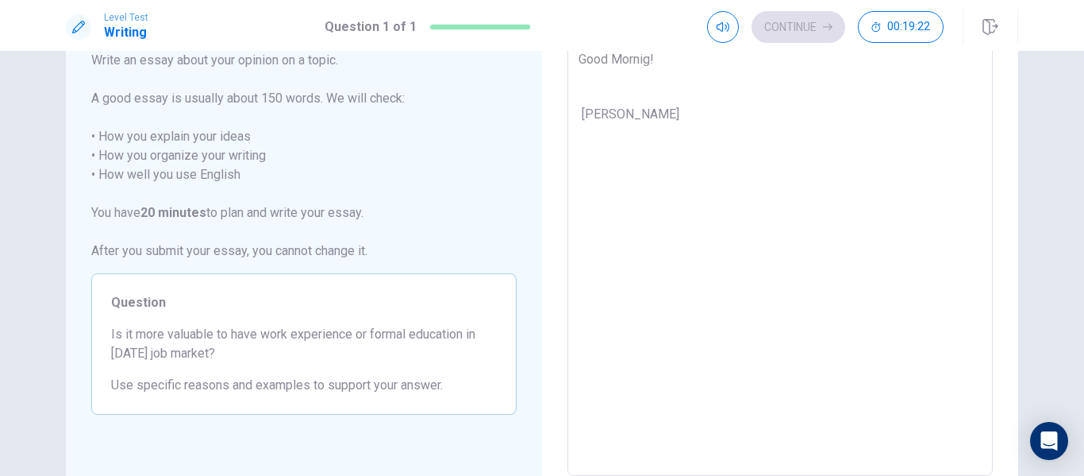
type textarea "Good Mornig! Toda"
type textarea "x"
type textarea "Good Mornig! [DATE]"
type textarea "x"
type textarea "Good Mornig! [DATE]"
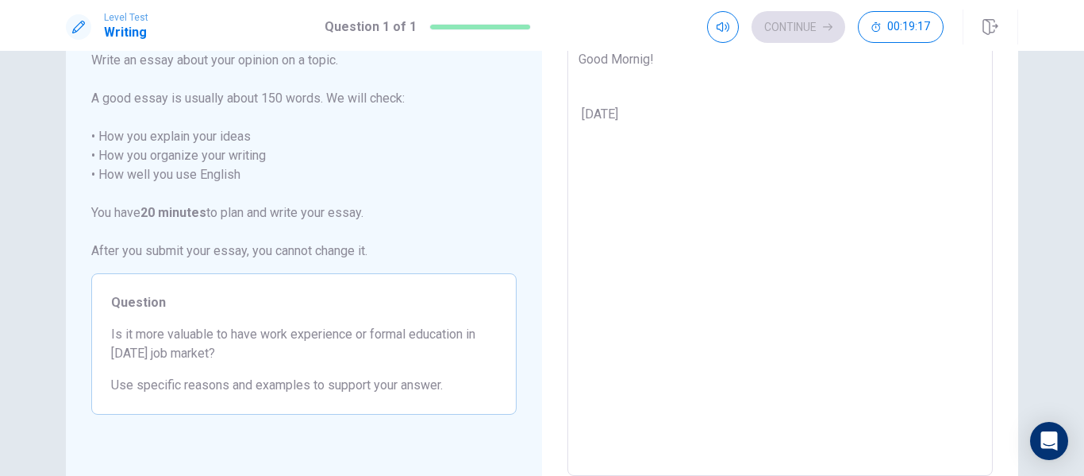
type textarea "x"
type textarea "Good Mornig! [DATE]"
type textarea "x"
type textarea "Good Mornig! [DATE] i"
type textarea "x"
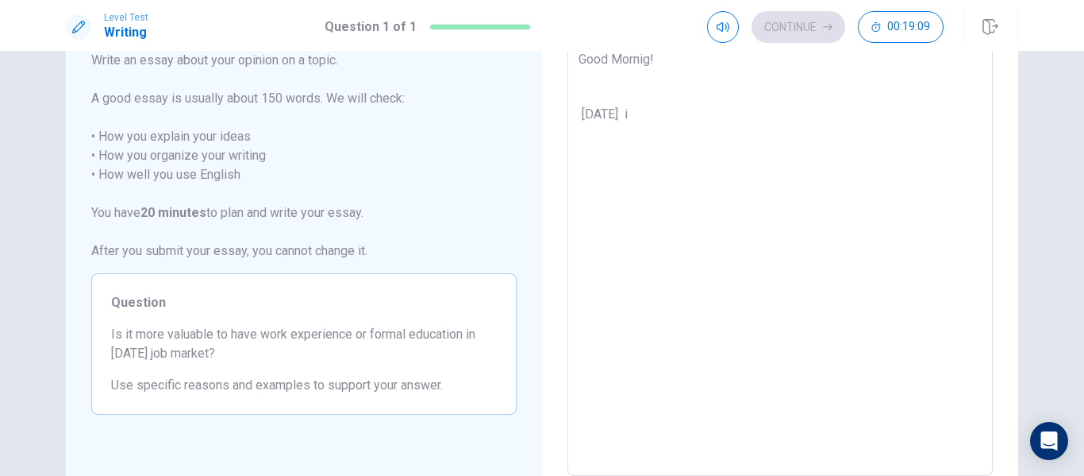
type textarea "Good Mornig! [DATE] im"
type textarea "x"
type textarea "Good Mornig! [DATE] i"
type textarea "x"
type textarea "Good Mornig! [DATE]"
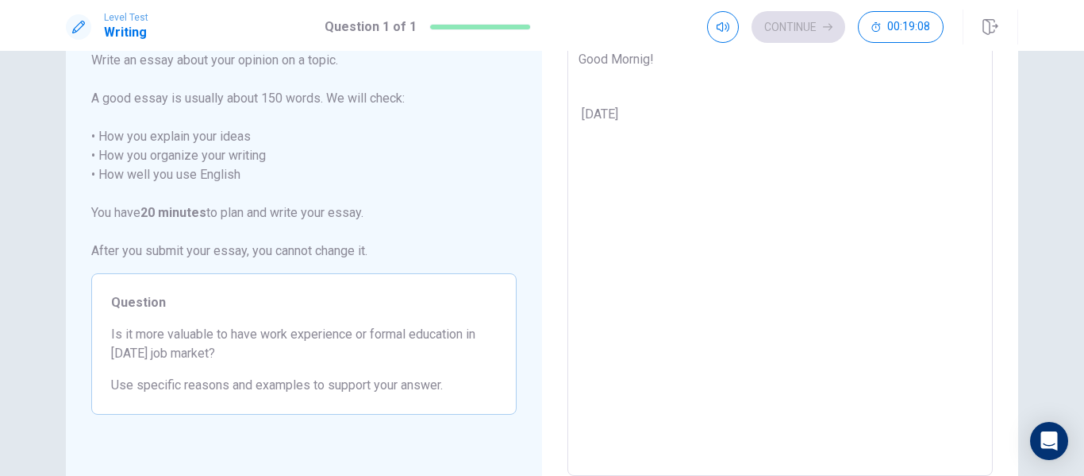
type textarea "x"
type textarea "Good Mornig! [DATE]"
type textarea "x"
type textarea "Good Mornig! [DATE] i"
type textarea "x"
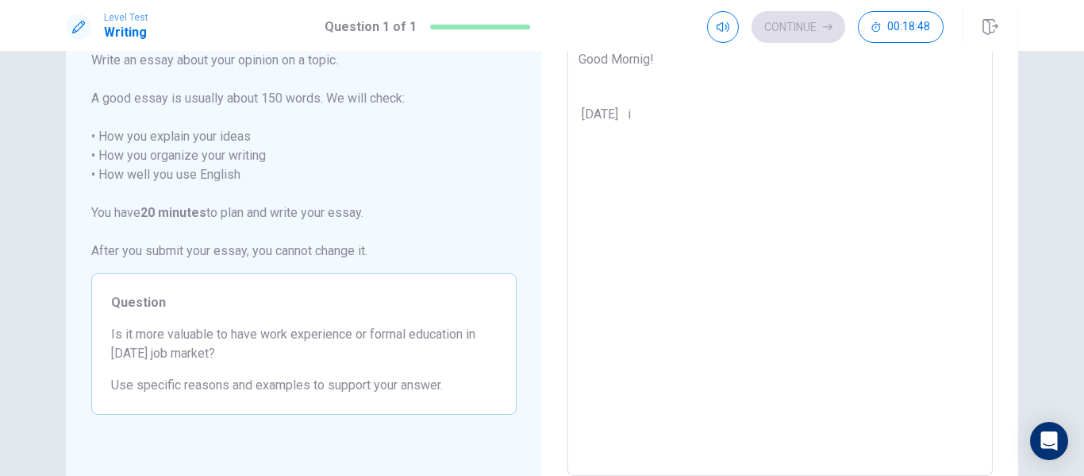
type textarea "Good Mornig! [DATE] is"
type textarea "x"
type textarea "Good Mornig! [DATE] is"
type textarea "x"
type textarea "Good Mornig! [DATE] is a"
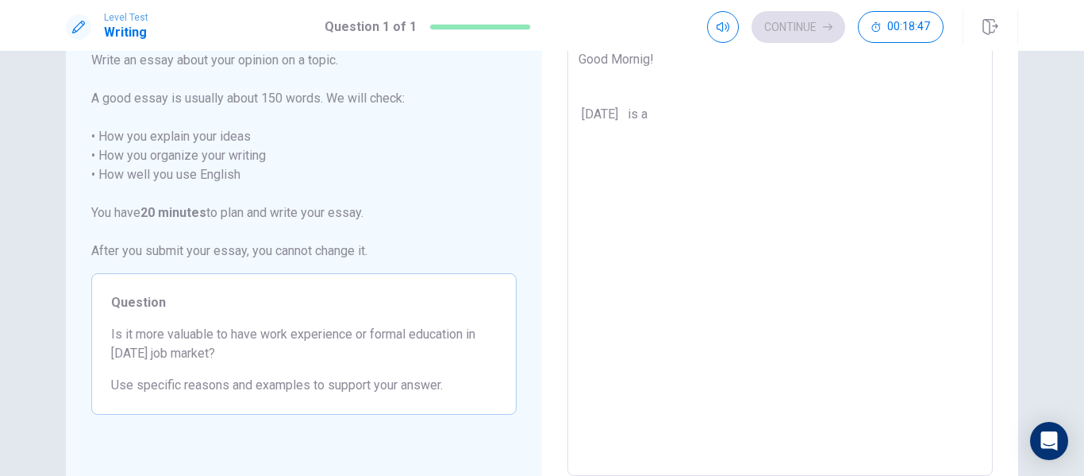
type textarea "x"
type textarea "Good Mornig! [DATE] is a"
type textarea "x"
type textarea "Good Mornig! [DATE] is a"
type textarea "x"
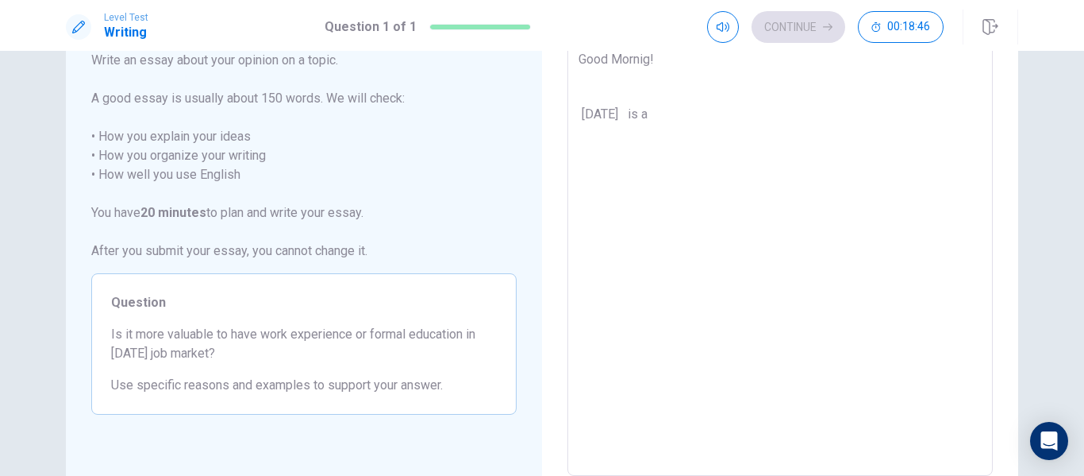
type textarea "Good Mornig! [DATE] is"
type textarea "x"
type textarea "Good Mornig! [DATE] is"
type textarea "x"
type textarea "Good Mornig! [DATE] i"
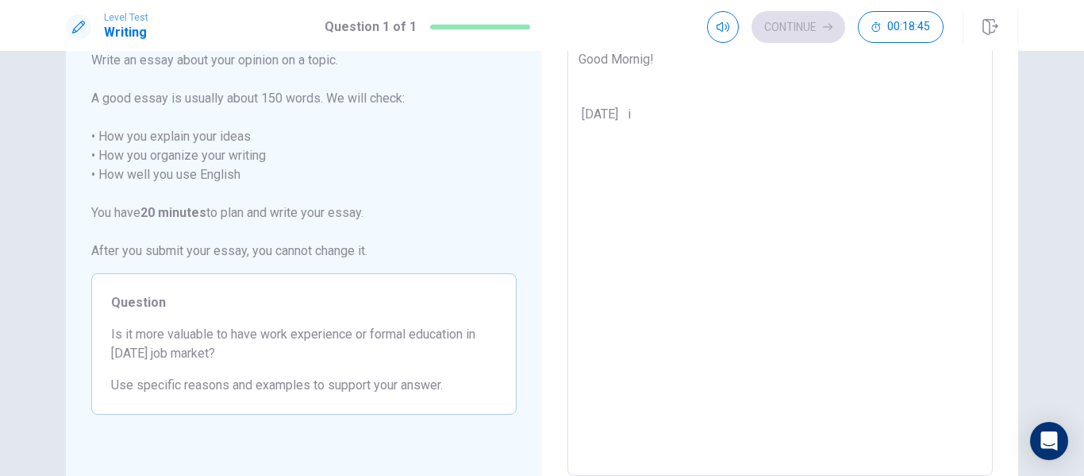
type textarea "x"
type textarea "Good Mornig! [DATE]"
type textarea "x"
type textarea "Good Mornig! [DATE]"
type textarea "x"
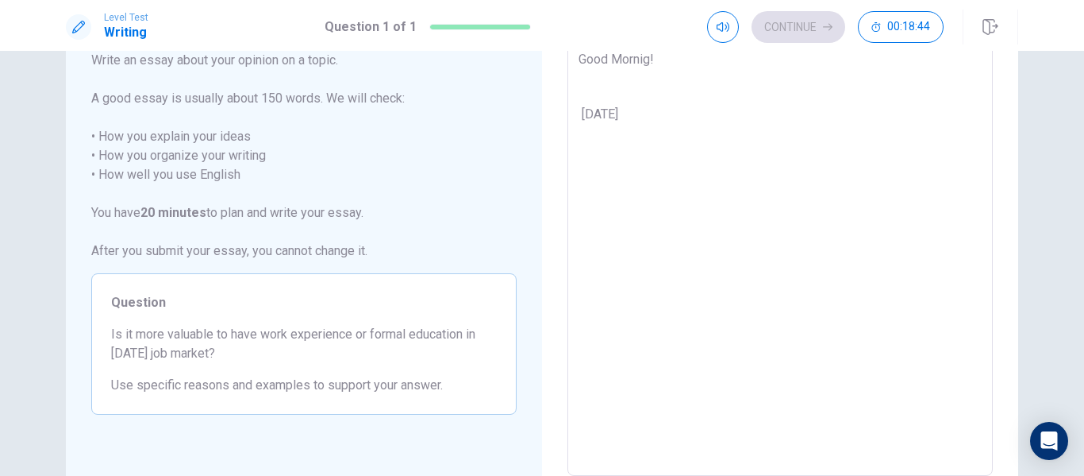
type textarea "Good Mornig! [DATE]"
type textarea "x"
type textarea "Good Mornig! [DATE]"
type textarea "x"
type textarea "Good Mornig! [DATE] i"
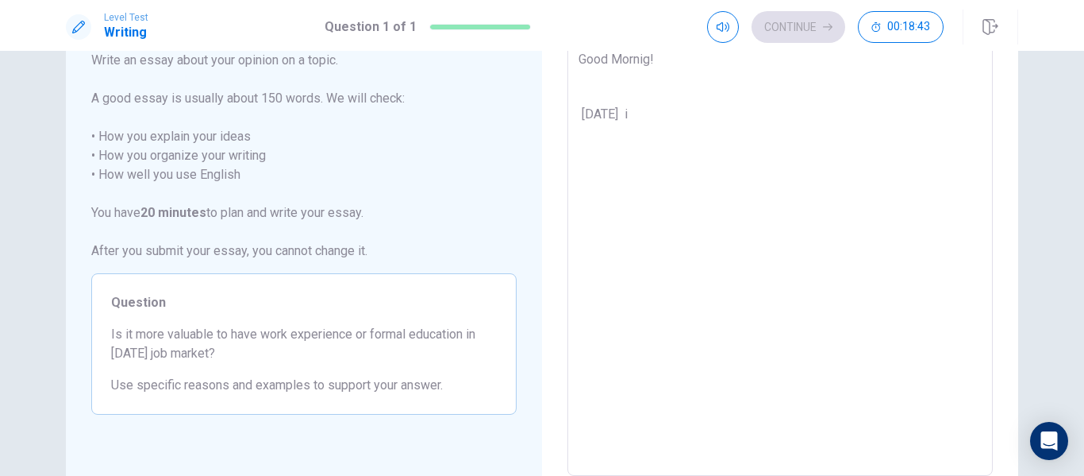
type textarea "x"
type textarea "Good Mornig! [DATE] is"
type textarea "x"
type textarea "Good Mornig! [DATE] is"
type textarea "x"
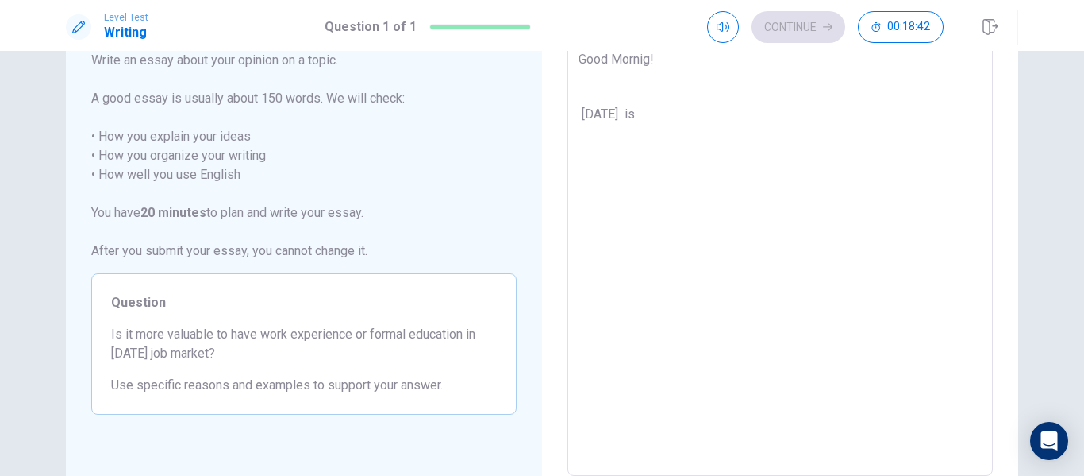
type textarea "Good Mornig! [DATE] is a"
type textarea "x"
type textarea "Good Mornig! [DATE] is a"
type textarea "x"
type textarea "Good Mornig! [DATE] is a e"
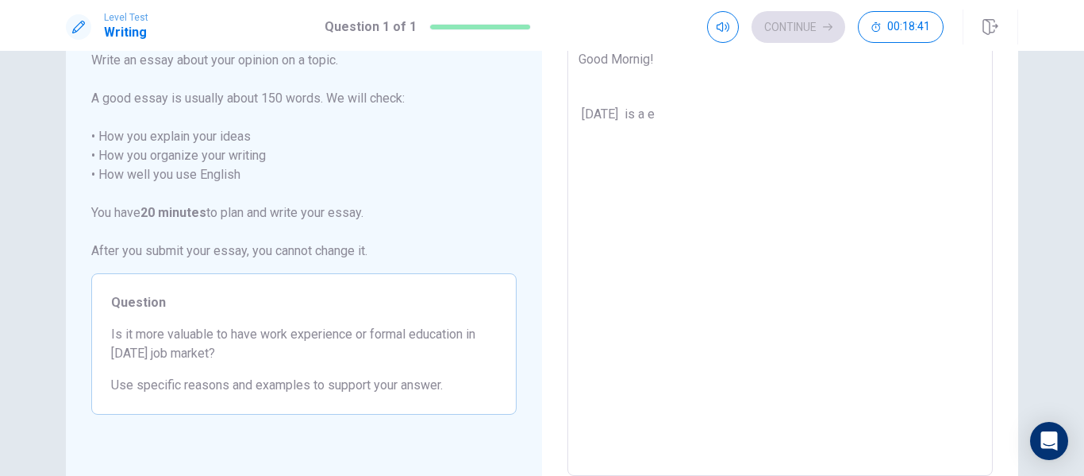
type textarea "x"
type textarea "Good Mornig! [DATE] is a ex"
type textarea "x"
type textarea "Good Mornig! [DATE] is a exc"
type textarea "x"
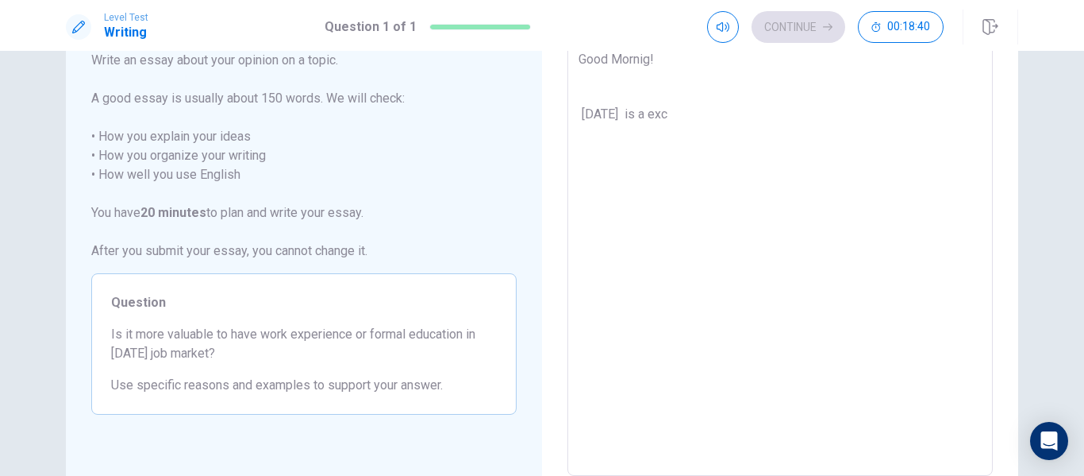
type textarea "Good Mornig! [DATE] is a exce"
type textarea "x"
type textarea "Good Mornig! [DATE] is a excel"
type textarea "x"
type textarea "Good Mornig! [DATE] is a excele"
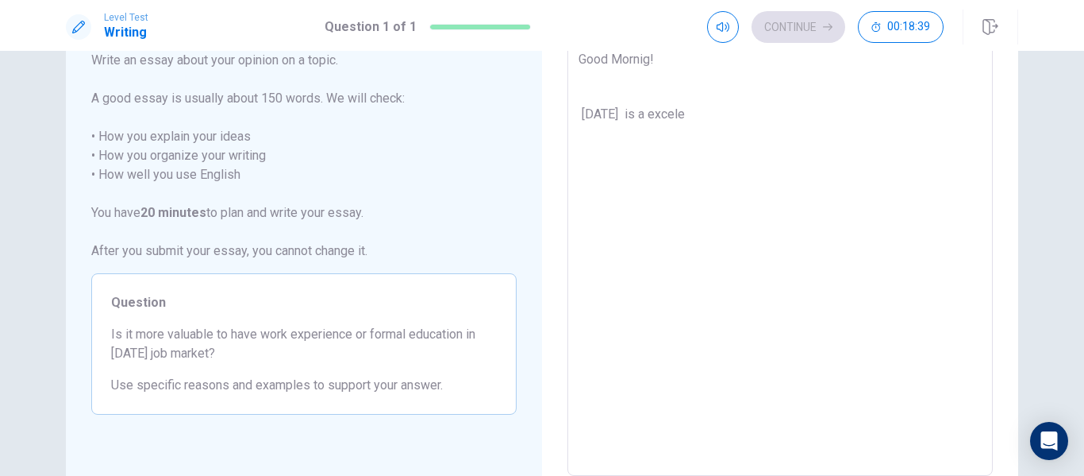
type textarea "x"
type textarea "Good Mornig! [DATE] is a excelen"
type textarea "x"
type textarea "Good Mornig! [DATE] is a excelent"
type textarea "x"
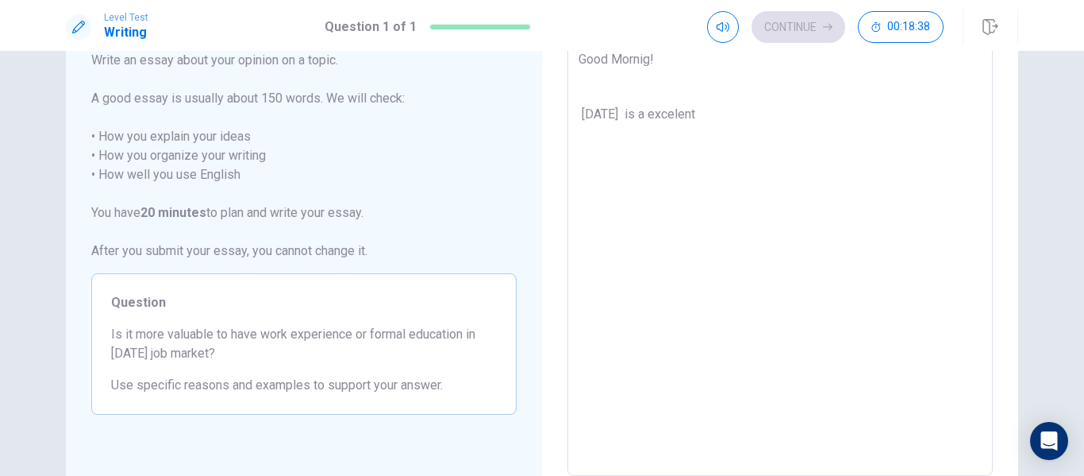
type textarea "Good Mornig! [DATE] is a excelent"
type textarea "x"
type textarea "Good Mornig! [DATE] is a excelent"
type textarea "x"
type textarea "Good Mornig! [DATE] is a excelent,"
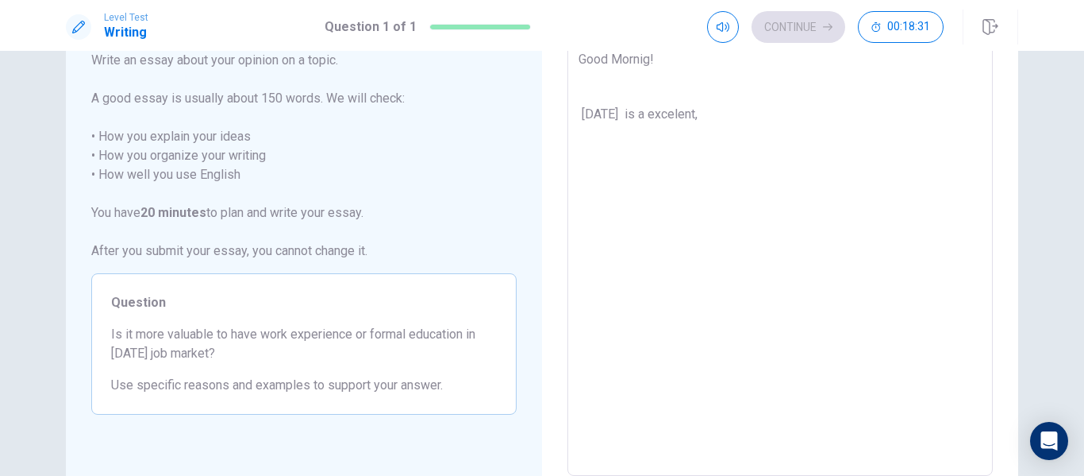
type textarea "x"
type textarea "Good Mornig! [DATE] is a excelent,"
type textarea "x"
type textarea "Good Mornig! [DATE] is a excelent, b"
type textarea "x"
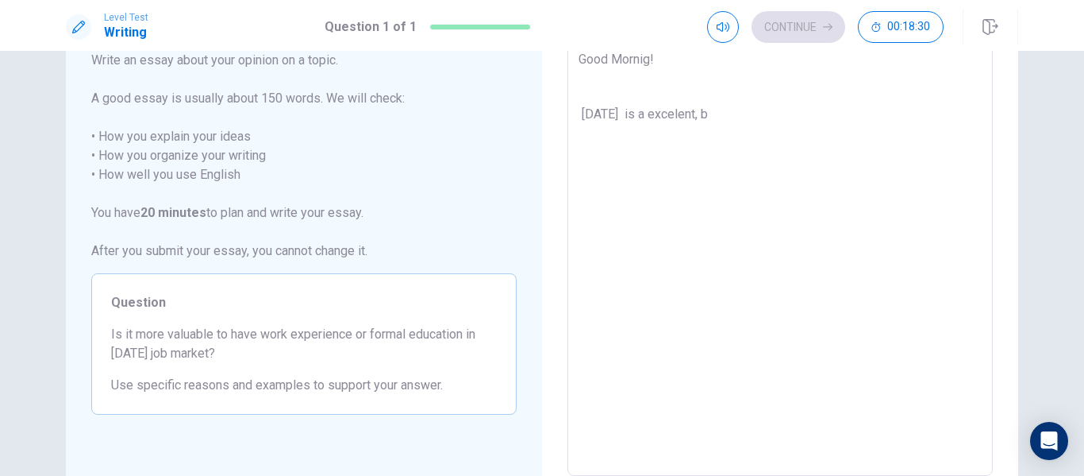
type textarea "Good Mornig! [DATE] is a excelent, be"
type textarea "x"
type textarea "Good Mornig! [DATE] is a excelent, bec"
type textarea "x"
type textarea "Good Mornig! [DATE] is a excelent, beca"
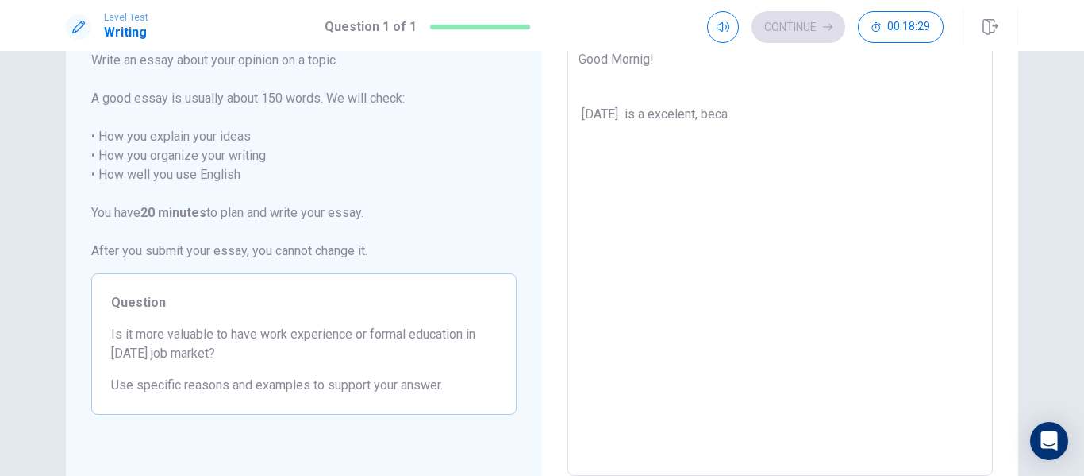
type textarea "x"
type textarea "Good Mornig! [DATE] is a excelent, becau"
type textarea "x"
type textarea "Good Mornig! [DATE] is a excelent, becaus"
type textarea "x"
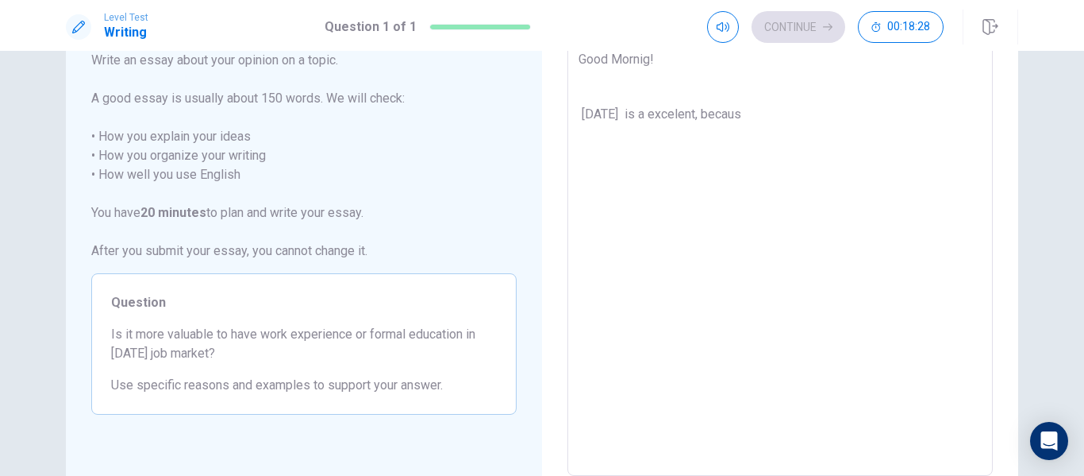
type textarea "Good Mornig! [DATE] is a excelent, because"
type textarea "x"
type textarea "Good Mornig! [DATE] is a excelent, because"
type textarea "x"
type textarea "Good Mornig! [DATE] is a excelent, because h"
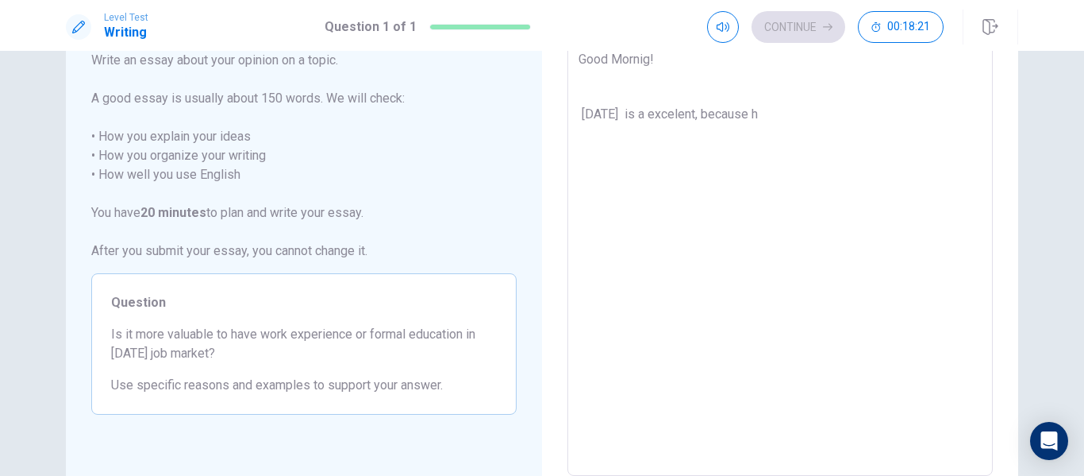
type textarea "x"
type textarea "Good Mornig! [DATE] is a excelent, because ha"
type textarea "x"
type textarea "Good Mornig! [DATE] is a excelent, because hav"
type textarea "x"
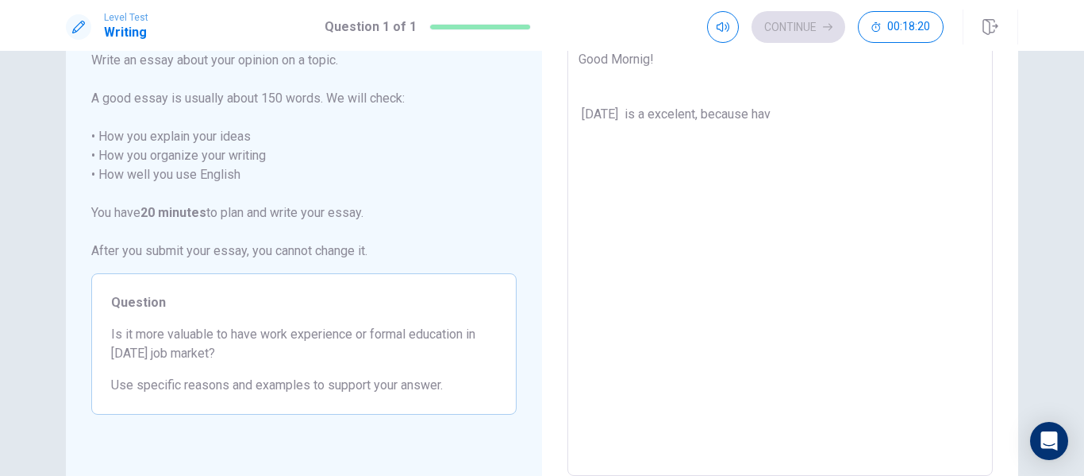
type textarea "Good Mornig! [DATE] is a excelent, because have"
type textarea "x"
type textarea "Good Mornig! [DATE] is a excelent, because have"
type textarea "x"
type textarea "Good Mornig! [DATE] is a excelent, because have t"
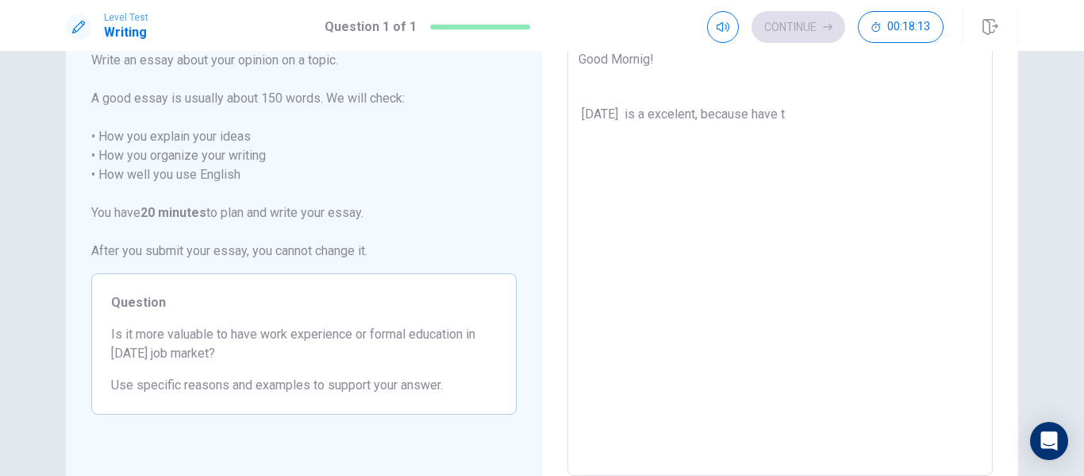
type textarea "x"
type textarea "Good Mornig! [DATE] is a excelent, because have"
type textarea "x"
type textarea "Good Mornig! [DATE] is a excelent, because have r"
type textarea "x"
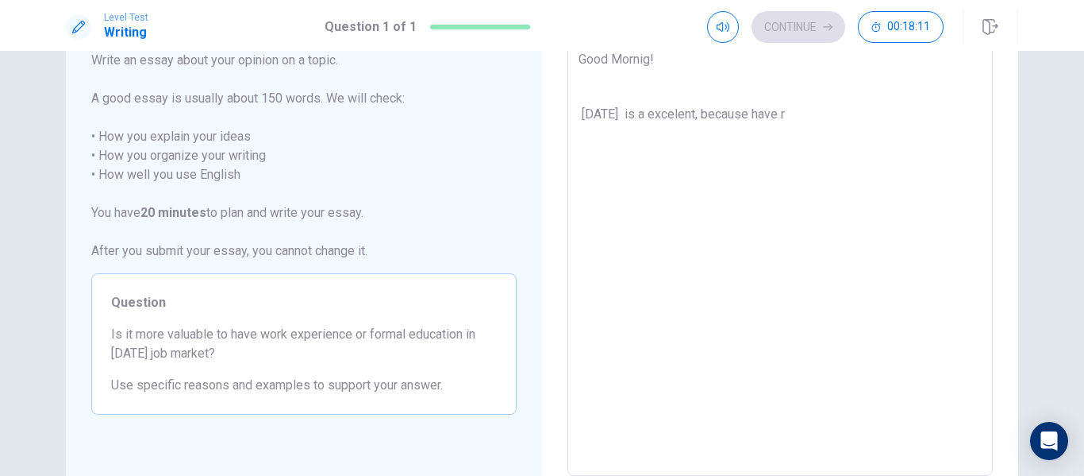
type textarea "Good Mornig! [DATE] is a excelent, because have re"
type textarea "x"
type textarea "Good Mornig! [DATE] is a excelent, because have r"
type textarea "x"
type textarea "Good Mornig! [DATE] is a excelent, because have"
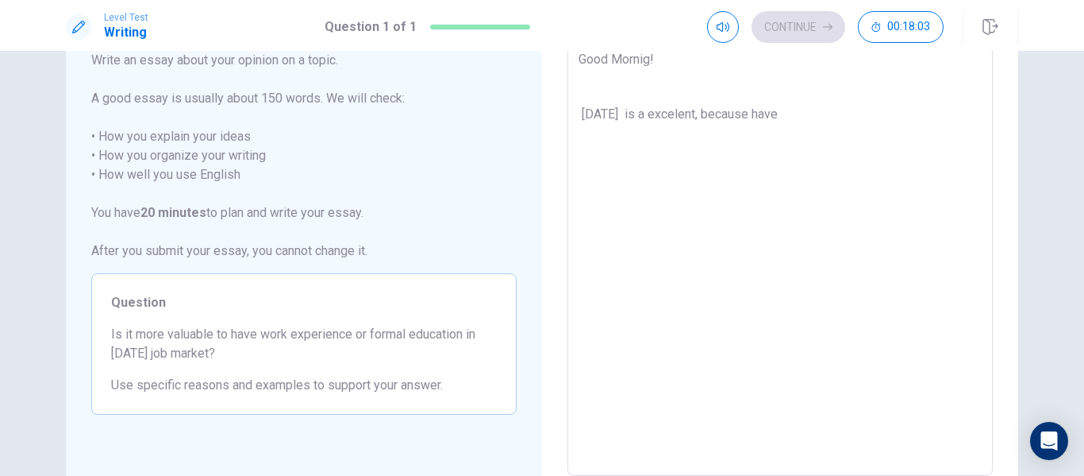
type textarea "x"
type textarea "Good Mornig! [DATE] is a excelent, because have"
type textarea "x"
type textarea "Good Mornig! [DATE] is a excelent, because have"
type textarea "x"
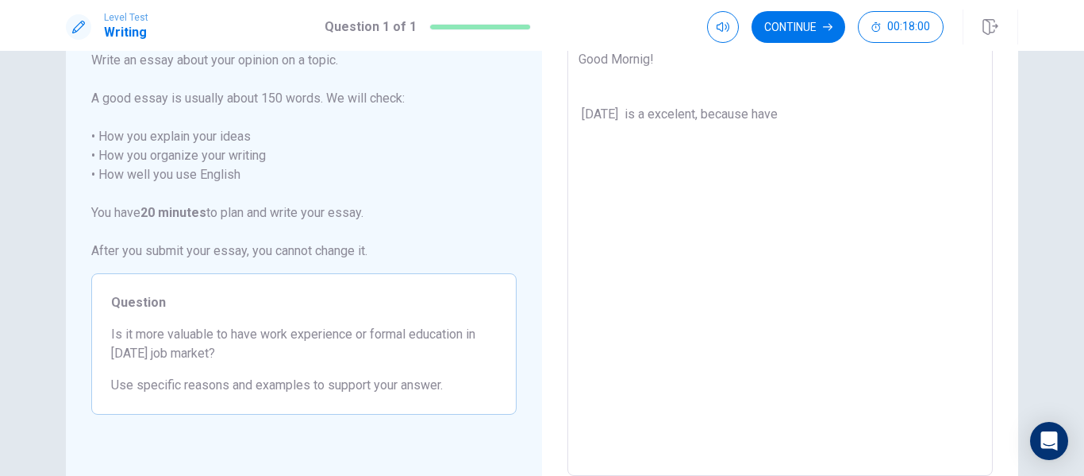
type textarea "Good Mornig! [DATE] is a excelent, because have t"
type textarea "x"
type textarea "Good Mornig! [DATE] is a excelent, because have th"
type textarea "x"
type textarea "Good Mornig! [DATE] is a excelent, because have the"
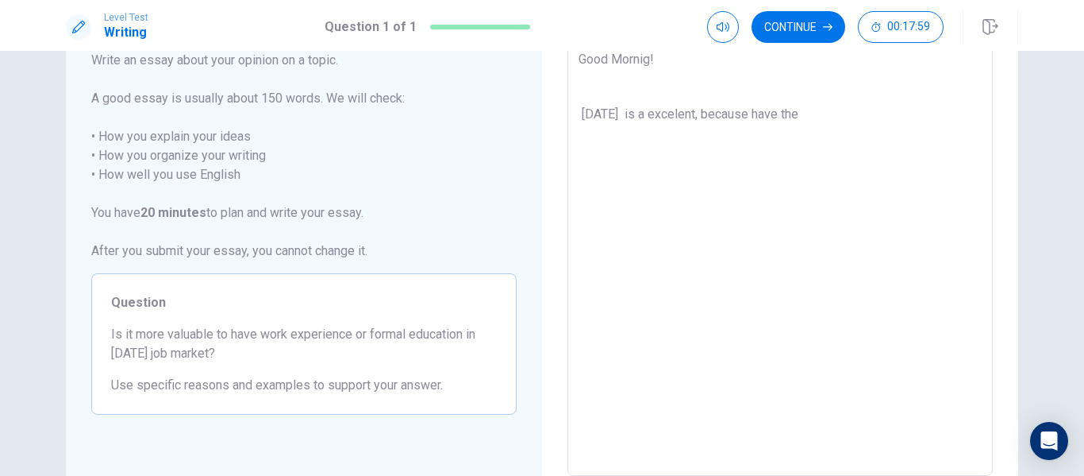
type textarea "x"
type textarea "Good Mornig! [DATE] is a excelent, because have the"
type textarea "x"
type textarea "Good Mornig! [DATE] is a excelent, because have the a"
type textarea "x"
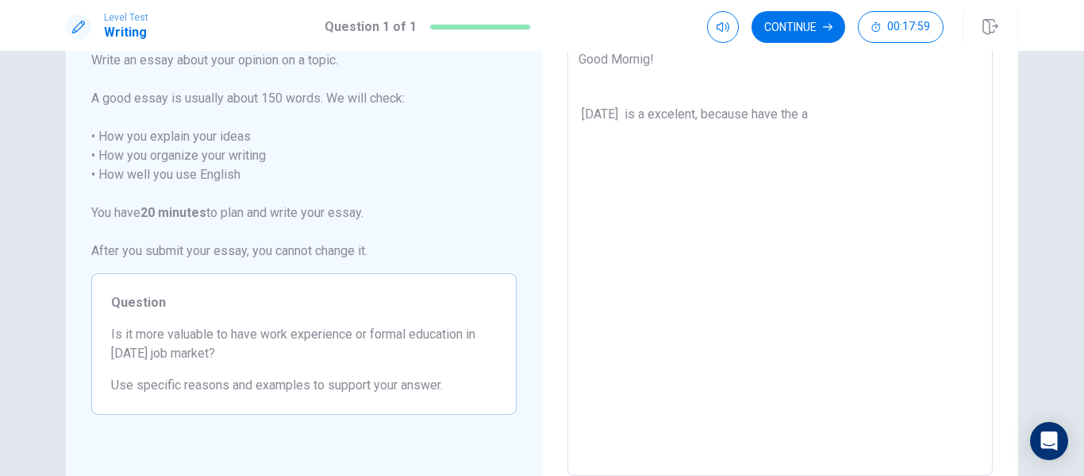
type textarea "Good Mornig! [DATE] is a excelent, because have the ap"
type textarea "x"
type textarea "Good Mornig! [DATE] is a excelent, because have the apr"
type textarea "x"
type textarea "Good Mornig! [DATE] is a excelent, because have the apro"
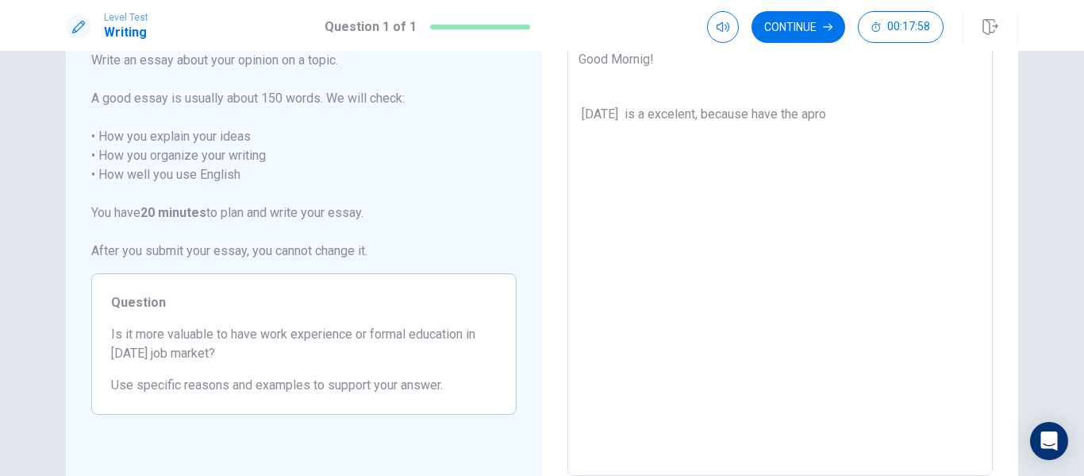
type textarea "x"
type textarea "Good Mornig! [DATE] is a excelent, because have the aprov"
type textarea "x"
type textarea "Good Mornig! [DATE] is a excelent, because have the aprove"
type textarea "x"
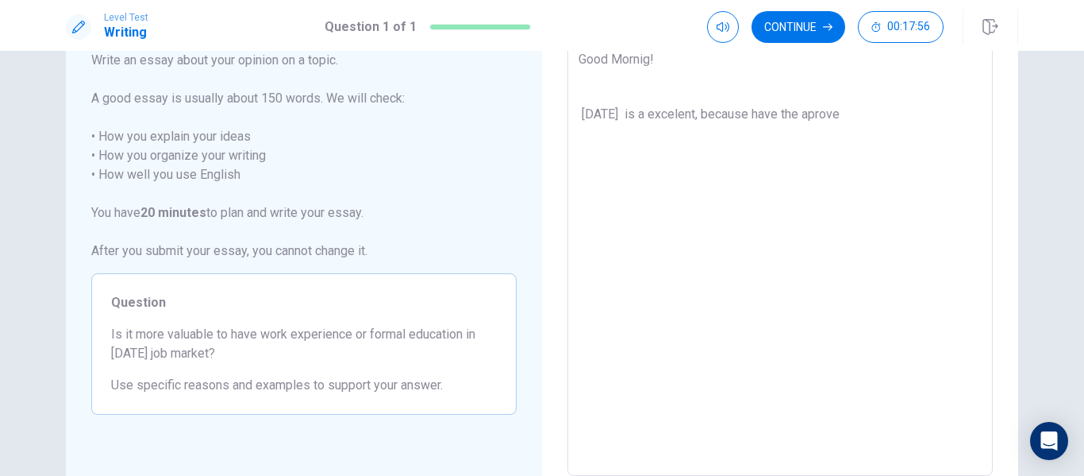
type textarea "Good Mornig! [DATE] is a excelent, because have the aprove"
type textarea "x"
type textarea "Good Mornig! [DATE] is a excelent, because have the aprove f"
type textarea "x"
type textarea "Good Mornig! [DATE] is a excelent, because have the aprove fo"
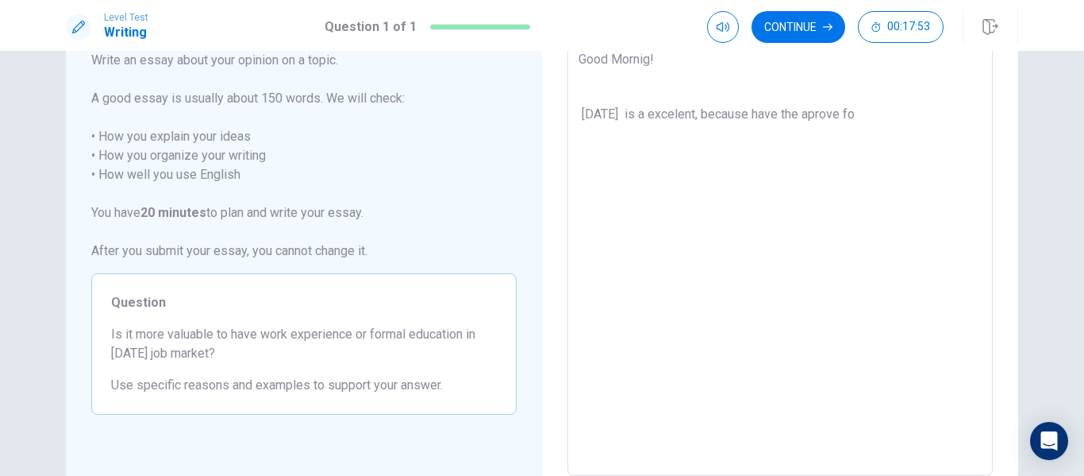
type textarea "x"
type textarea "Good Mornig! [DATE] is a excelent, because have the aprove for"
type textarea "x"
type textarea "Good Mornig! [DATE] is a excelent, because have the aprove for"
type textarea "x"
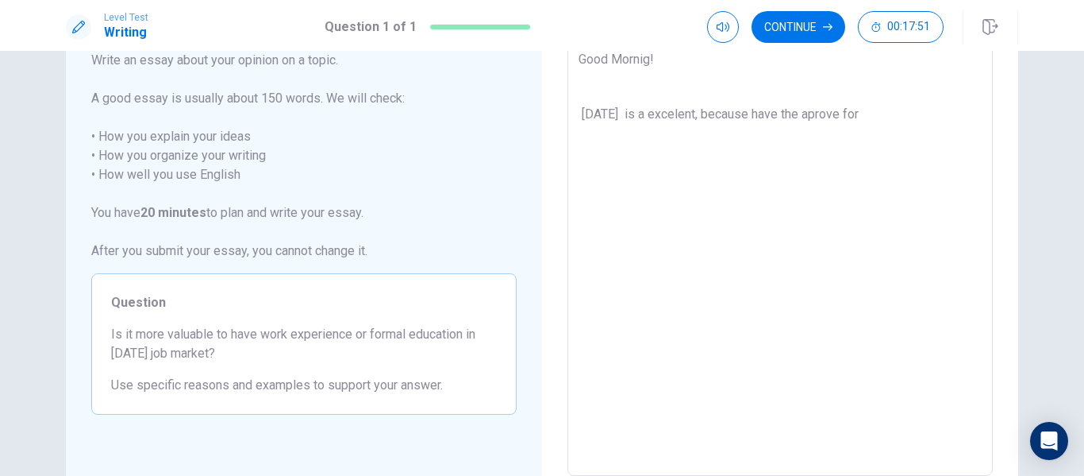
type textarea "Good Mornig! [DATE] is a excelent, because have the aprove for"
type textarea "x"
click at [618, 75] on textarea "Good Mornig! [DATE] is a excelent, because have the aprove for new equiment to …" at bounding box center [780, 256] width 403 height 413
click at [619, 75] on textarea "Good Mornig! [DATE] is a excelent, because have the aprove for new equiment to …" at bounding box center [780, 256] width 403 height 413
click at [850, 131] on textarea "Good Mornig! [DATE] is a excelent, because have the aprove for new equiment to …" at bounding box center [780, 256] width 403 height 413
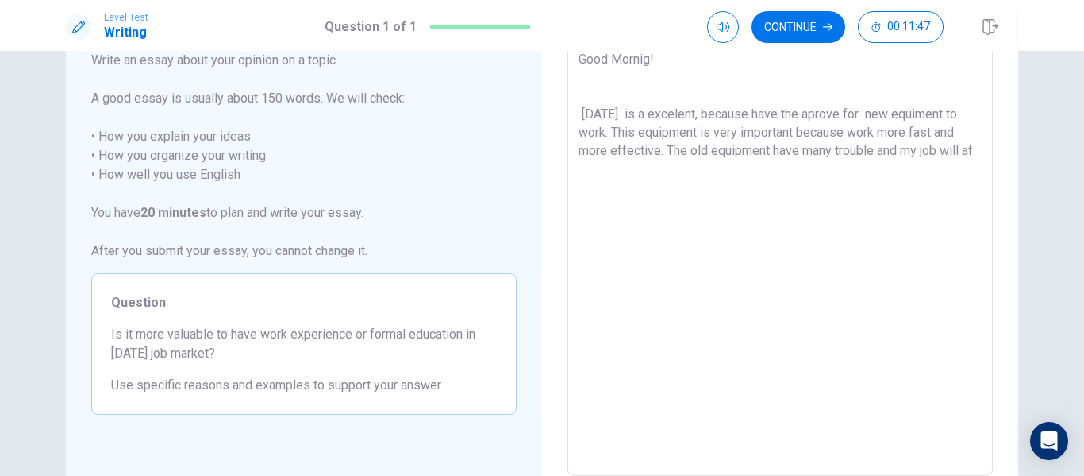
click at [965, 155] on textarea "Good Mornig! [DATE] is a excelent, because have the aprove for new equiment to …" at bounding box center [780, 256] width 403 height 413
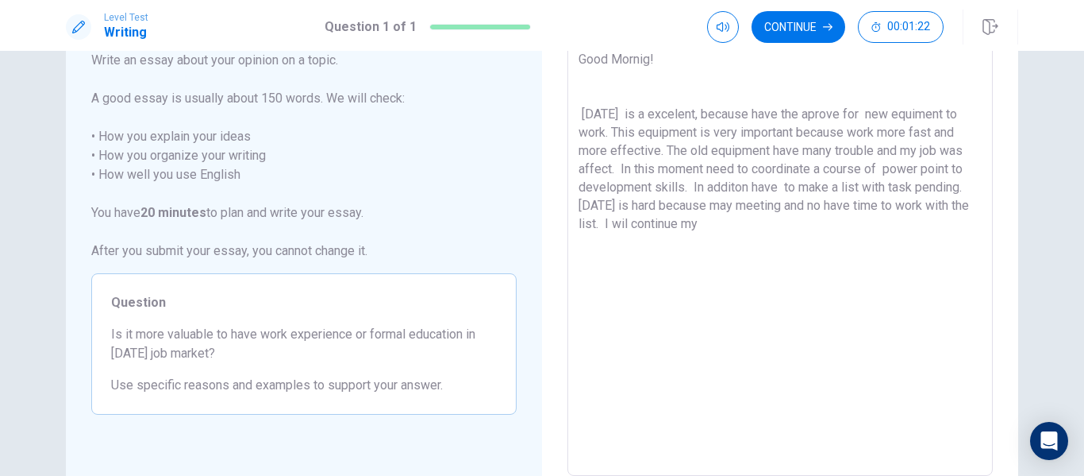
click at [674, 228] on textarea "Good Mornig! [DATE] is a excelent, because have the aprove for new equiment to …" at bounding box center [780, 256] width 403 height 413
click at [668, 222] on textarea "Good Mornig! [DATE] is a excelent, because have the aprove for new equiment to …" at bounding box center [780, 256] width 403 height 413
click at [671, 223] on textarea "Good Mornig! [DATE] is a excelent, because have the aprove for new equiment to …" at bounding box center [780, 256] width 403 height 413
click at [753, 219] on textarea "Good Mornig! [DATE] is a excelent, because have the aprove for new equiment to …" at bounding box center [780, 256] width 403 height 413
click at [608, 294] on textarea "Good Mornig! [DATE] is a excelent, because have the aprove for new equiment to …" at bounding box center [780, 256] width 403 height 413
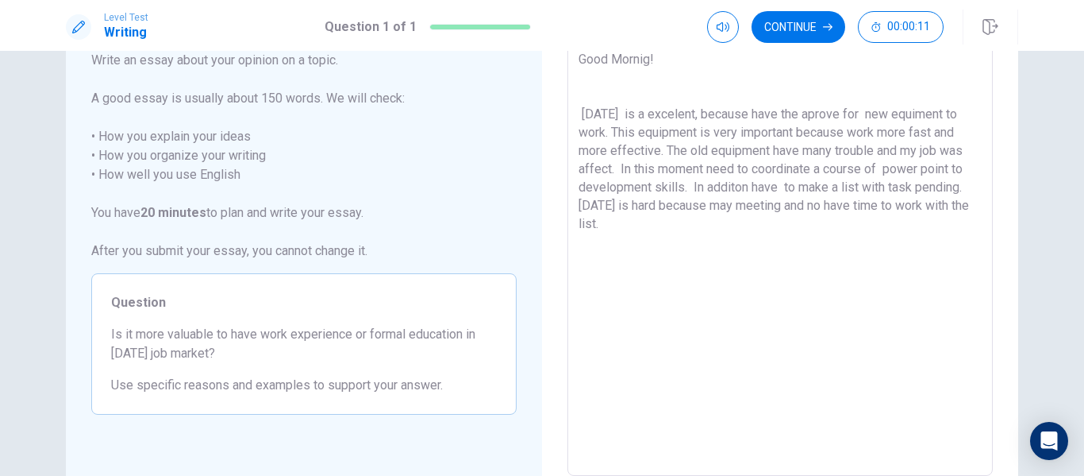
click at [655, 233] on textarea "Good Mornig! [DATE] is a excelent, because have the aprove for new equiment to …" at bounding box center [780, 256] width 403 height 413
click at [627, 270] on textarea "Good Mornig! [DATE] is a excelent, because have the aprove for new equiment to …" at bounding box center [780, 256] width 403 height 413
click at [658, 233] on textarea "Good Mornig! [DATE] is a excelent, because have the aprove for new equiment to …" at bounding box center [780, 256] width 403 height 413
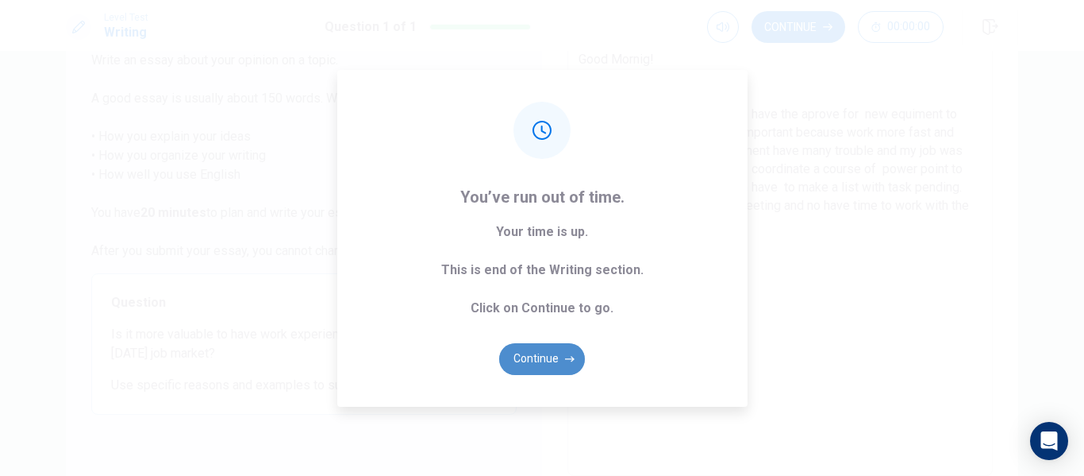
click at [562, 360] on button "Continue" at bounding box center [542, 359] width 86 height 32
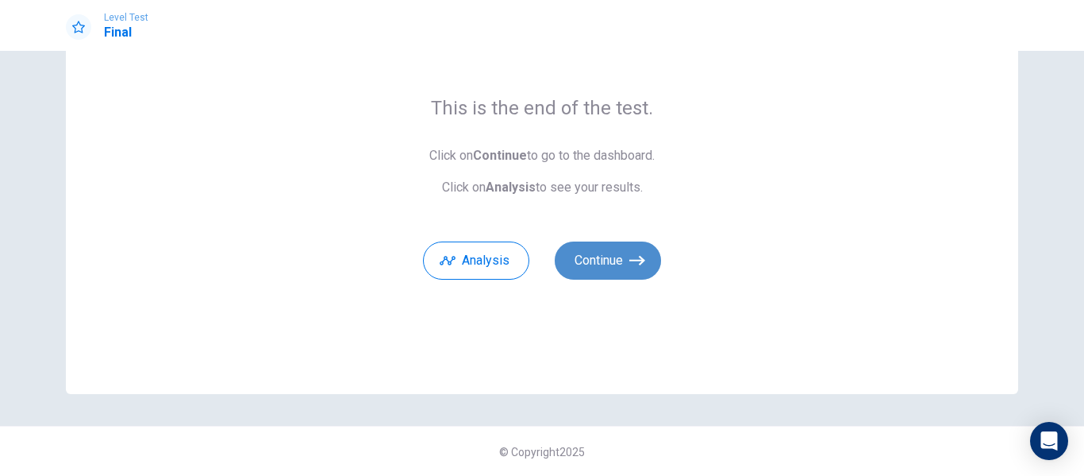
click at [599, 264] on button "Continue" at bounding box center [608, 260] width 106 height 38
